Goal: Task Accomplishment & Management: Use online tool/utility

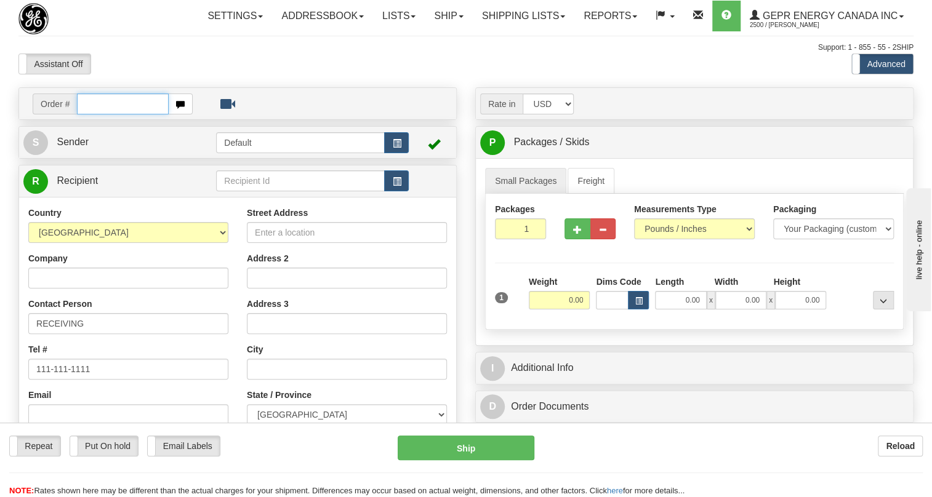
paste input "0086686305"
click at [91, 114] on input "0086686305" at bounding box center [123, 104] width 92 height 21
type input "86686305"
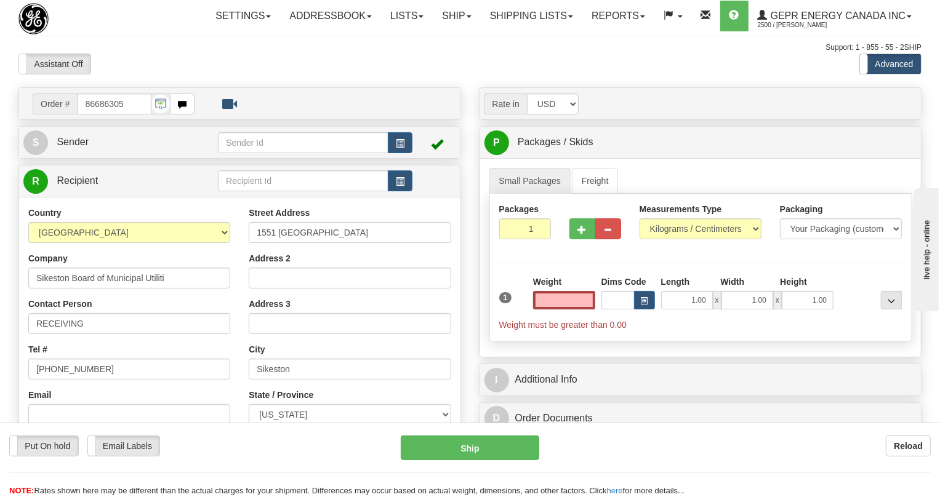
type input "SIKESTON"
type input "0.00"
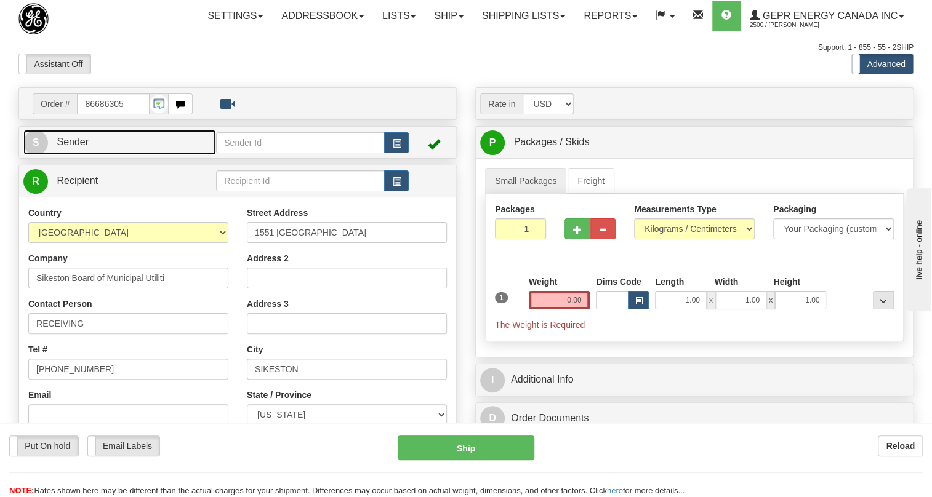
click at [78, 147] on span "Sender" at bounding box center [73, 142] width 32 height 10
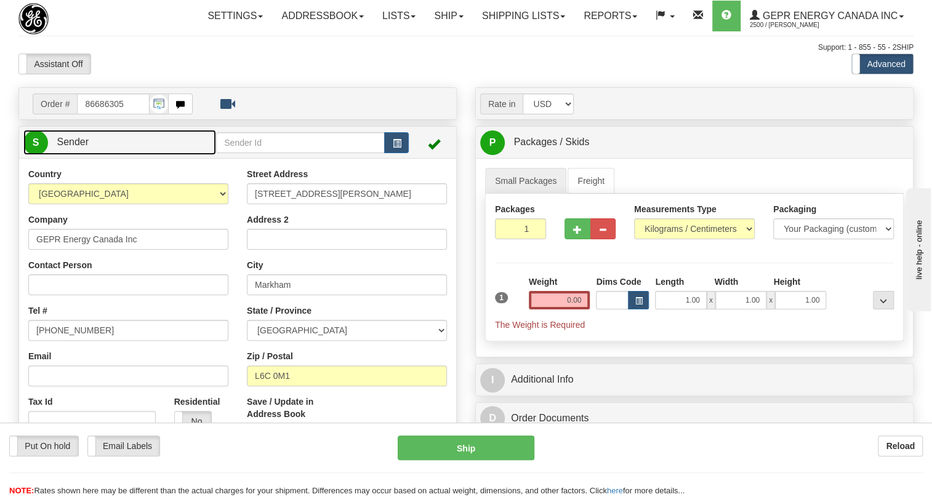
type input "MARKHAM"
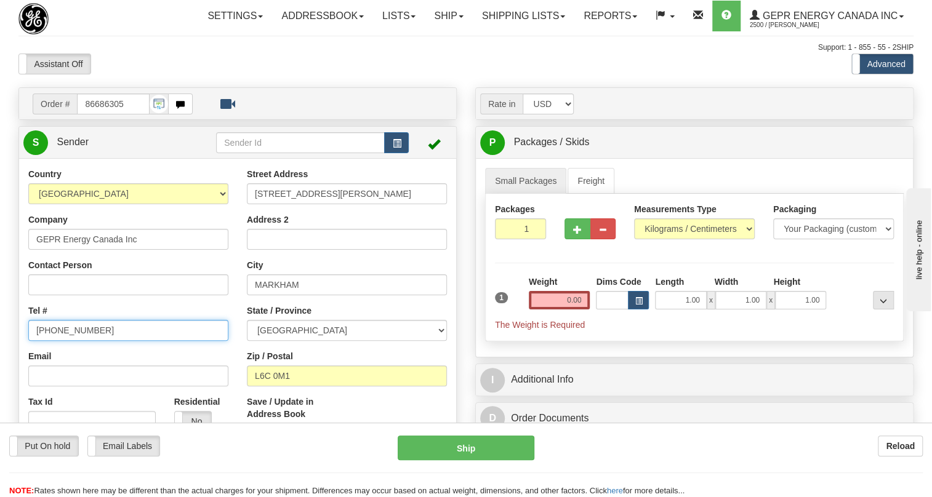
drag, startPoint x: 67, startPoint y: 357, endPoint x: 63, endPoint y: 367, distance: 10.5
click at [63, 341] on input "[PHONE_NUMBER]" at bounding box center [128, 330] width 200 height 21
click at [66, 341] on input "[PHONE_NUMBER]" at bounding box center [128, 330] width 200 height 21
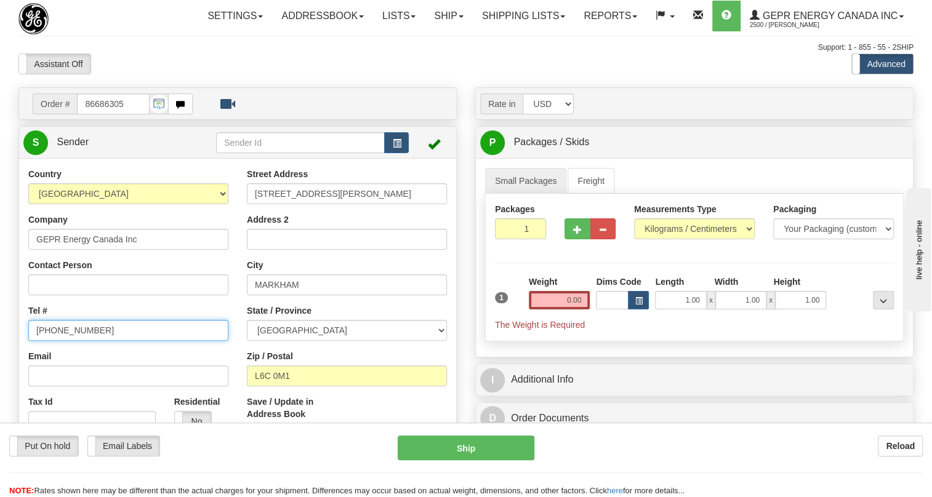
click at [66, 341] on input "[PHONE_NUMBER]" at bounding box center [128, 330] width 200 height 21
paste input "[PHONE_NUMBER]"
type input "[PHONE_NUMBER]"
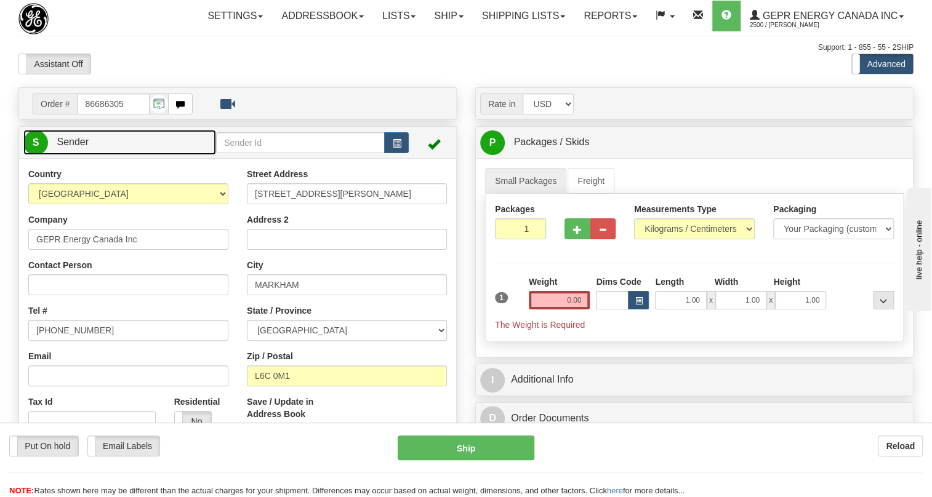
click at [78, 147] on span "Sender" at bounding box center [73, 142] width 32 height 10
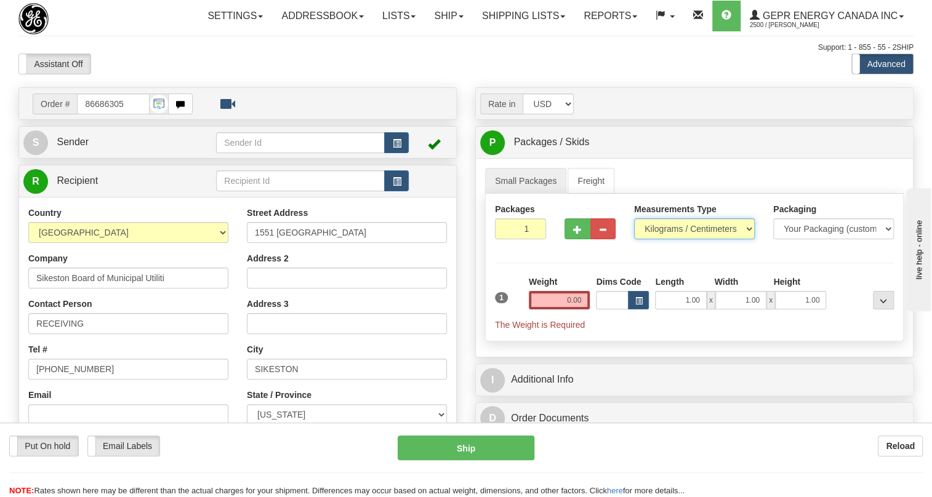
click at [689, 239] on select "Pounds / Inches Kilograms / Centimeters" at bounding box center [694, 229] width 121 height 21
select select "0"
click at [634, 239] on select "Pounds / Inches Kilograms / Centimeters" at bounding box center [694, 229] width 121 height 21
click at [216, 286] on div "Company Sikeston Board of Municipal Utiliti" at bounding box center [128, 270] width 200 height 36
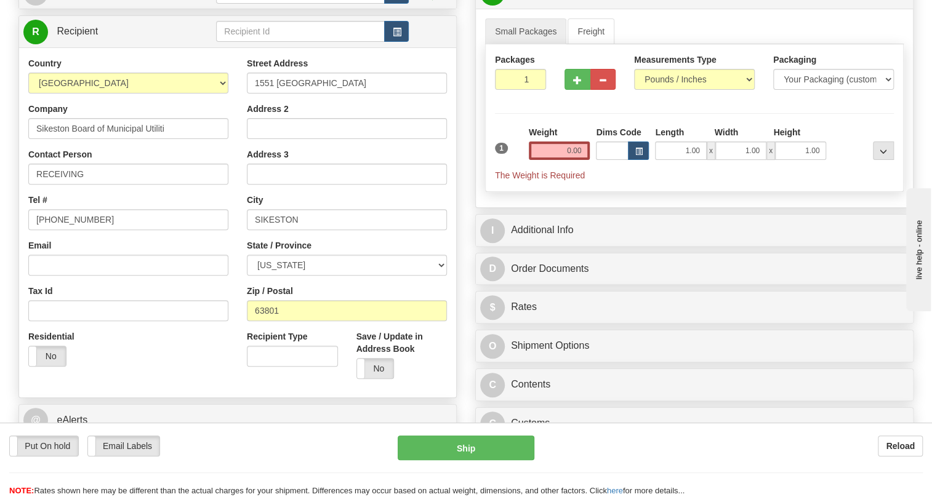
scroll to position [167, 0]
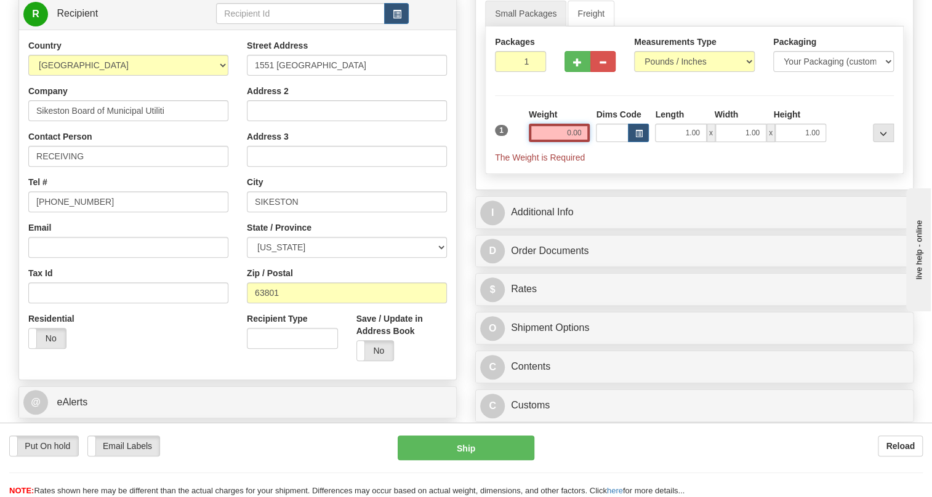
click at [545, 142] on input "0.00" at bounding box center [560, 133] width 62 height 18
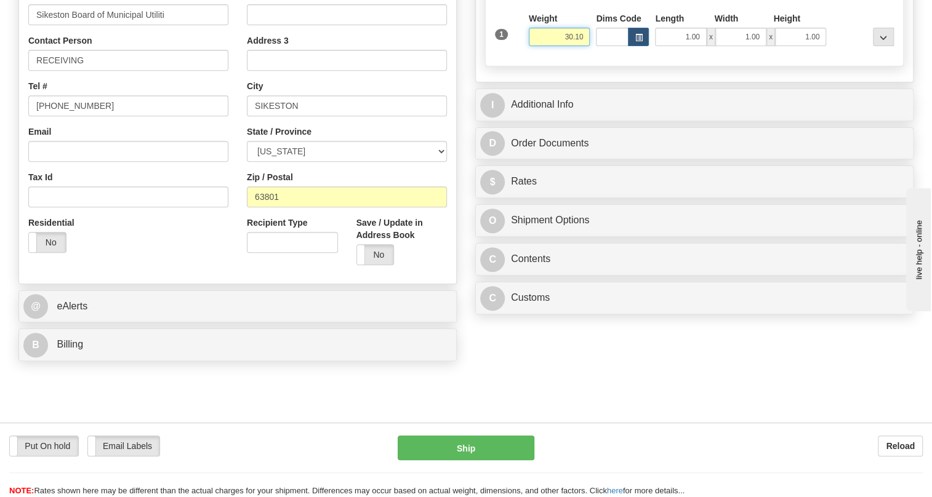
scroll to position [279, 0]
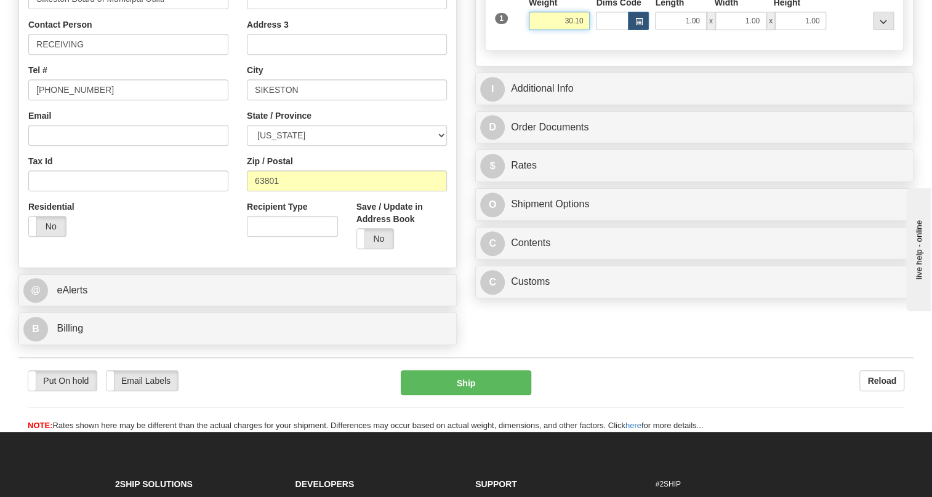
type input "30.10"
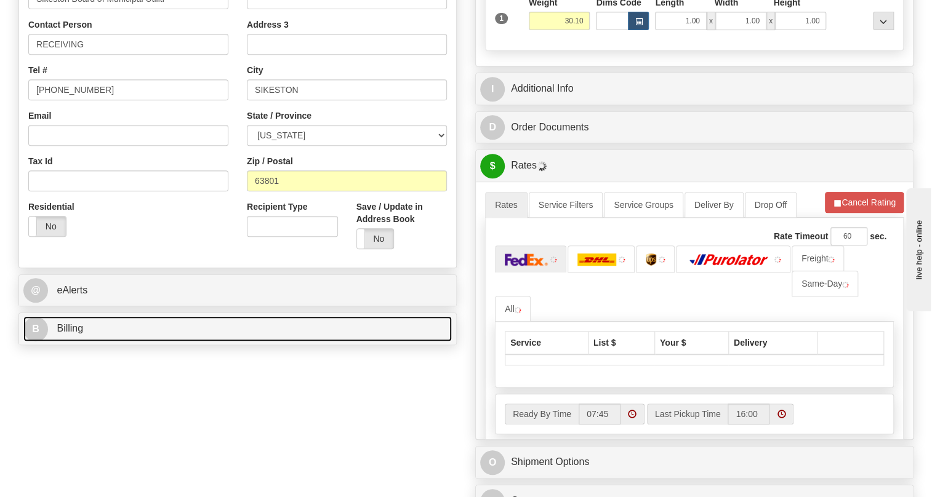
click at [71, 334] on span "Billing" at bounding box center [70, 328] width 26 height 10
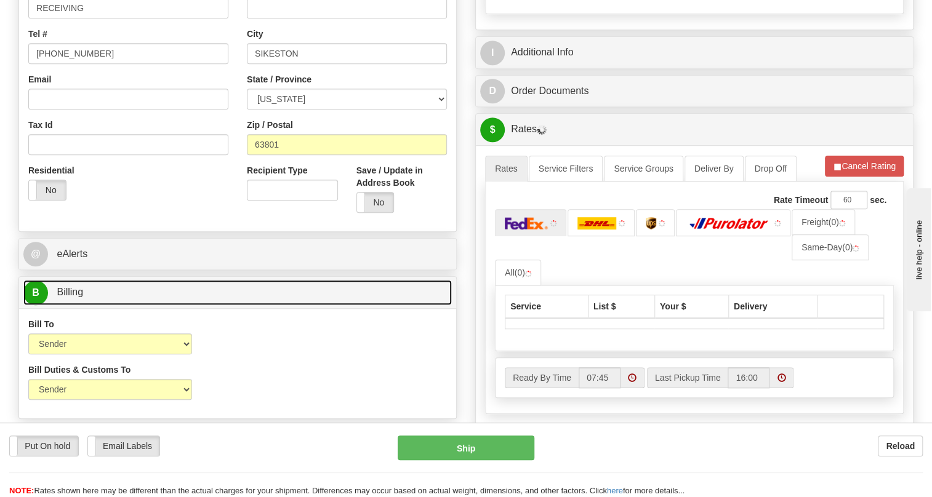
scroll to position [335, 0]
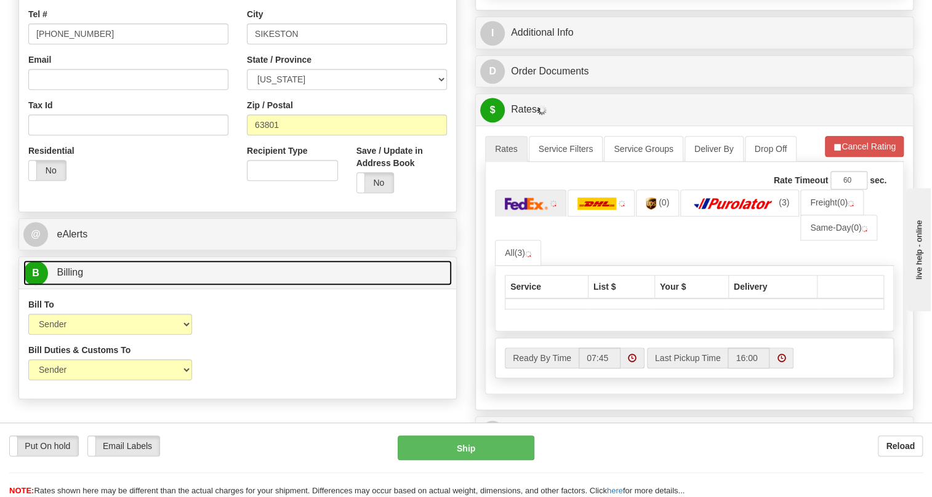
click at [68, 278] on span "Billing" at bounding box center [70, 272] width 26 height 10
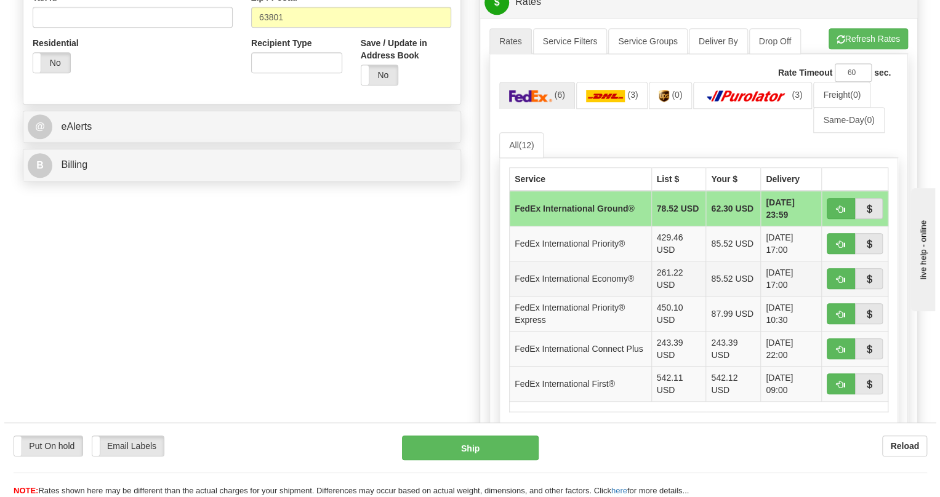
scroll to position [448, 0]
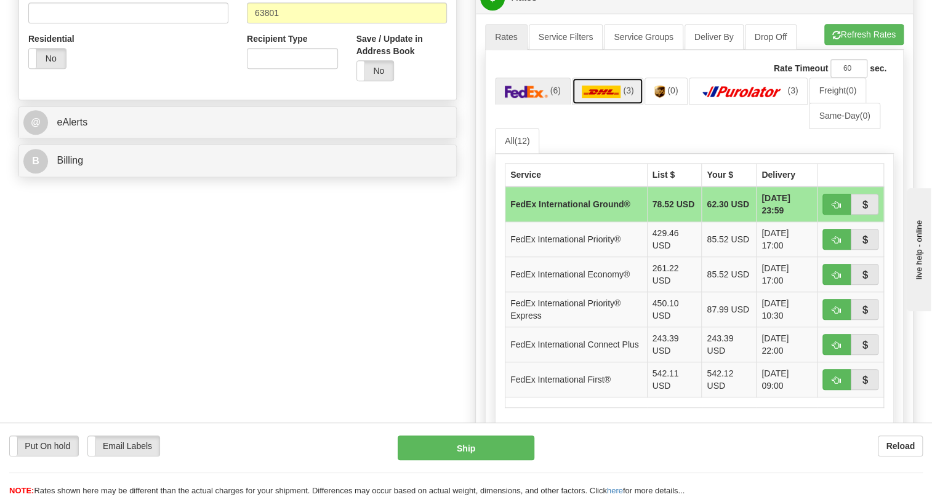
click at [606, 98] on img at bounding box center [601, 92] width 39 height 12
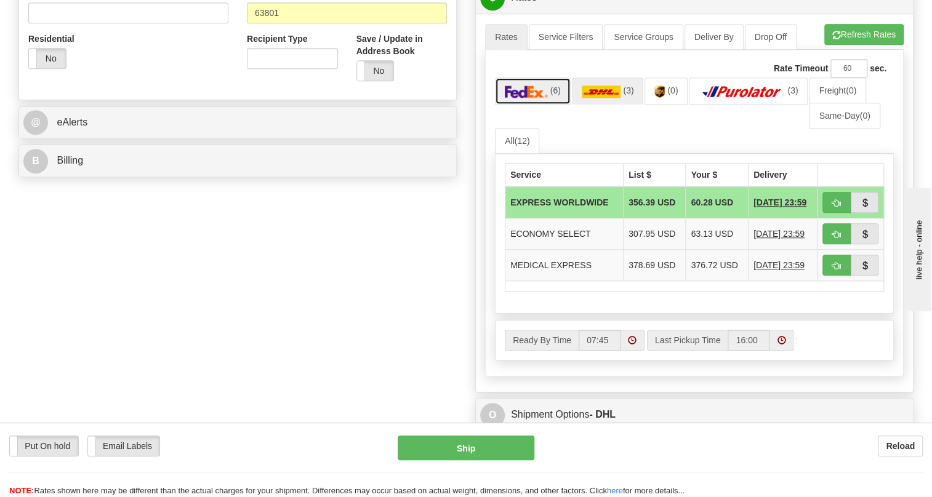
click at [531, 98] on img at bounding box center [526, 92] width 43 height 12
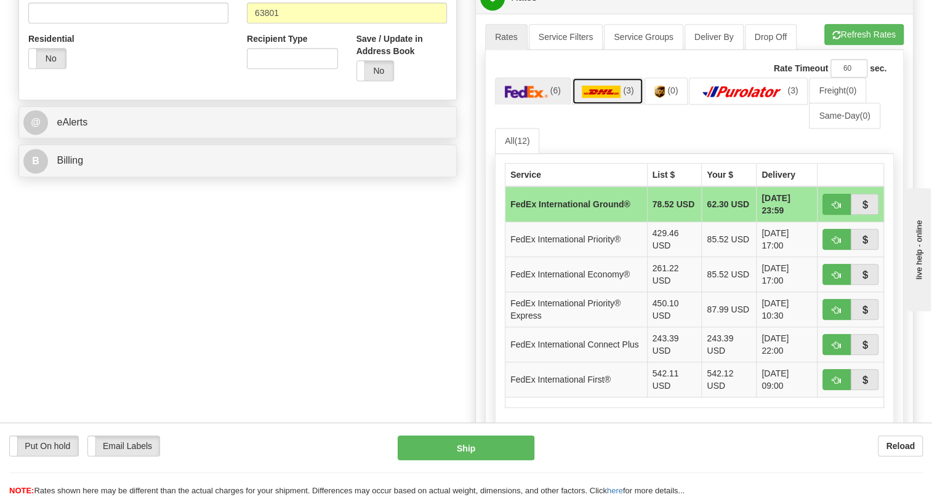
click at [604, 98] on img at bounding box center [601, 92] width 39 height 12
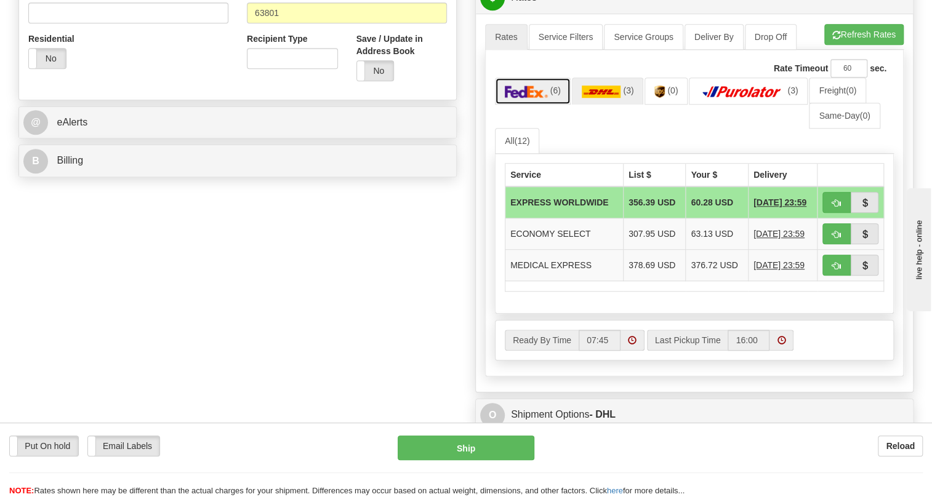
click at [535, 98] on img at bounding box center [526, 92] width 43 height 12
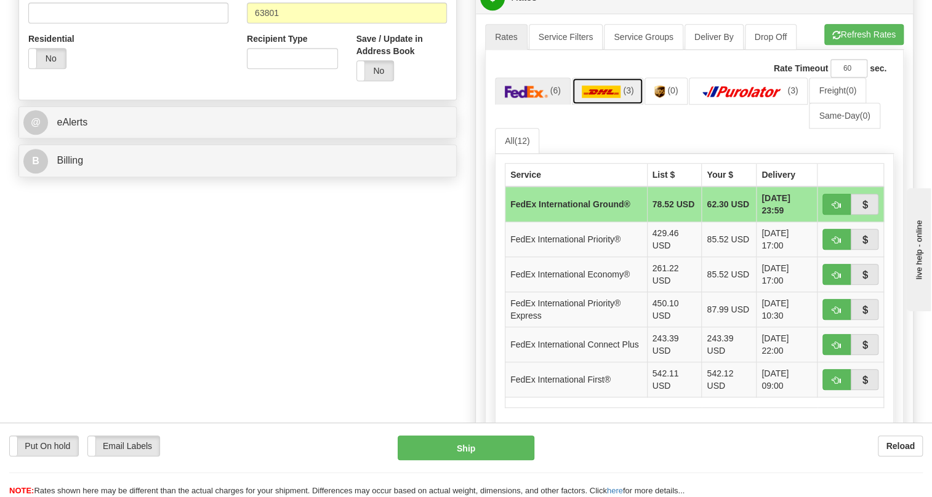
click at [607, 98] on img at bounding box center [601, 92] width 39 height 12
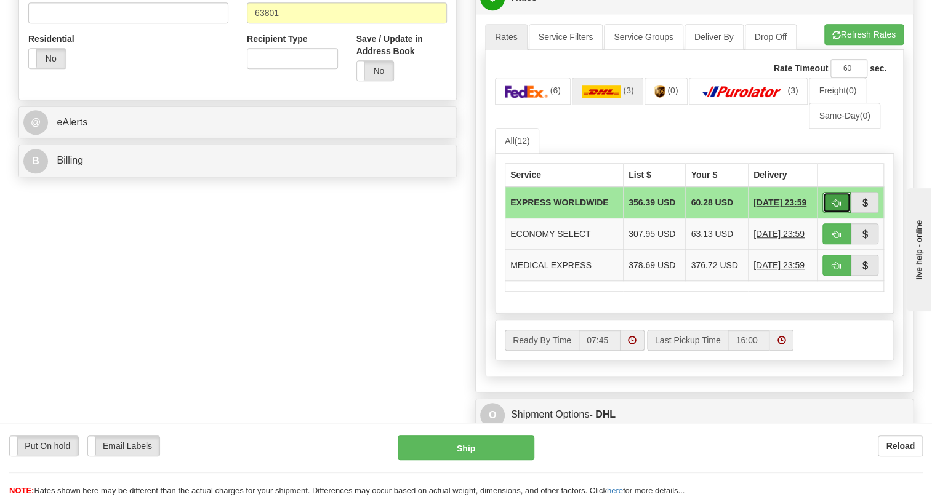
click at [837, 207] on span "button" at bounding box center [836, 203] width 9 height 8
type input "P"
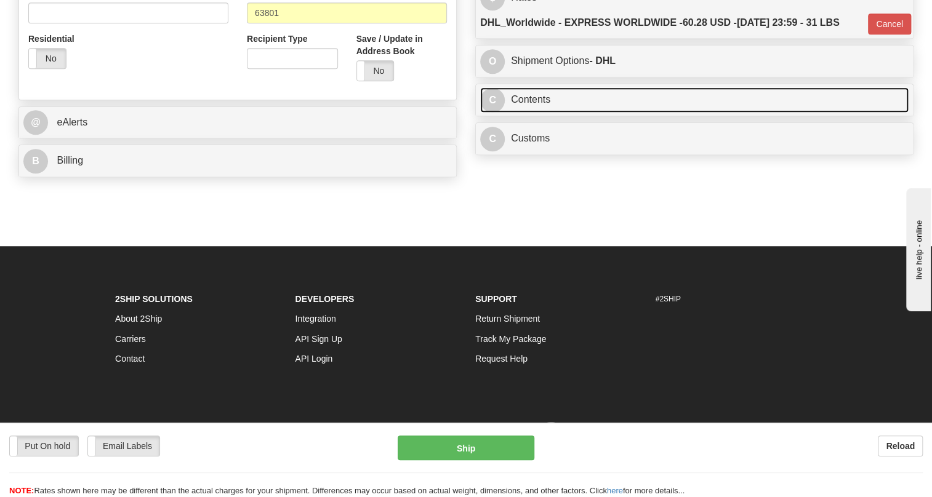
click at [536, 113] on link "C Contents" at bounding box center [694, 99] width 428 height 25
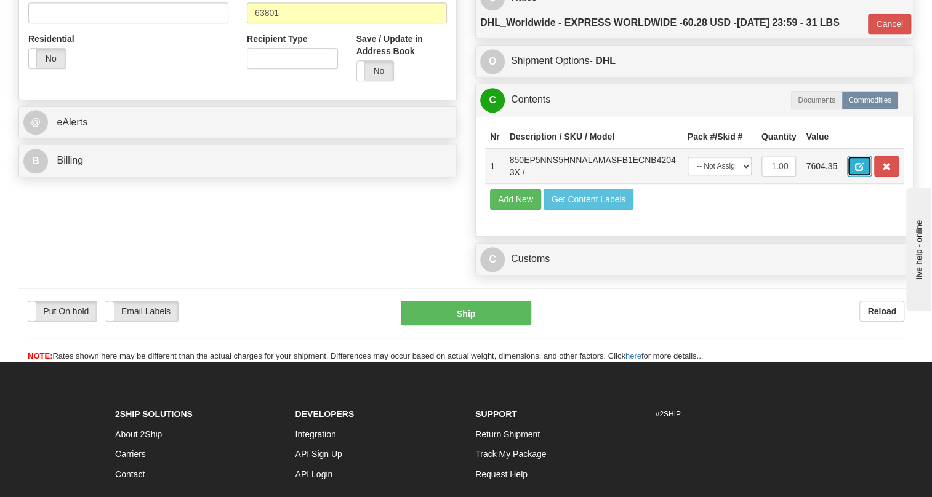
click at [856, 171] on span "button" at bounding box center [859, 167] width 9 height 8
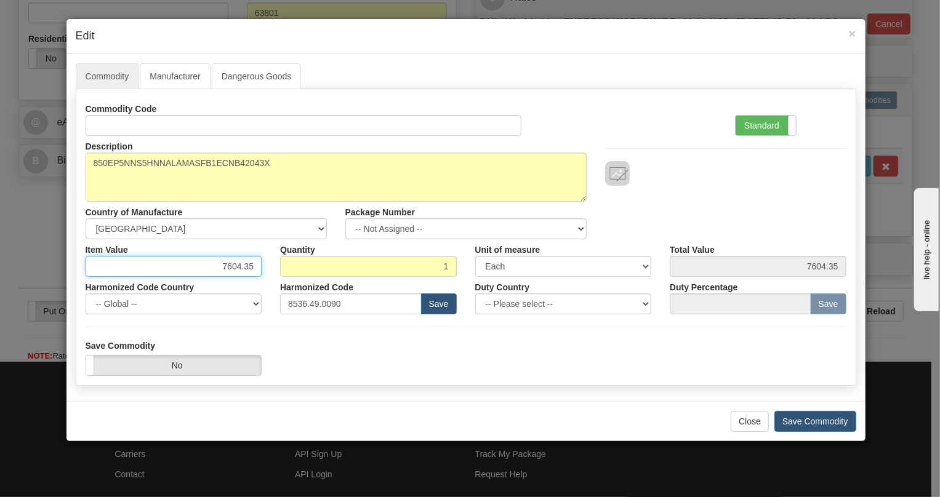
click at [233, 270] on input "7604.35" at bounding box center [174, 266] width 177 height 21
type input "4970.85"
drag, startPoint x: 757, startPoint y: 125, endPoint x: 532, endPoint y: 271, distance: 267.9
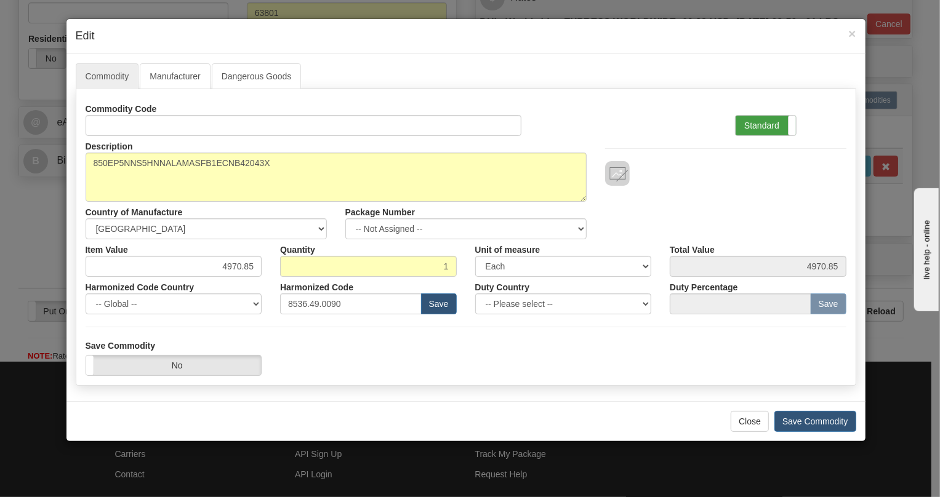
click at [757, 124] on label "Standard" at bounding box center [766, 126] width 60 height 20
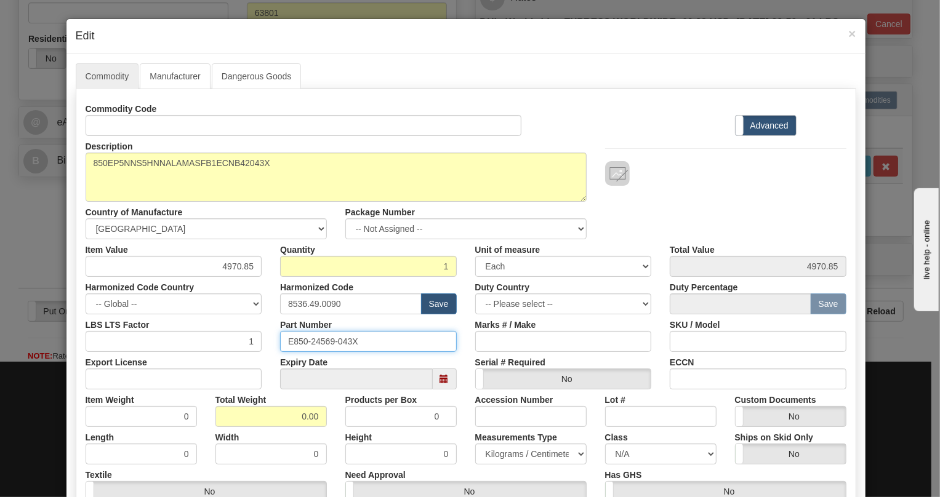
click at [329, 342] on input "E850-24569-043X" at bounding box center [368, 341] width 177 height 21
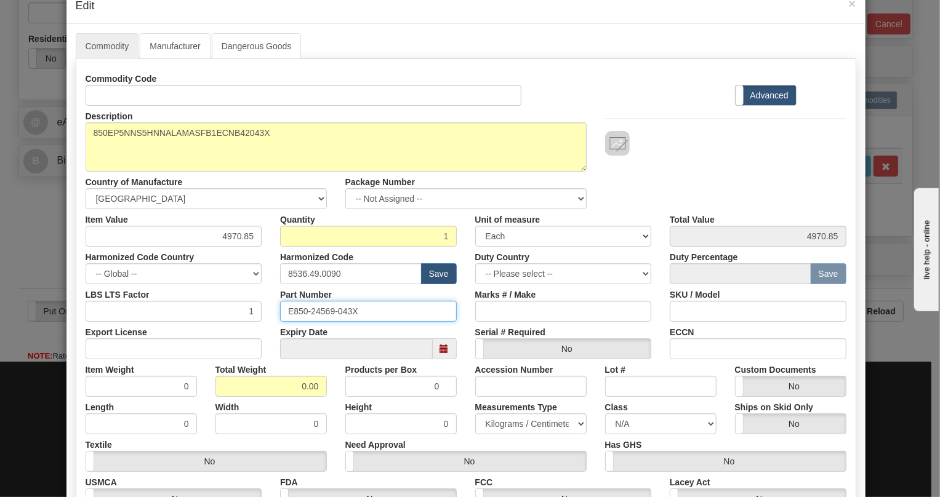
scroll to position [55, 0]
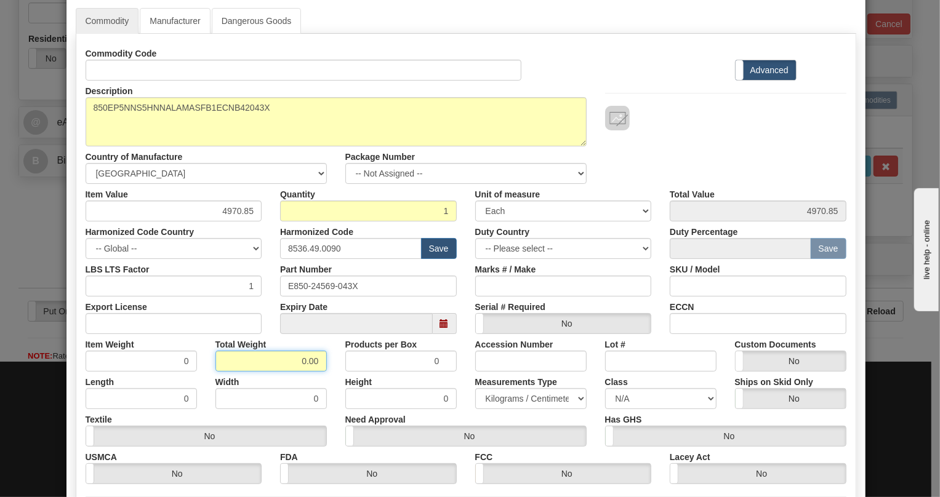
click at [286, 367] on input "0.00" at bounding box center [270, 361] width 111 height 21
type input "1.00"
type input "1.0000"
click at [523, 401] on select "Pounds / Inches Kilograms / Centimeters" at bounding box center [530, 398] width 111 height 21
select select "0"
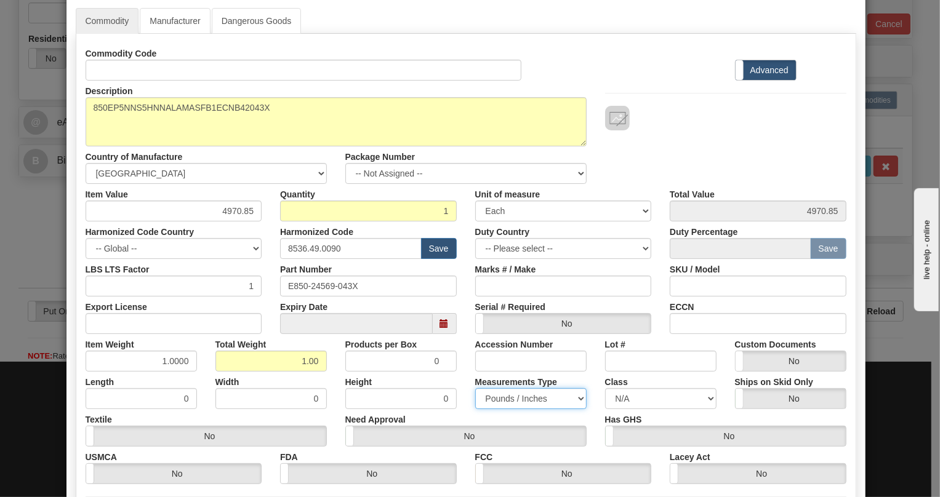
click at [475, 388] on select "Pounds / Inches Kilograms / Centimeters" at bounding box center [530, 398] width 111 height 21
click at [466, 414] on div "Need Approval Yes No" at bounding box center [466, 428] width 260 height 38
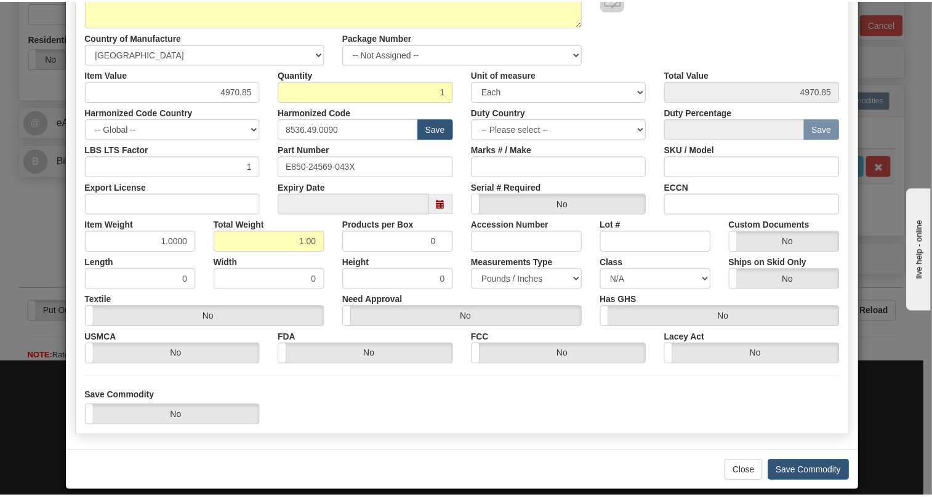
scroll to position [187, 0]
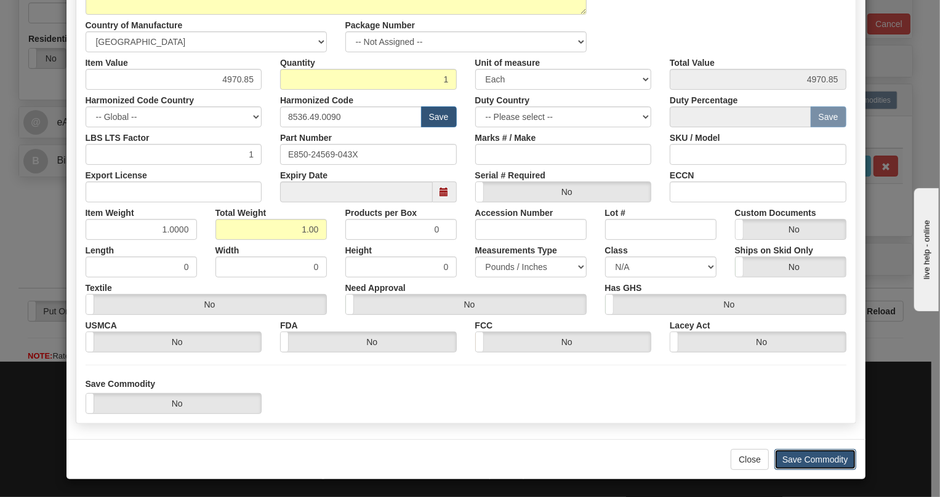
click at [808, 452] on button "Save Commodity" at bounding box center [815, 459] width 82 height 21
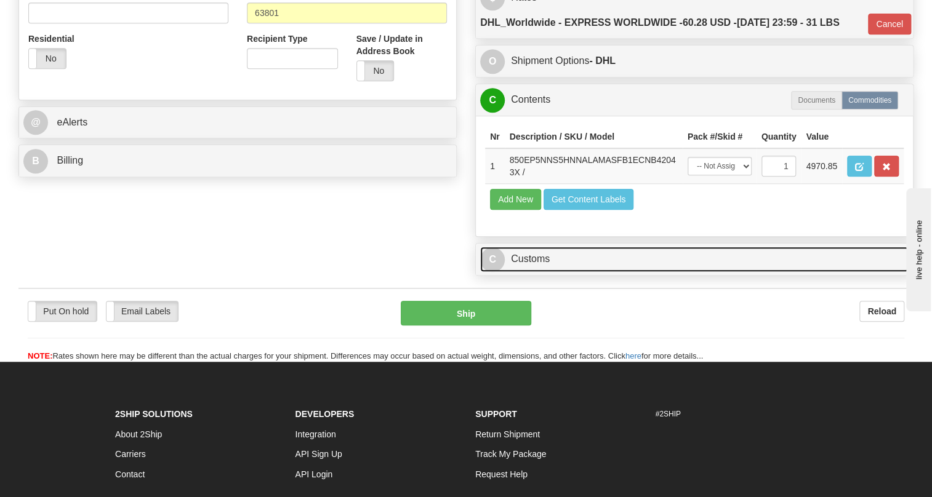
click at [541, 272] on link "C Customs" at bounding box center [694, 259] width 428 height 25
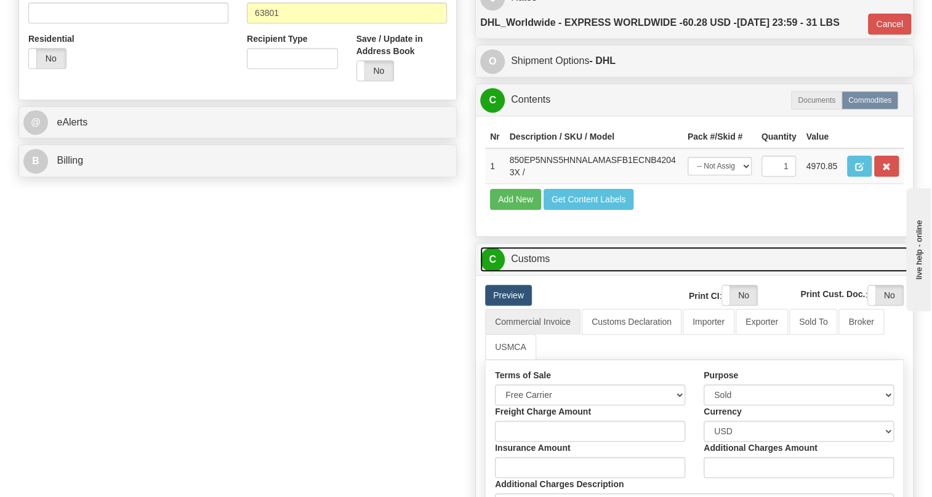
click at [541, 272] on link "C Customs" at bounding box center [694, 259] width 428 height 25
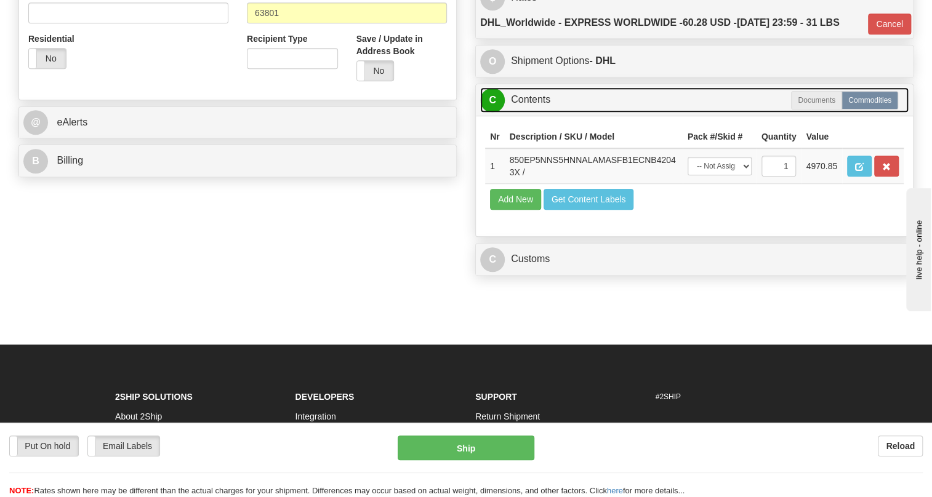
click at [535, 113] on link "C Contents" at bounding box center [694, 99] width 428 height 25
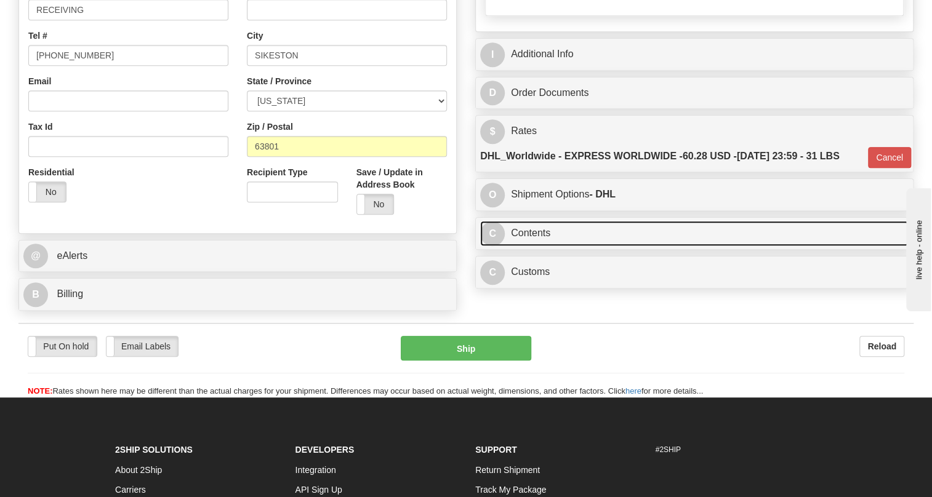
scroll to position [279, 0]
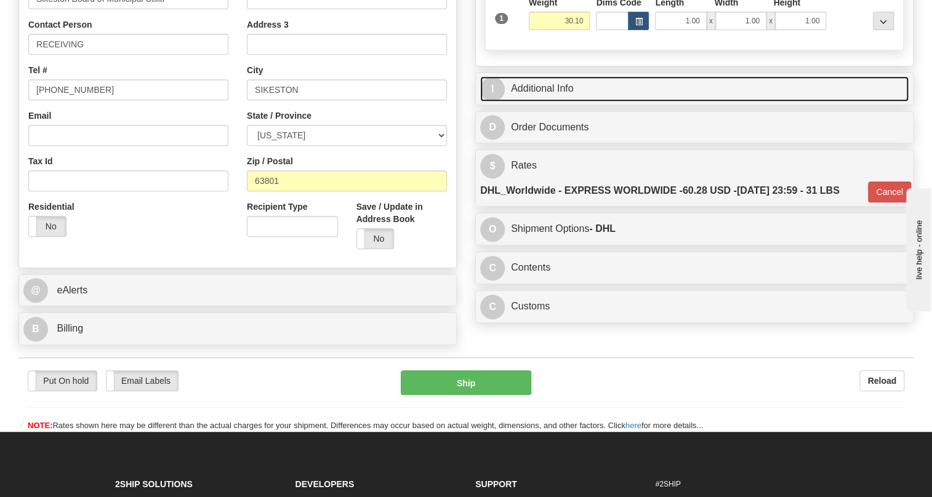
click at [536, 102] on link "I Additional Info" at bounding box center [694, 88] width 428 height 25
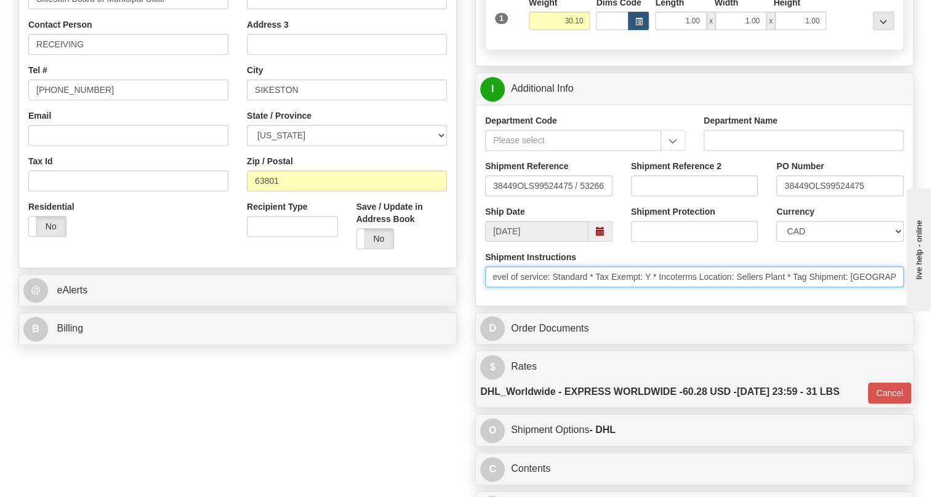
scroll to position [0, 572]
drag, startPoint x: 854, startPoint y: 307, endPoint x: 900, endPoint y: 315, distance: 46.2
click at [900, 297] on div "Shipment Instructions * Schedule Ship Date: 8/29/2025 * Control Ship Flag: M (S…" at bounding box center [694, 274] width 437 height 46
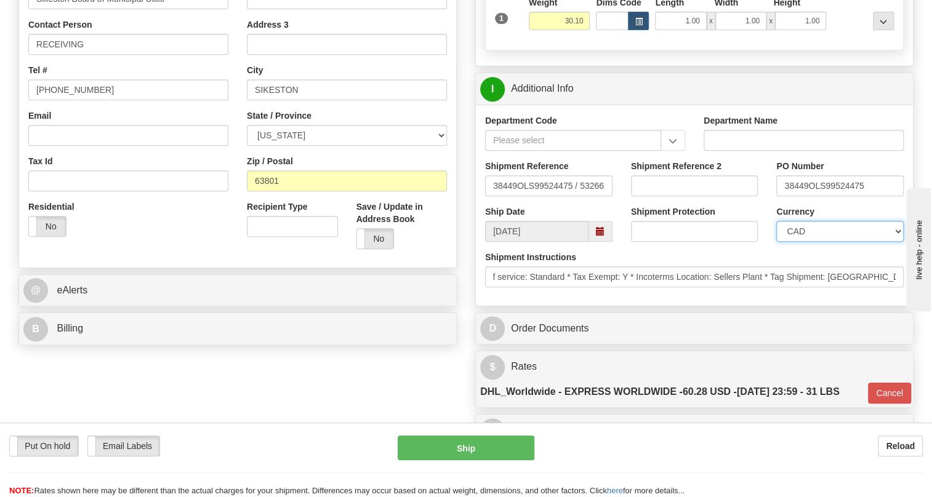
scroll to position [0, 0]
click at [809, 242] on select "CAD USD EUR ZAR RON ANG ARN AUD AUS AWG BBD BFR BGN BHD BMD BND BRC BRL CHP CKZ…" at bounding box center [839, 231] width 127 height 21
select select "1"
click at [776, 242] on select "CAD USD EUR ZAR RON ANG ARN AUD AUS AWG BBD BFR BGN BHD BMD BND BRC BRL CHP CKZ…" at bounding box center [839, 231] width 127 height 21
drag, startPoint x: 809, startPoint y: 214, endPoint x: 786, endPoint y: 213, distance: 22.8
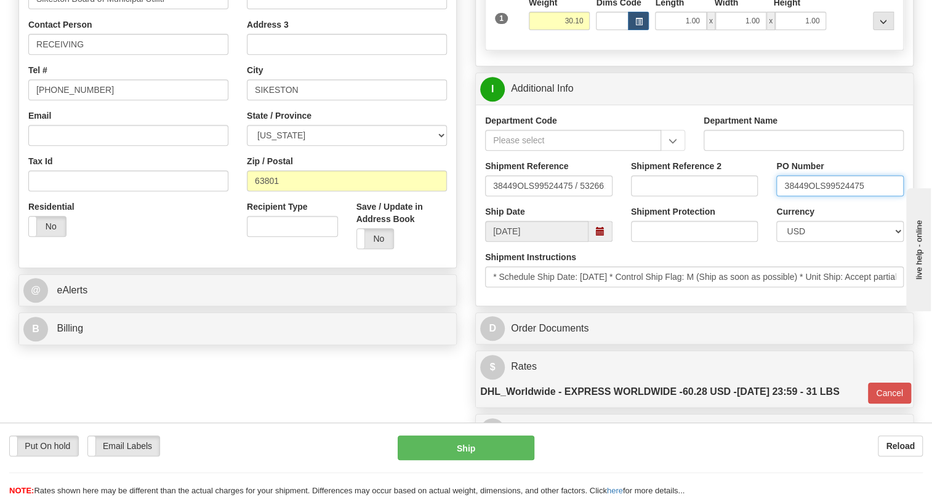
click at [774, 206] on div "PO Number 38449OLS99524475" at bounding box center [840, 183] width 146 height 46
drag, startPoint x: 786, startPoint y: 213, endPoint x: 842, endPoint y: 234, distance: 59.8
click at [842, 234] on div "Currency CAD USD EUR ZAR RON ANG ARN AUD AUS AWG BBD BFR BGN BHD BMD BND BRC BR…" at bounding box center [839, 224] width 127 height 36
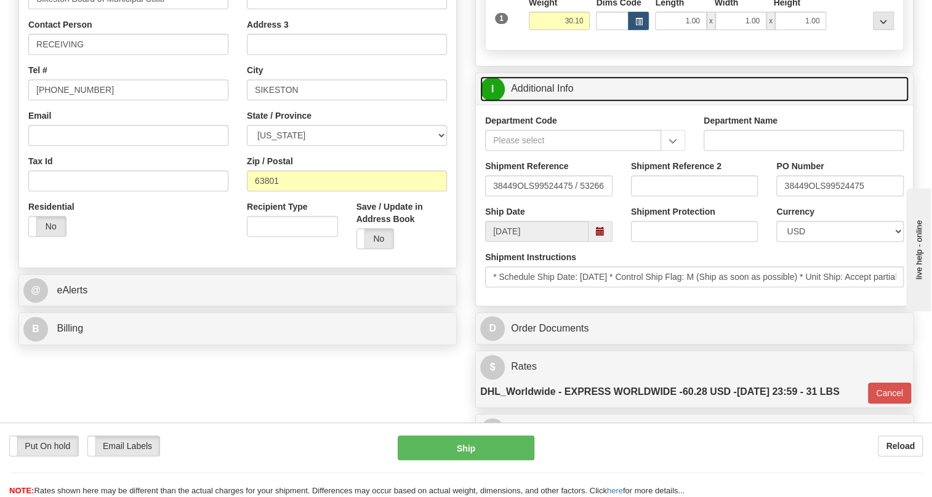
click at [558, 102] on link "I Additional Info" at bounding box center [694, 88] width 428 height 25
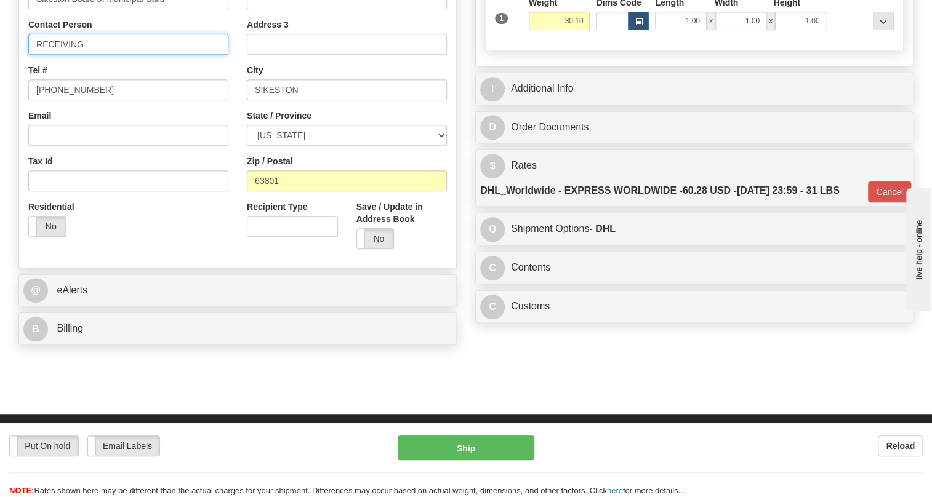
click at [102, 55] on input "RECEIVING" at bounding box center [128, 44] width 200 height 21
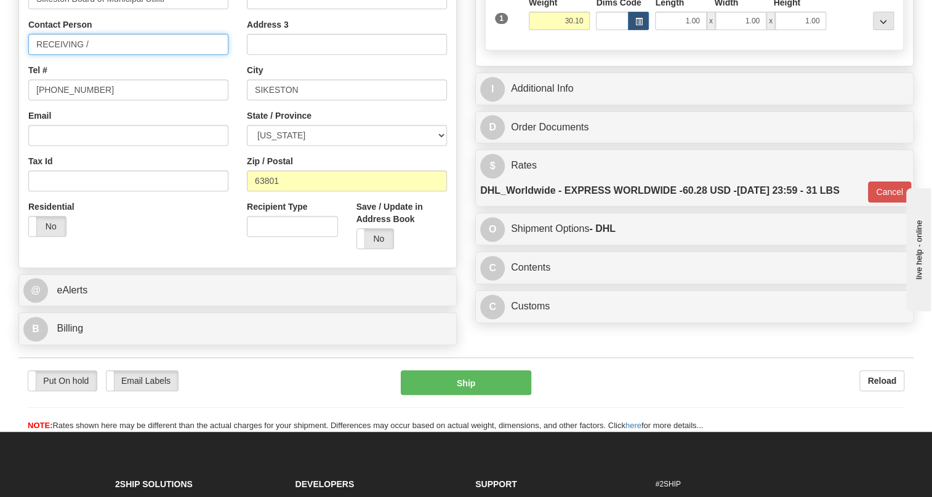
paste input "Justin Palmer"
type input "RECEIVING / Justin Palmer"
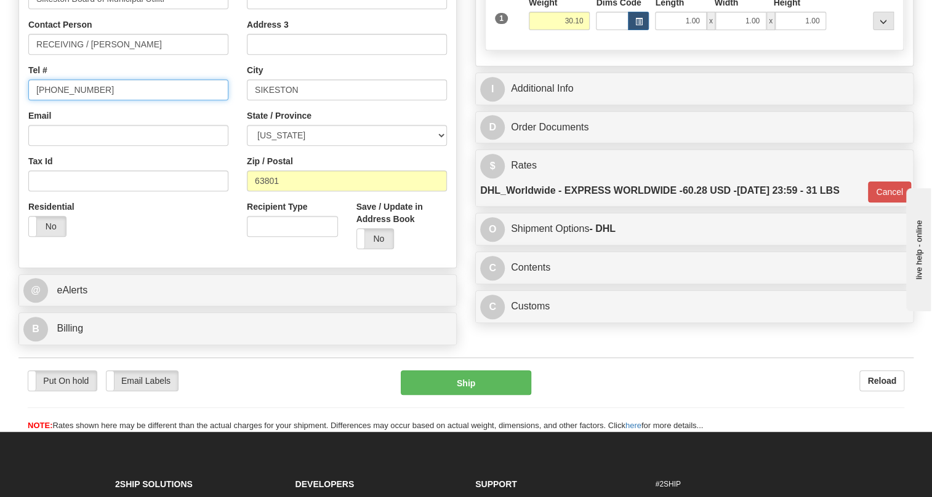
click at [69, 100] on input "[PHONE_NUMBER]" at bounding box center [128, 89] width 200 height 21
paste input "573-475-3173"
type input "573-475-3173"
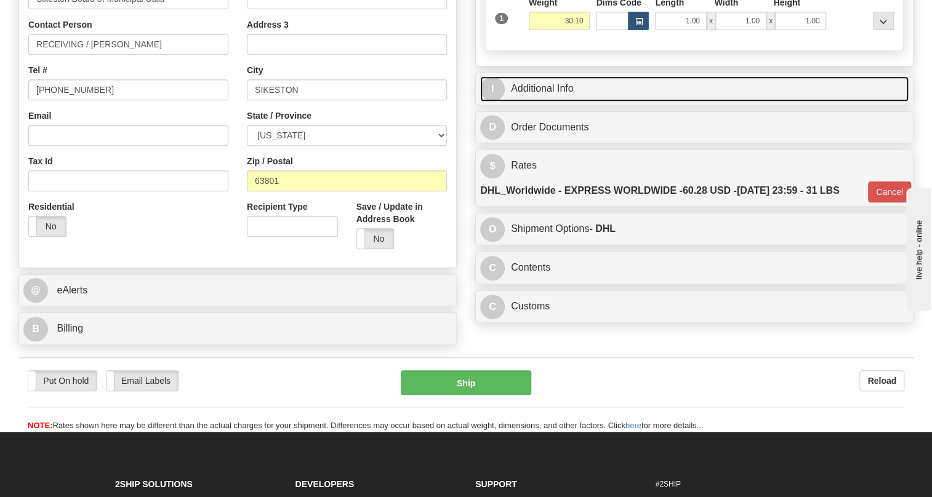
click at [548, 102] on link "I Additional Info" at bounding box center [694, 88] width 428 height 25
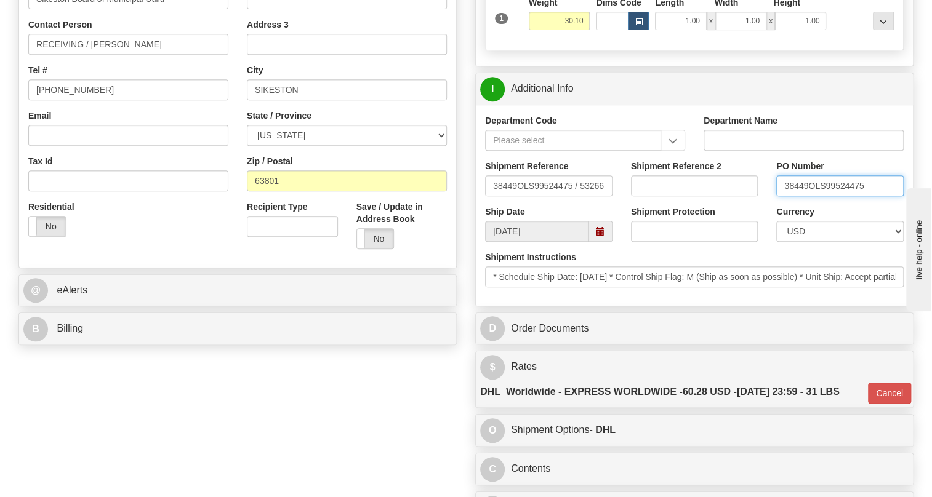
drag, startPoint x: 808, startPoint y: 215, endPoint x: 798, endPoint y: 212, distance: 11.1
click at [786, 196] on input "38449OLS99524475" at bounding box center [839, 185] width 127 height 21
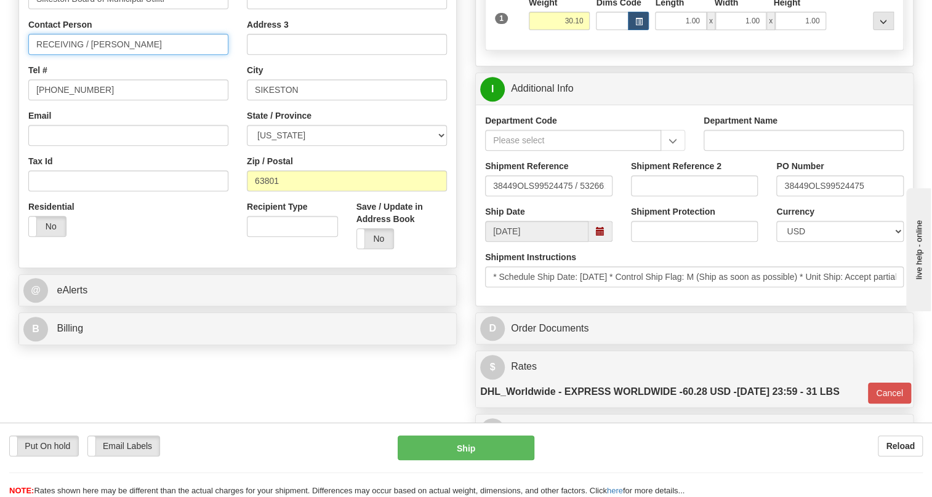
click at [148, 55] on input "RECEIVING / Justin Palmer" at bounding box center [128, 44] width 200 height 21
paste input "38449"
type input "RECEIVING / Justin Palmer / PO# 38449"
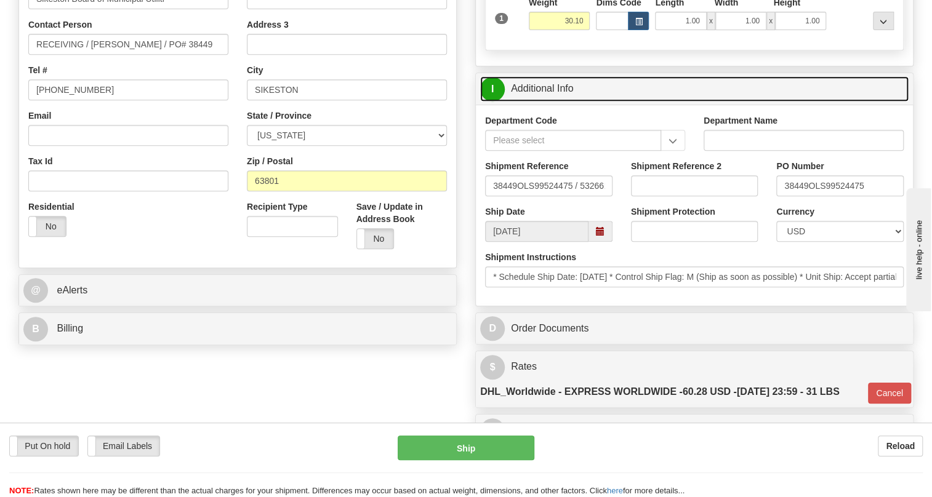
click at [541, 102] on link "I Additional Info" at bounding box center [694, 88] width 428 height 25
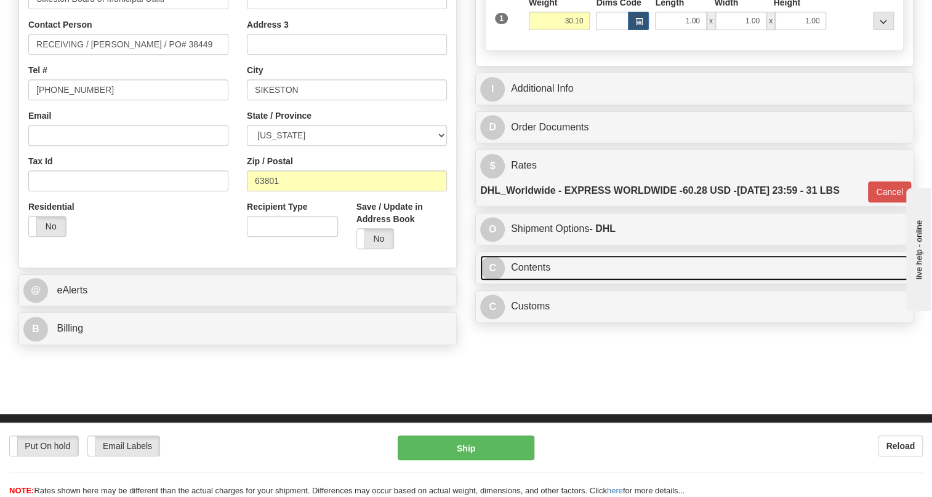
click at [544, 281] on link "C Contents" at bounding box center [694, 267] width 428 height 25
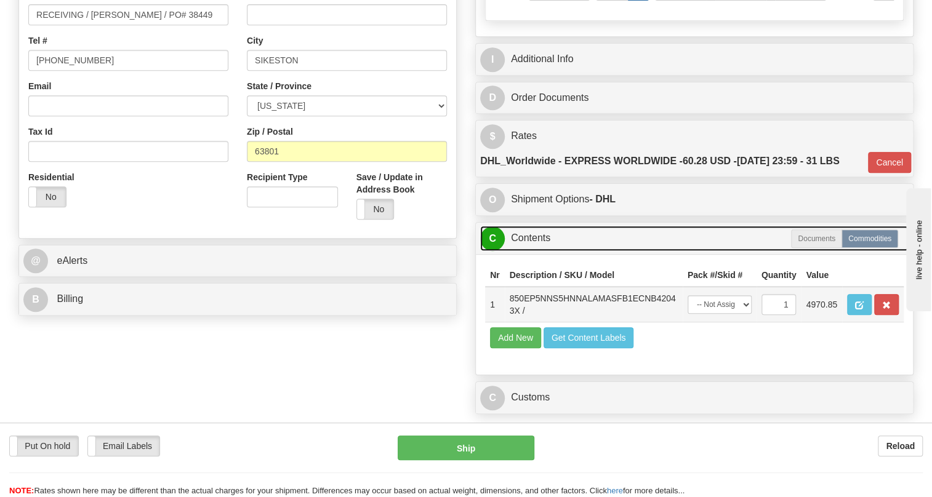
scroll to position [335, 0]
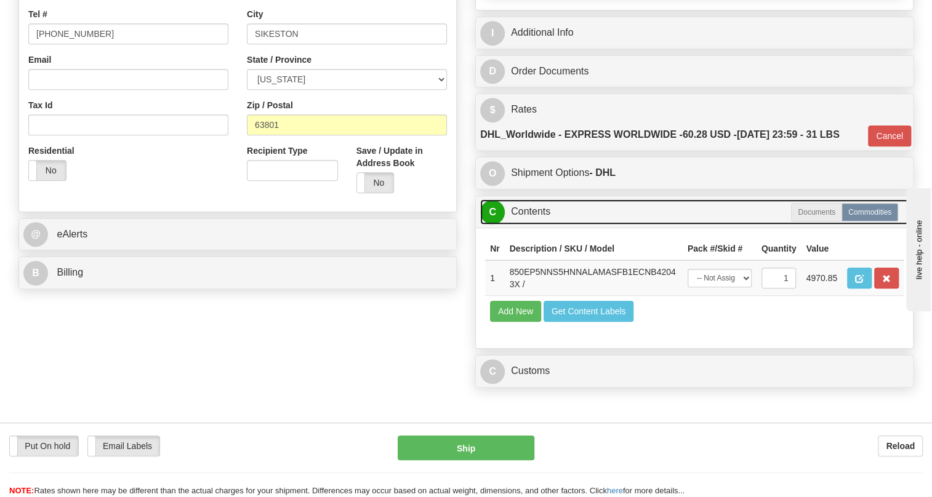
click at [540, 225] on link "C Contents" at bounding box center [694, 211] width 428 height 25
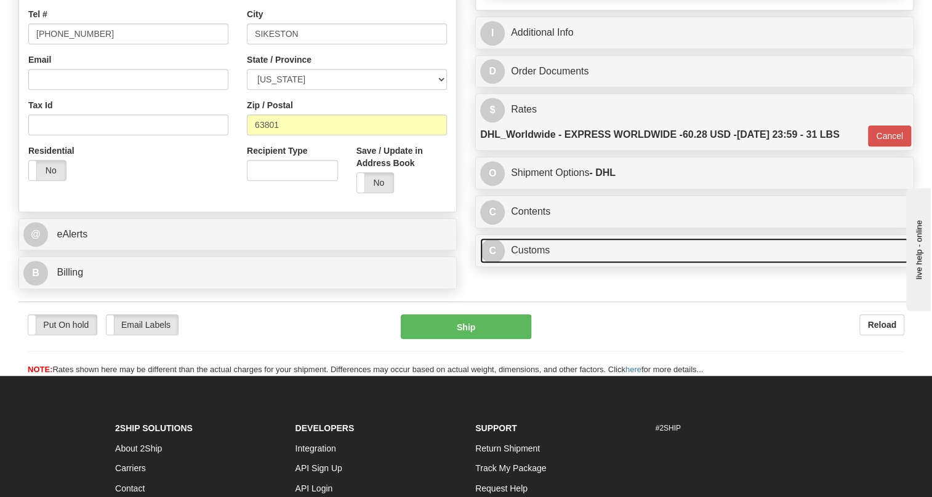
click at [537, 263] on link "C Customs" at bounding box center [694, 250] width 428 height 25
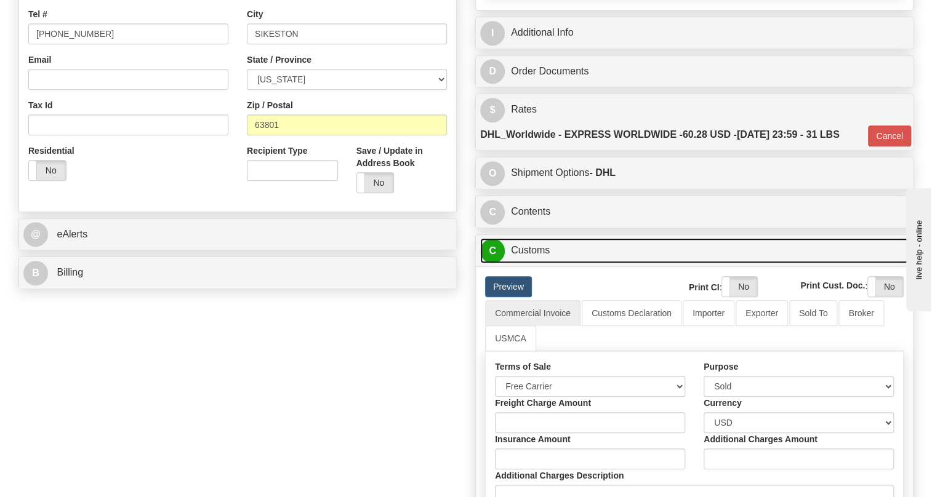
click at [537, 263] on link "C Customs" at bounding box center [694, 250] width 428 height 25
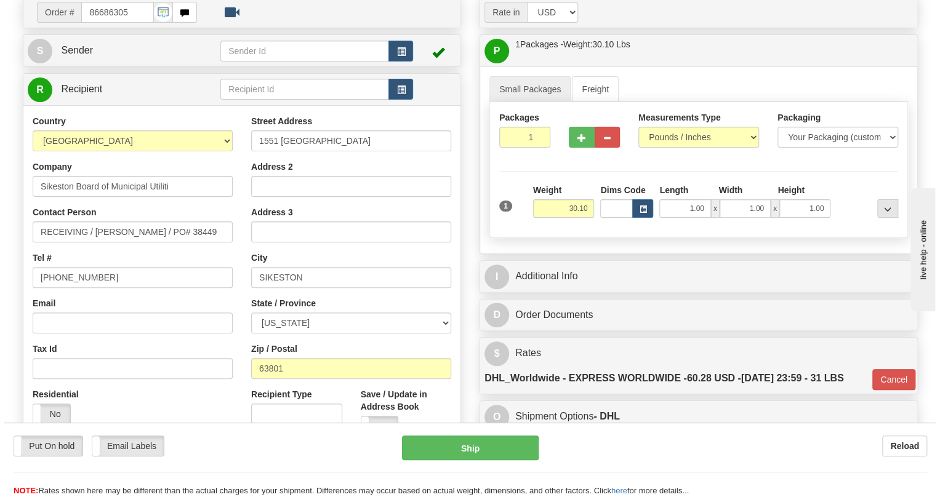
scroll to position [111, 0]
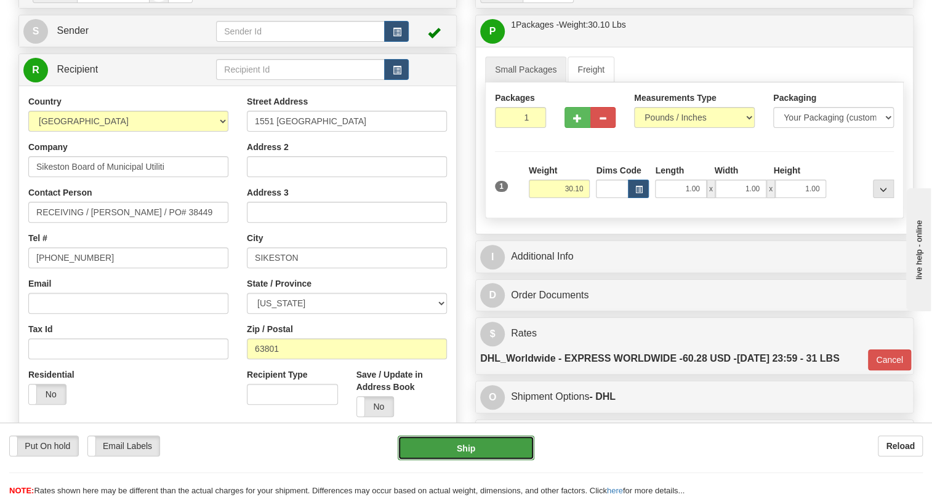
click at [459, 451] on button "Ship" at bounding box center [466, 448] width 137 height 25
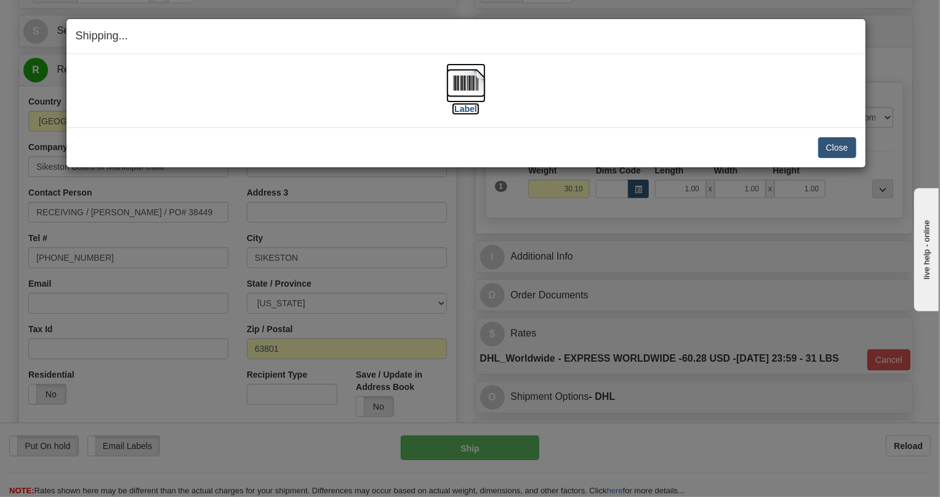
click at [456, 74] on img at bounding box center [465, 82] width 39 height 39
click at [832, 141] on button "Close" at bounding box center [837, 147] width 38 height 21
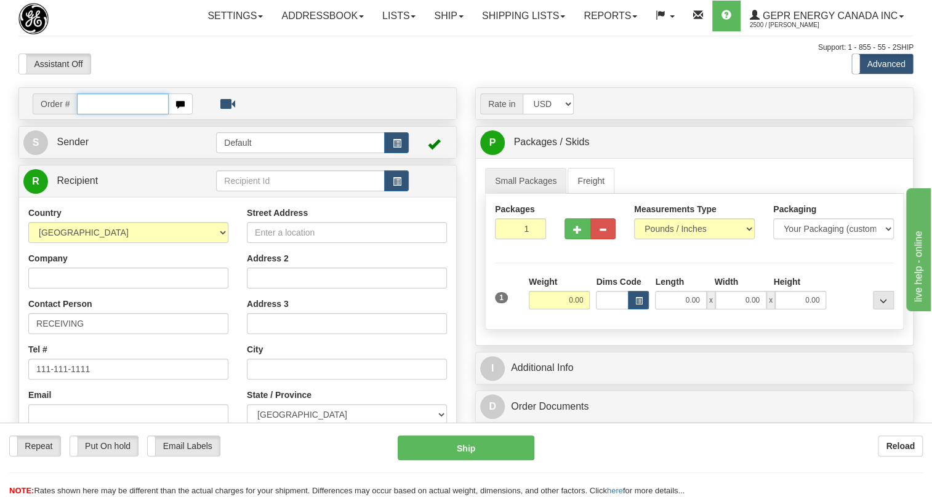
click at [97, 114] on input "text" at bounding box center [123, 104] width 92 height 21
paste input "0086684752"
click at [92, 114] on input "0086684752" at bounding box center [123, 104] width 92 height 21
type input "86684752"
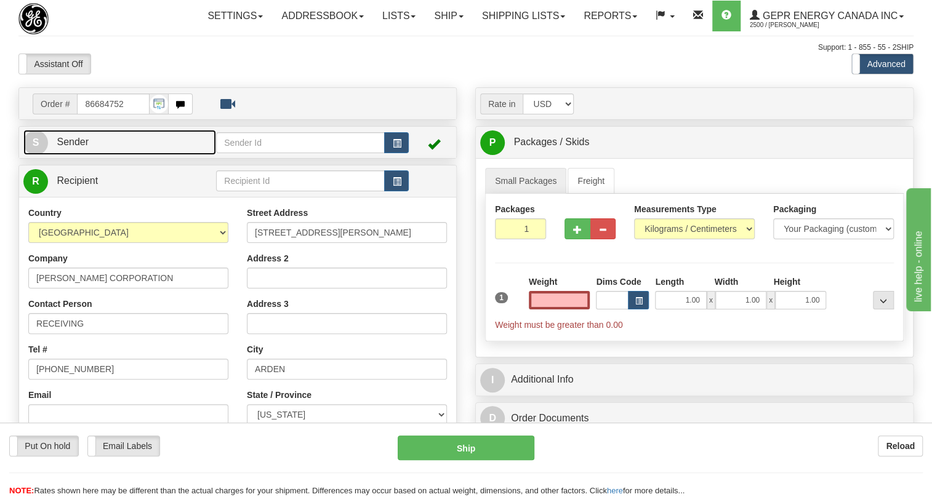
type input "0.00"
click at [74, 147] on span "Sender" at bounding box center [73, 142] width 32 height 10
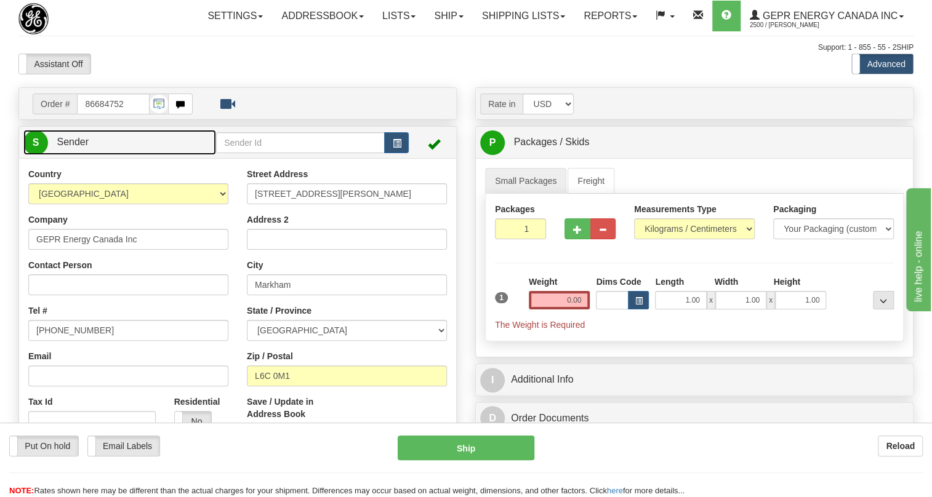
type input "MARKHAM"
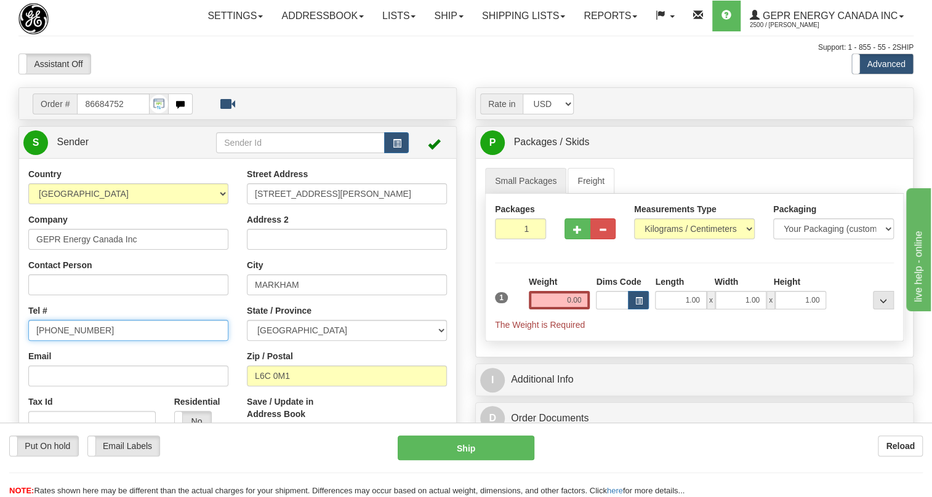
click at [79, 341] on input "[PHONE_NUMBER]" at bounding box center [128, 330] width 200 height 21
paste input "[PHONE_NUMBER]"
type input "[PHONE_NUMBER]"
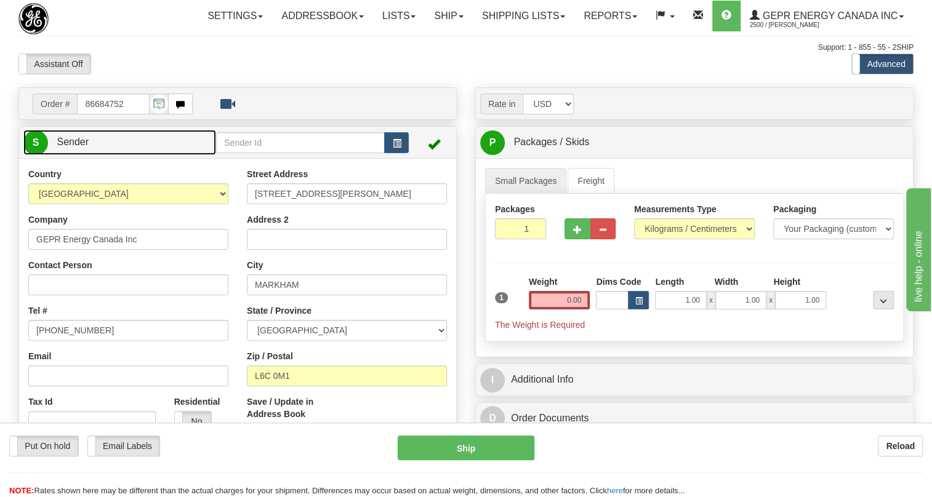
click at [82, 147] on span "Sender" at bounding box center [73, 142] width 32 height 10
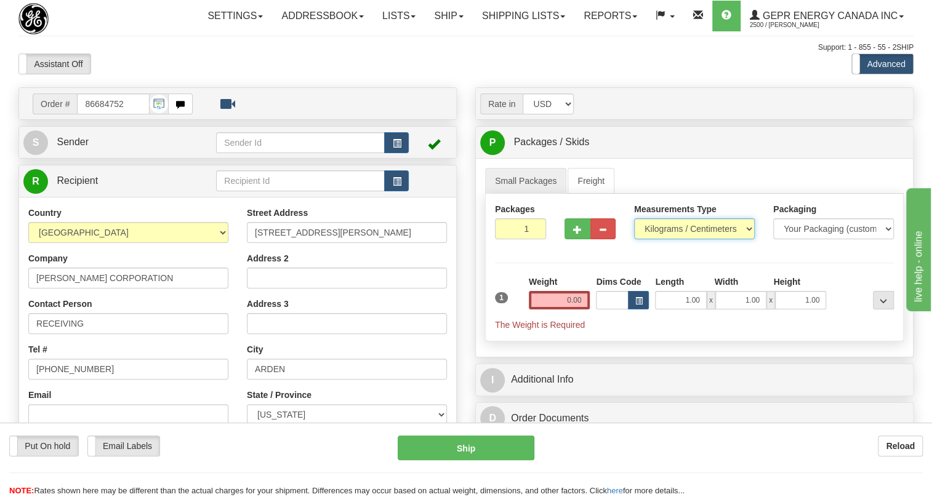
click at [681, 239] on select "Pounds / Inches Kilograms / Centimeters" at bounding box center [694, 229] width 121 height 21
select select "0"
click at [634, 239] on select "Pounds / Inches Kilograms / Centimeters" at bounding box center [694, 229] width 121 height 21
click at [578, 310] on input "0.00" at bounding box center [560, 300] width 62 height 18
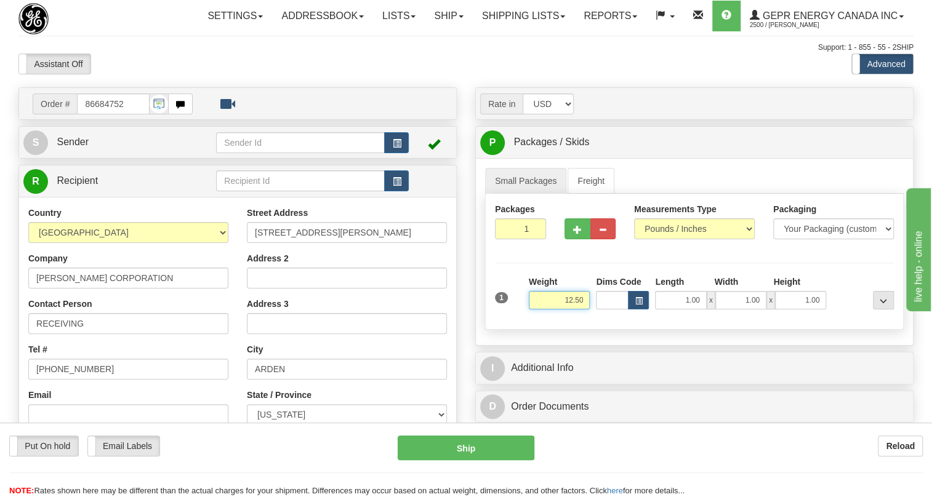
type input "12.50"
click at [523, 239] on input "1" at bounding box center [520, 229] width 51 height 21
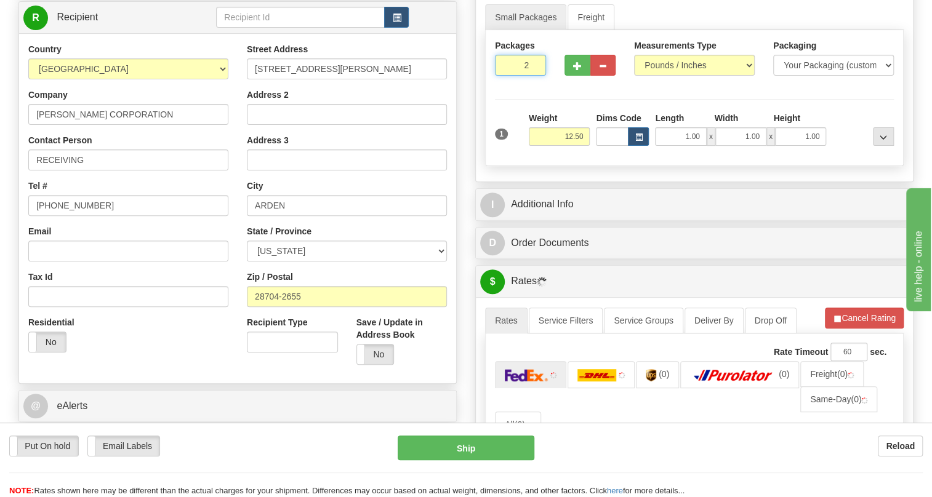
scroll to position [167, 0]
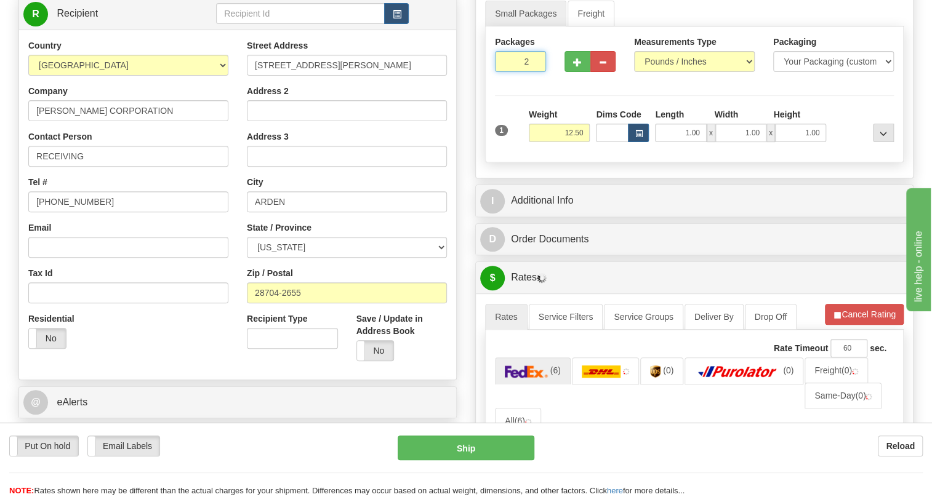
type input "2"
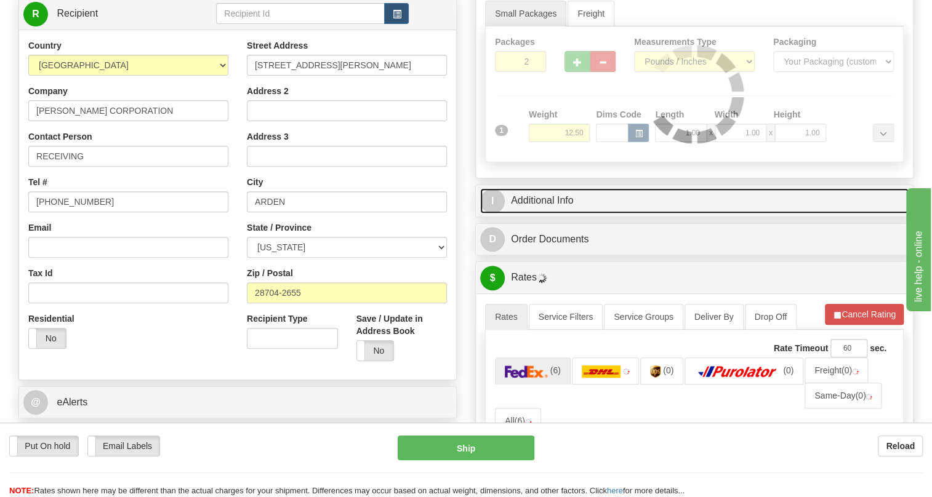
click at [552, 214] on link "I Additional Info" at bounding box center [694, 200] width 428 height 25
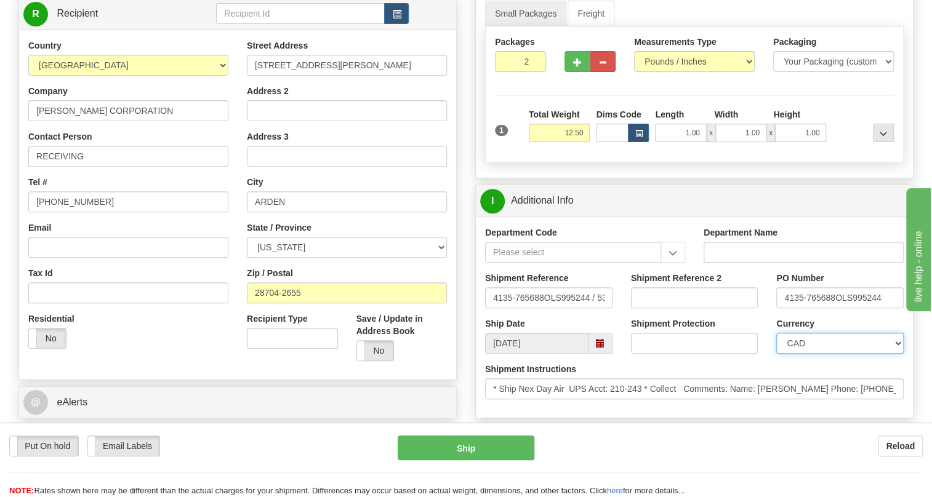
click at [832, 354] on select "CAD USD EUR ZAR RON ANG ARN AUD AUS AWG BBD BFR BGN BHD BMD BND BRC BRL CHP CKZ…" at bounding box center [839, 343] width 127 height 21
select select "1"
click at [776, 354] on select "CAD USD EUR ZAR RON ANG ARN AUD AUS AWG BBD BFR BGN BHD BMD BND BRC BRL CHP CKZ…" at bounding box center [839, 343] width 127 height 21
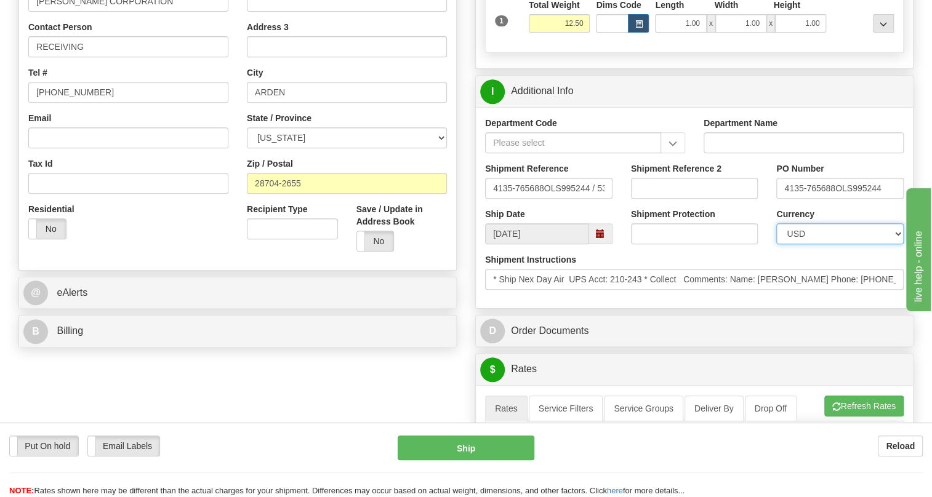
scroll to position [279, 0]
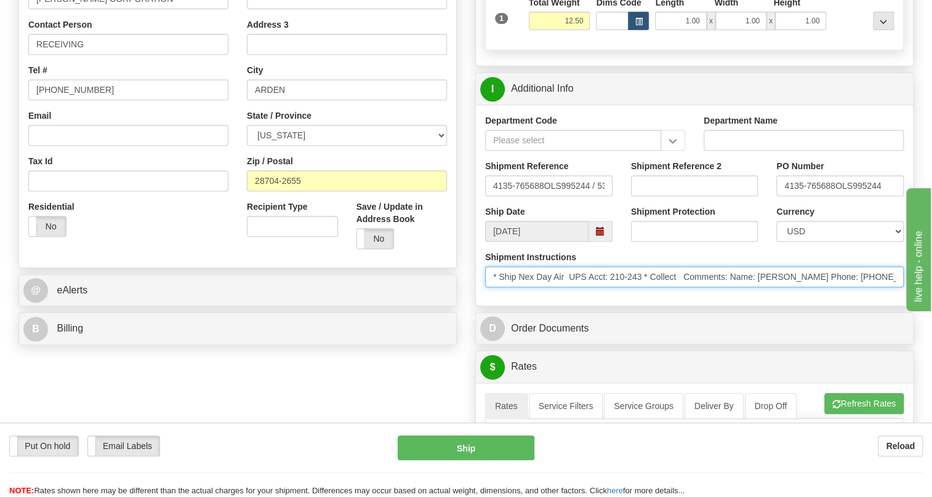
click at [822, 287] on input "* Ship Nex Day Air UPS Acct: 210-243 * Collect Comments: Name: [PERSON_NAME] Ph…" at bounding box center [694, 277] width 419 height 21
click at [821, 287] on input "* Ship Nex Day Air UPS Acct: 210-243 * Collect Comments: Name: [PERSON_NAME] Ph…" at bounding box center [694, 277] width 419 height 21
drag, startPoint x: 821, startPoint y: 305, endPoint x: 760, endPoint y: 308, distance: 60.4
click at [760, 287] on input "* Ship Nex Day Air UPS Acct: 210-243 * Collect Comments: Name: [PERSON_NAME] Ph…" at bounding box center [694, 277] width 419 height 21
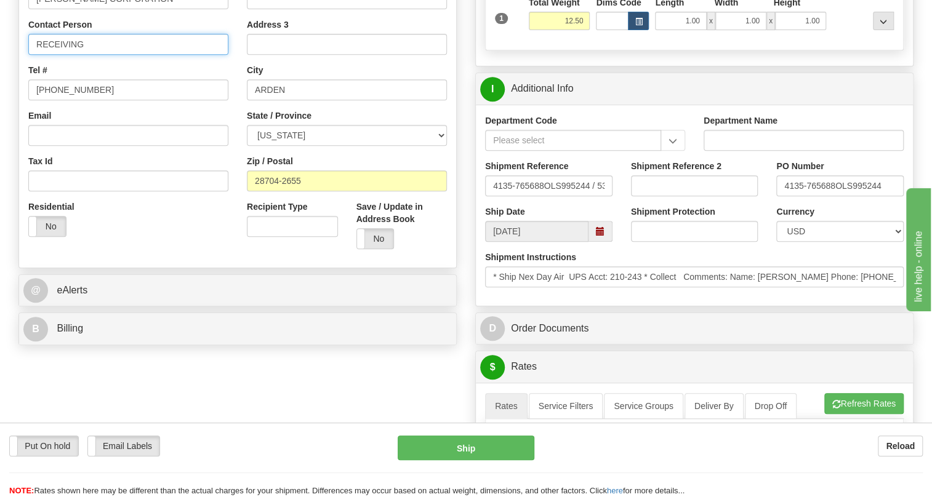
click at [80, 55] on input "RECEIVING" at bounding box center [128, 44] width 200 height 21
paste input "[PERSON_NAME]"
type input "RECEIVING / [PERSON_NAME]"
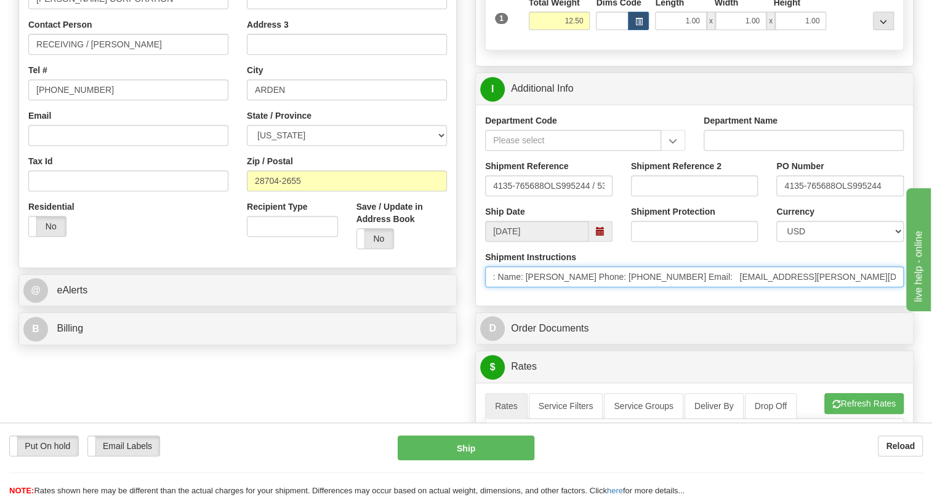
scroll to position [0, 252]
drag, startPoint x: 1758, startPoint y: 616, endPoint x: 909, endPoint y: 317, distance: 899.8
click at [654, 287] on input "* Ship Nex Day Air UPS Acct: 210-243 * Collect Comments: Name: [PERSON_NAME] Ph…" at bounding box center [694, 277] width 419 height 21
drag, startPoint x: 654, startPoint y: 305, endPoint x: 603, endPoint y: 307, distance: 51.7
click at [603, 287] on input "* Ship Nex Day Air UPS Acct: 210-243 * Collect Comments: Name: [PERSON_NAME] Ph…" at bounding box center [694, 277] width 419 height 21
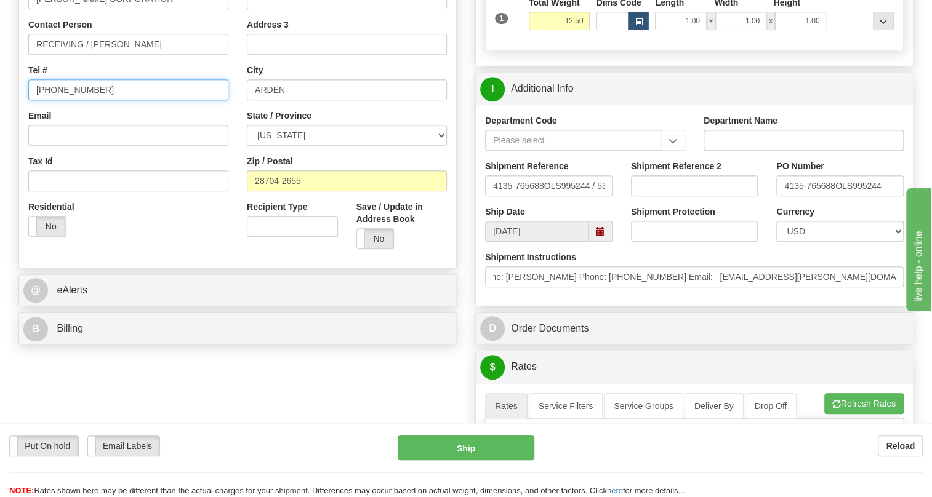
click at [73, 100] on input "[PHONE_NUMBER]" at bounding box center [128, 89] width 200 height 21
paste input "[PHONE_NUMBER]"
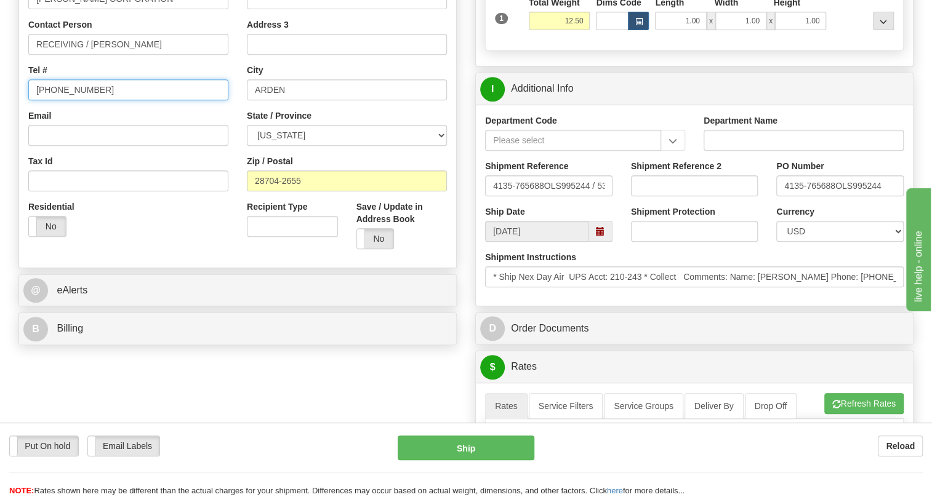
type input "[PHONE_NUMBER]"
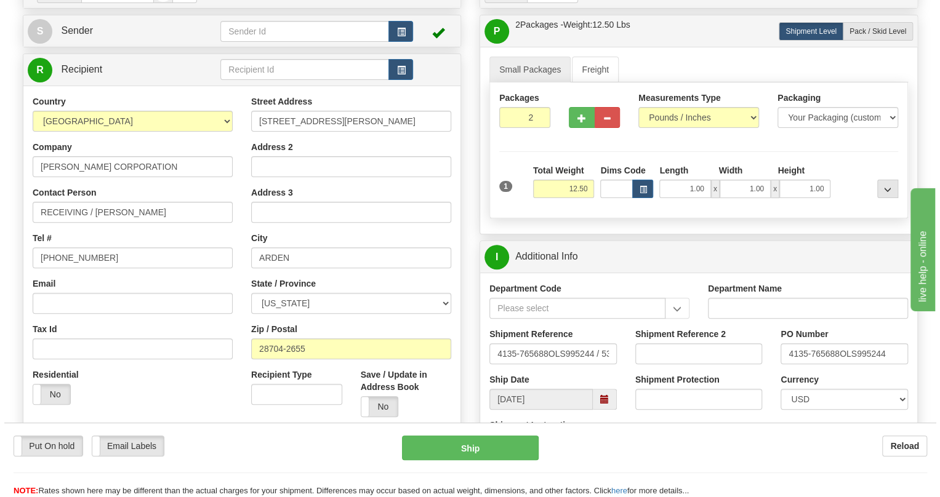
scroll to position [335, 0]
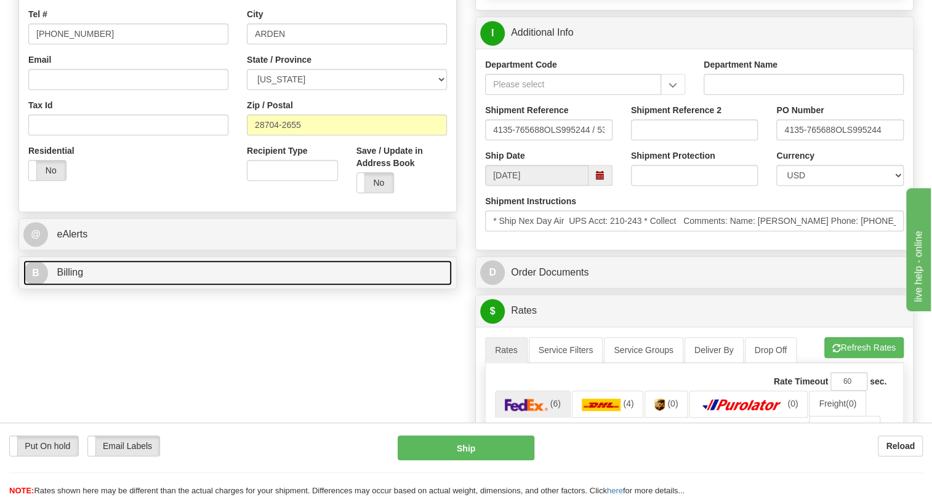
click at [65, 278] on span "Billing" at bounding box center [70, 272] width 26 height 10
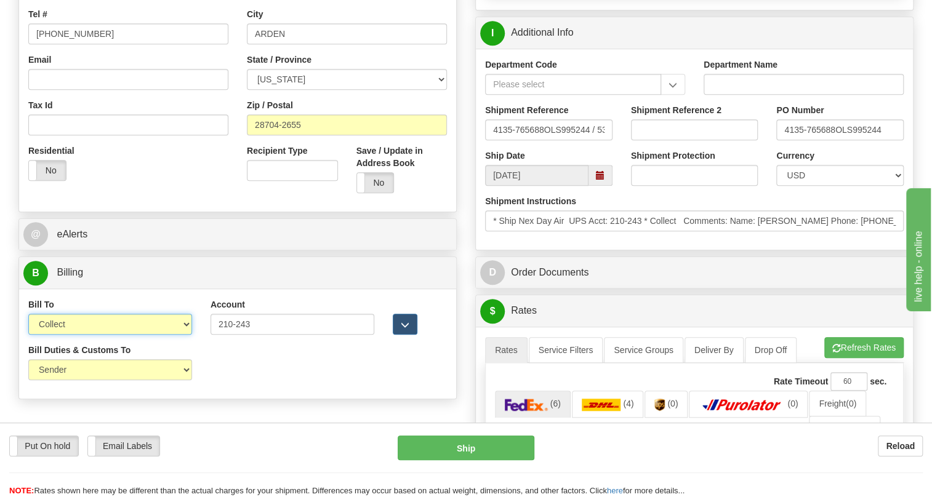
click at [122, 335] on select "Sender Recipient Third Party Collect" at bounding box center [110, 324] width 164 height 21
select select "1"
click at [28, 335] on select "Sender Recipient Third Party Collect" at bounding box center [110, 324] width 164 height 21
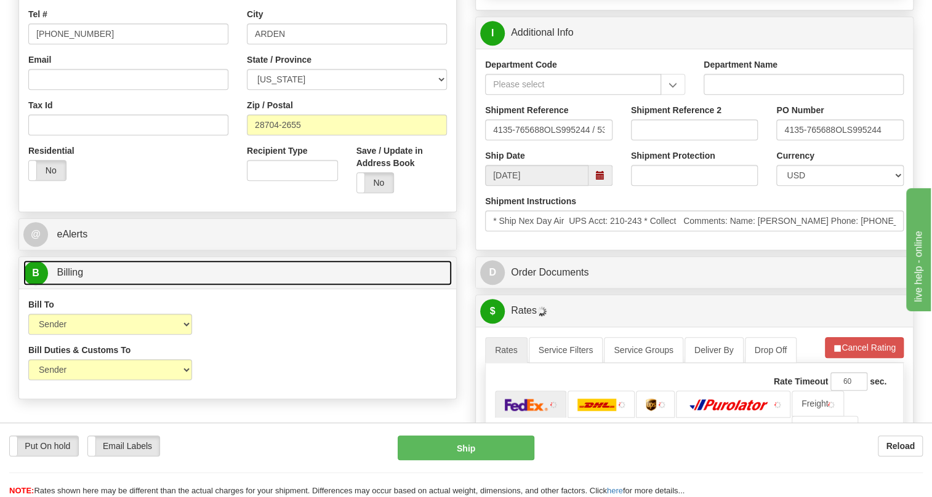
click at [78, 278] on span "Billing" at bounding box center [70, 272] width 26 height 10
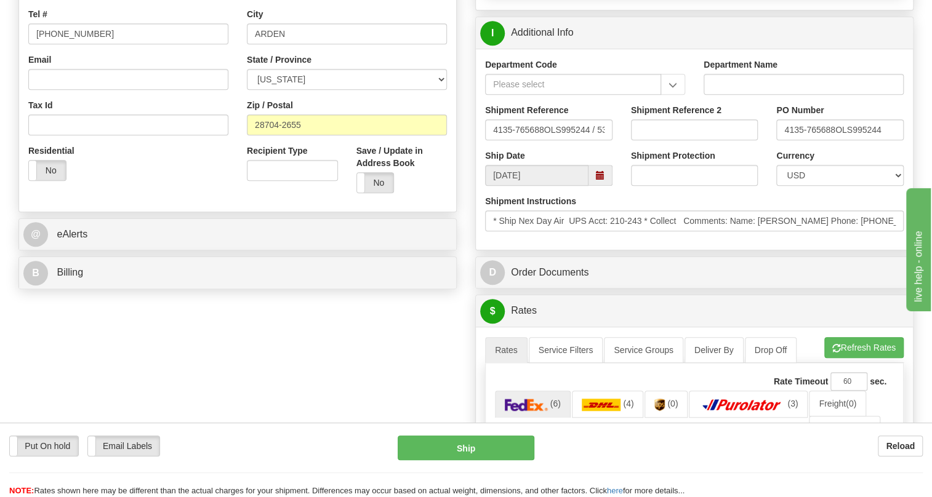
click at [407, 391] on div "Order # 86684752 S Sender" at bounding box center [465, 348] width 913 height 1192
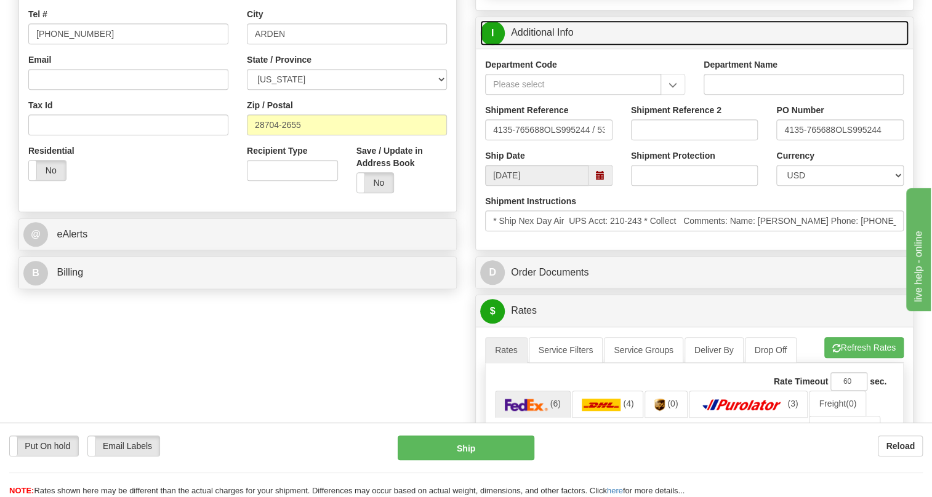
click at [534, 46] on link "I Additional Info" at bounding box center [694, 32] width 428 height 25
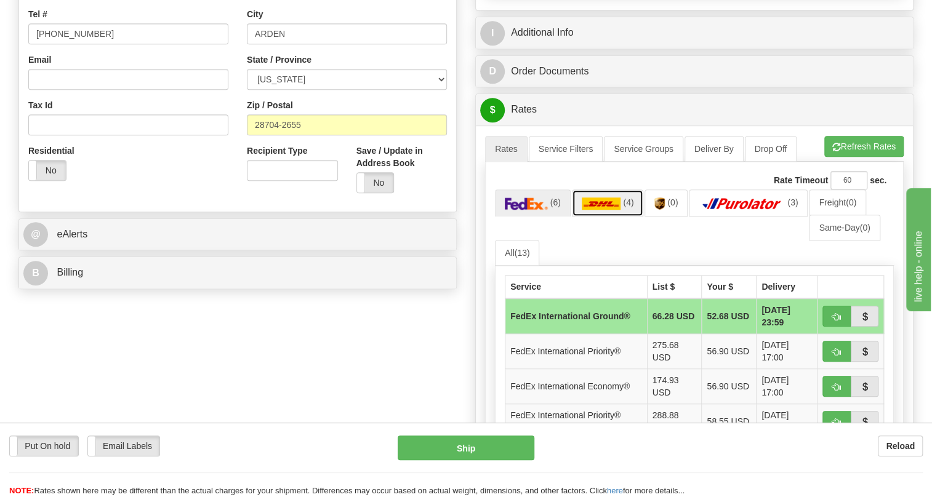
click at [603, 210] on img at bounding box center [601, 204] width 39 height 12
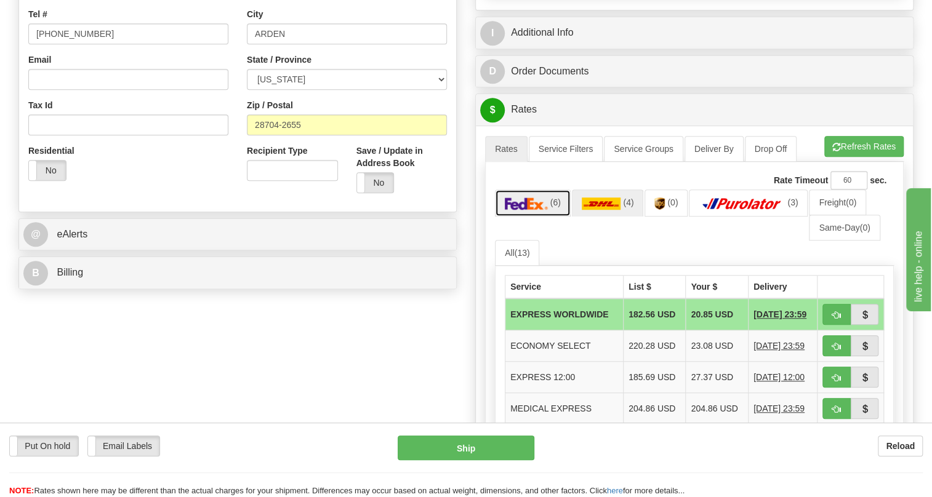
click at [544, 210] on img at bounding box center [526, 204] width 43 height 12
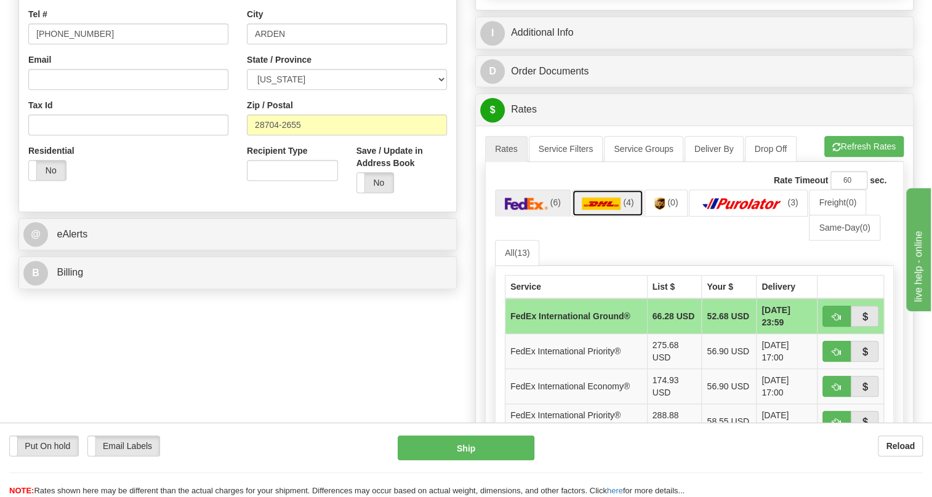
click at [594, 210] on img at bounding box center [601, 204] width 39 height 12
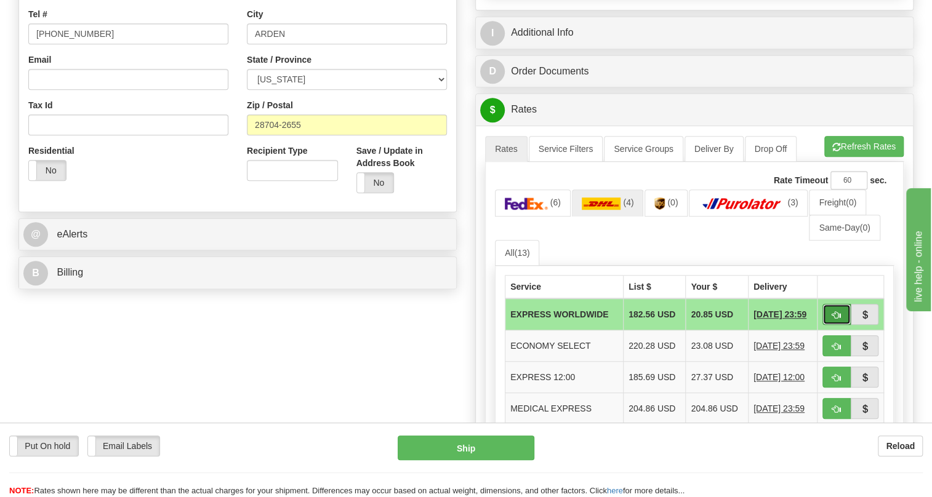
click at [834, 319] on span "button" at bounding box center [836, 315] width 9 height 8
type input "P"
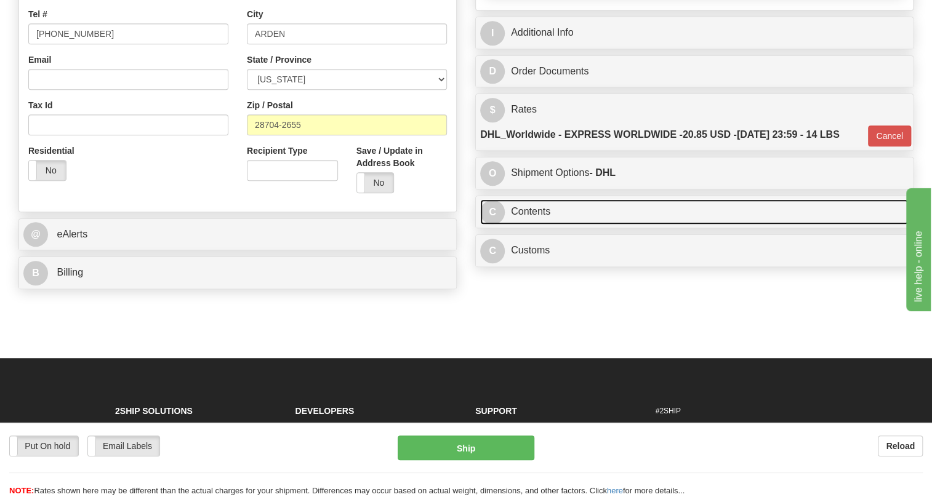
click at [518, 225] on link "C Contents" at bounding box center [694, 211] width 428 height 25
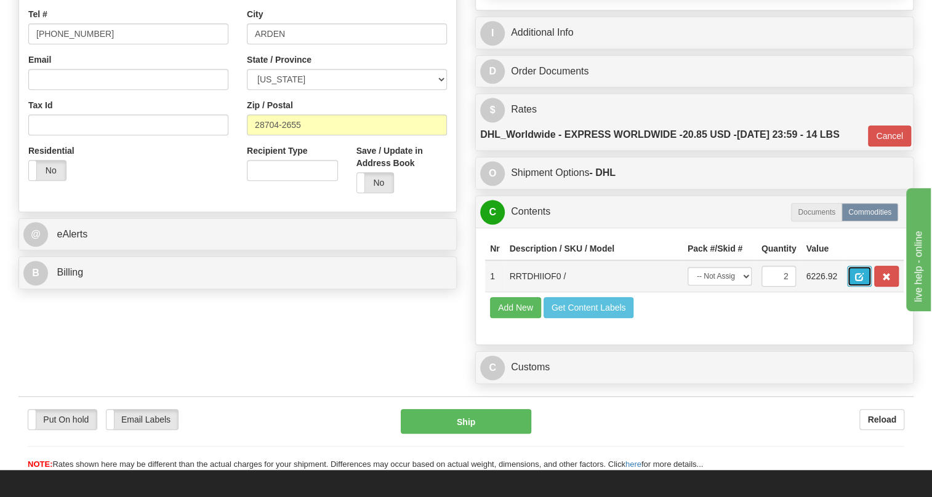
click at [857, 281] on span "button" at bounding box center [859, 277] width 9 height 8
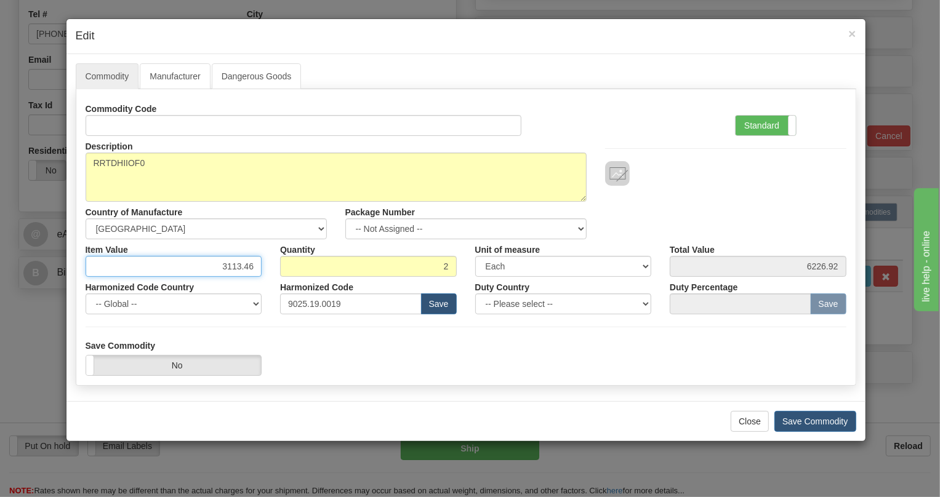
click at [245, 265] on input "3113.46" at bounding box center [174, 266] width 177 height 21
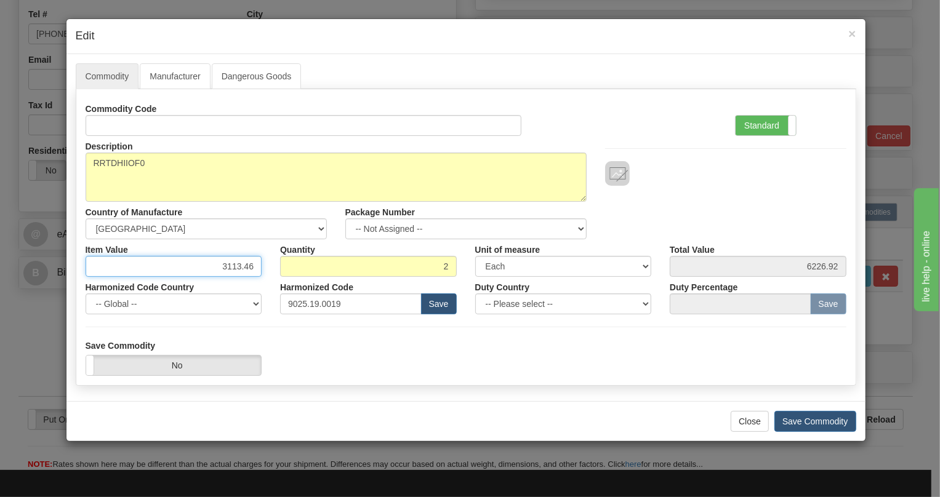
click at [245, 265] on input "3113.46" at bounding box center [174, 266] width 177 height 21
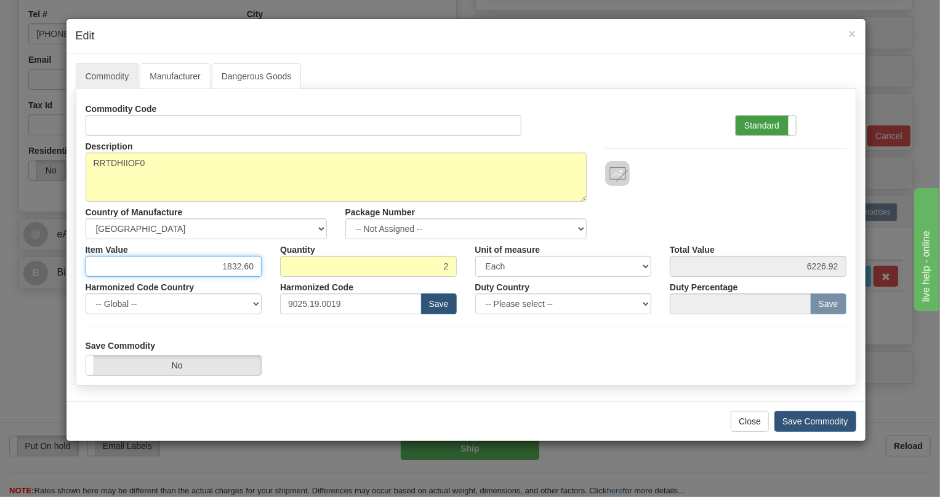
type input "1832.60"
type input "3665.20"
click at [758, 129] on label "Standard" at bounding box center [766, 126] width 60 height 20
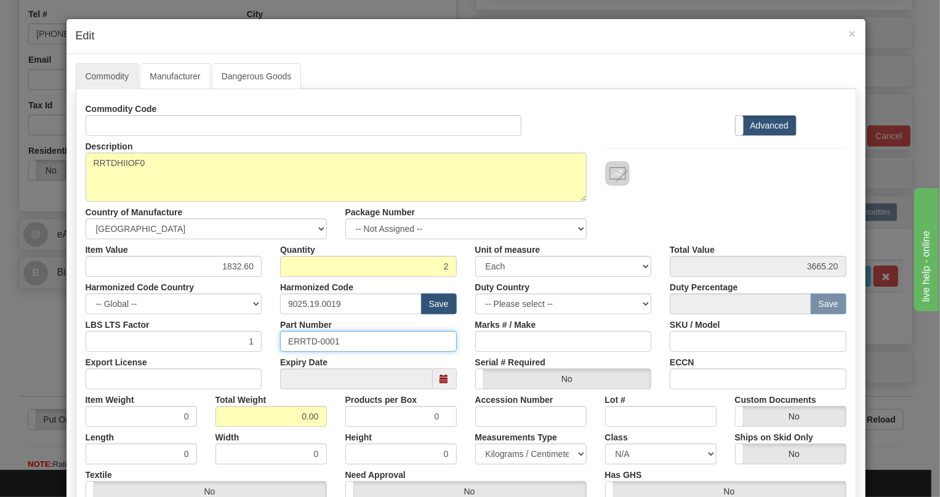
click at [308, 342] on input "ERRTD-0001" at bounding box center [368, 341] width 177 height 21
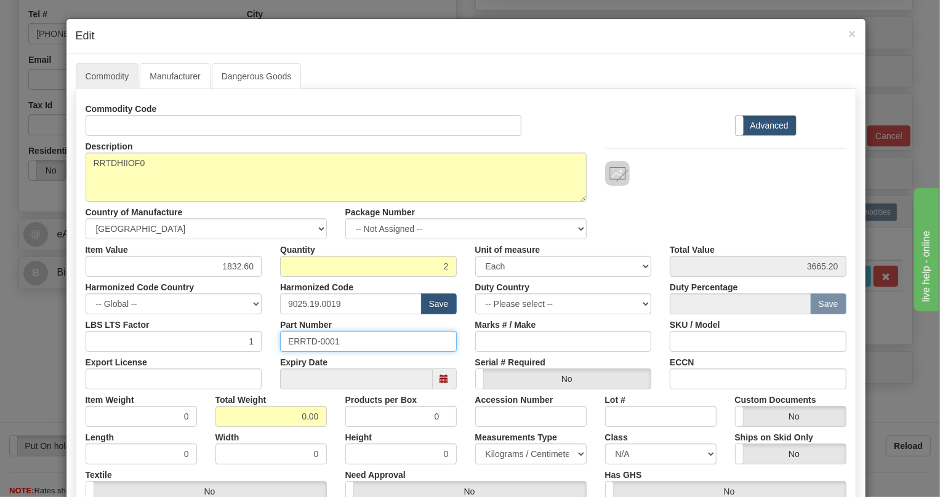
click at [308, 342] on input "ERRTD-0001" at bounding box center [368, 341] width 177 height 21
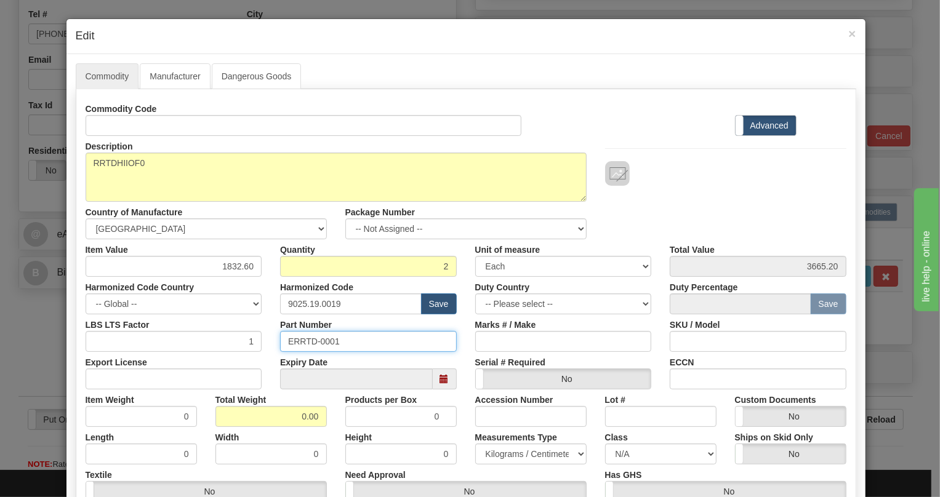
click at [308, 342] on input "ERRTD-0001" at bounding box center [368, 341] width 177 height 21
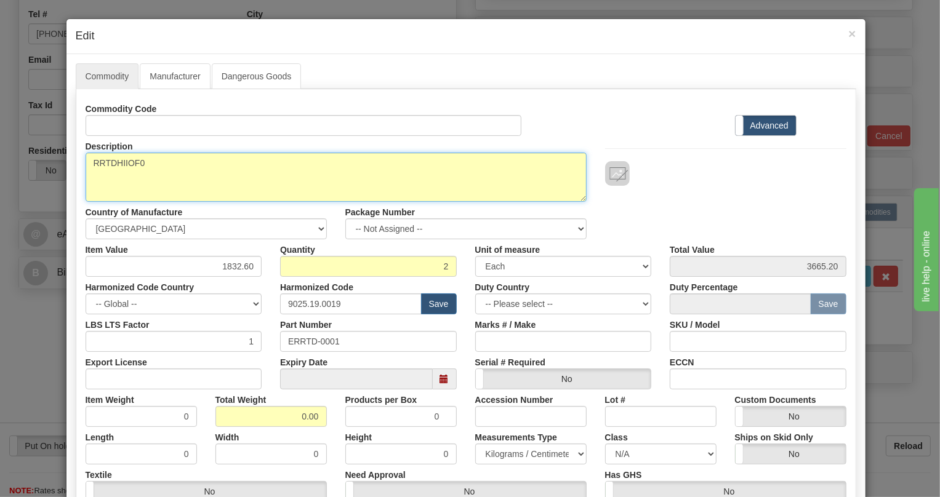
click at [114, 162] on textarea "RRTDHIIOF0" at bounding box center [336, 177] width 501 height 49
paste textarea "MODULE, REMOTE, RTD"
type textarea "MODULE, REMOTE, RTD"
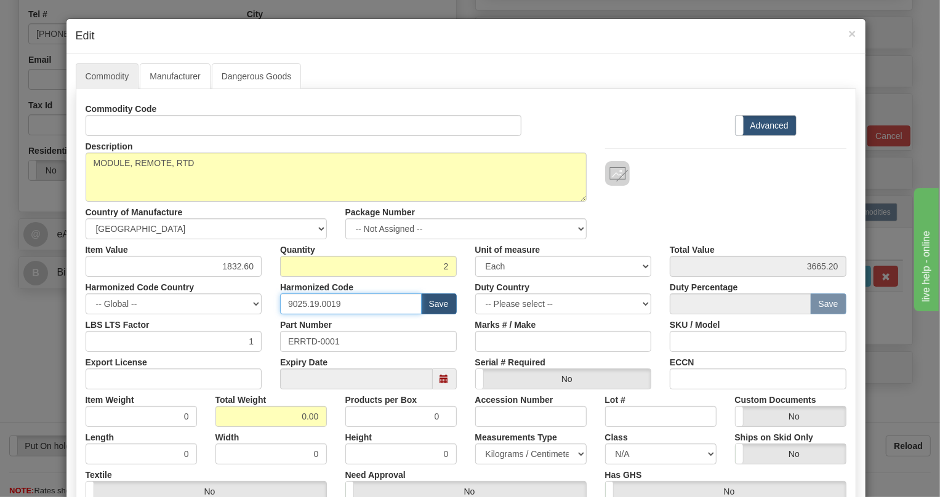
click at [323, 301] on input "9025.19.0019" at bounding box center [351, 304] width 142 height 21
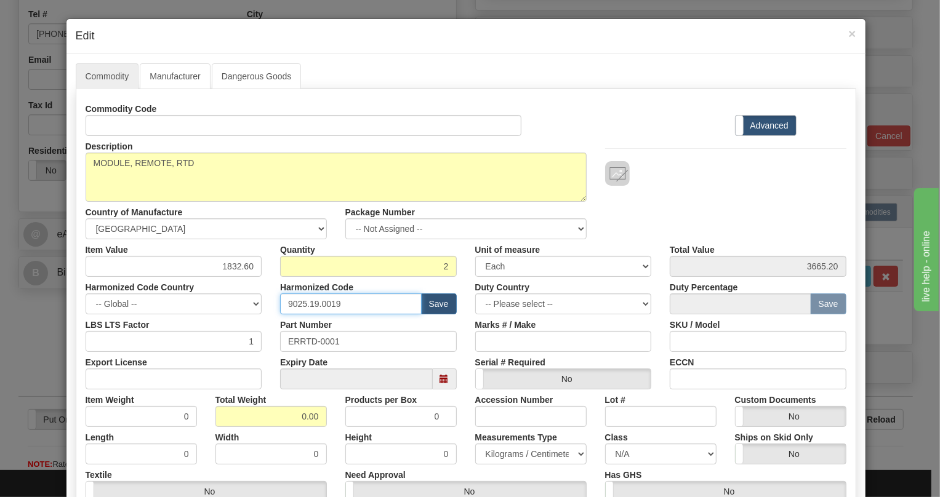
click at [323, 301] on input "9025.19.0019" at bounding box center [351, 304] width 142 height 21
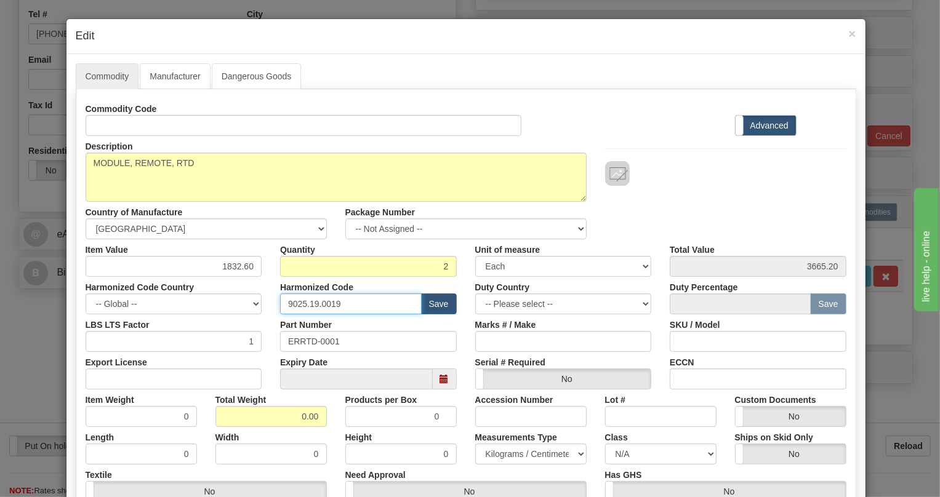
paste input "8537.10.9160"
type input "8537.10.9160"
click at [281, 417] on input "0.00" at bounding box center [270, 416] width 111 height 21
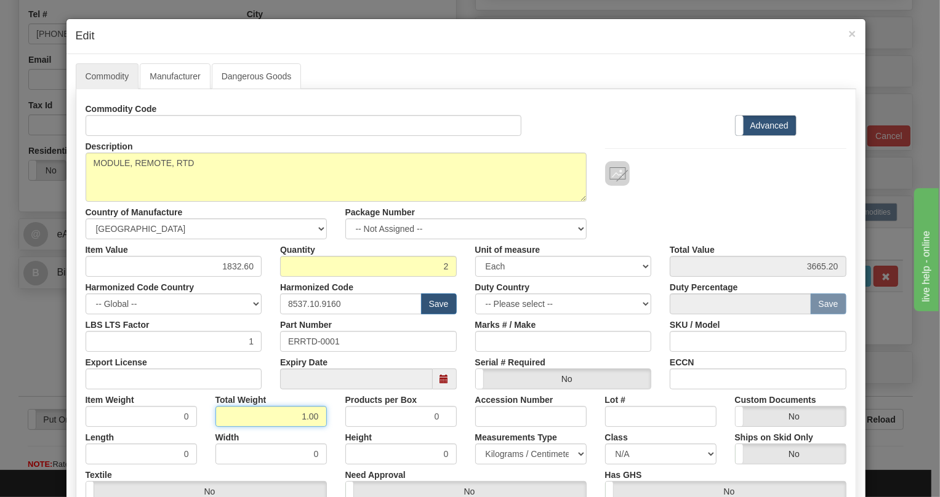
type input "1.00"
type input "0.5000"
click at [505, 456] on select "Pounds / Inches Kilograms / Centimeters" at bounding box center [530, 454] width 111 height 21
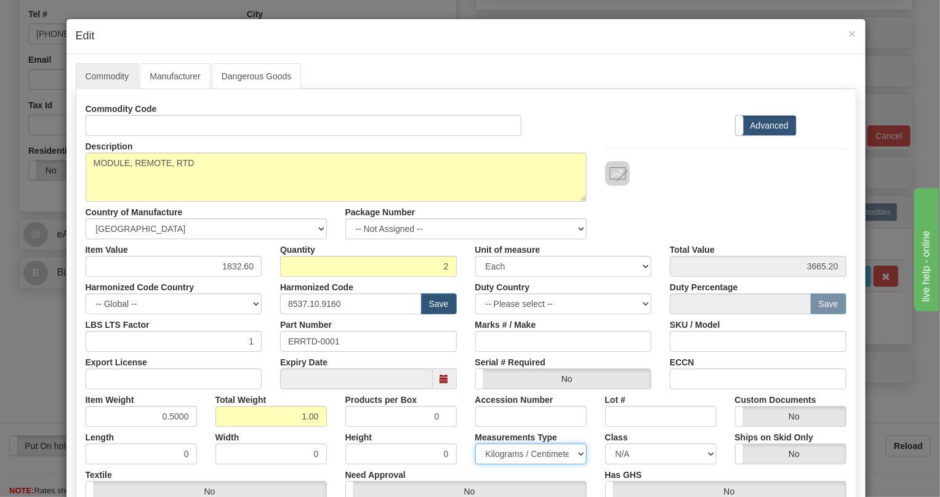
select select "0"
click at [475, 444] on select "Pounds / Inches Kilograms / Centimeters" at bounding box center [530, 454] width 111 height 21
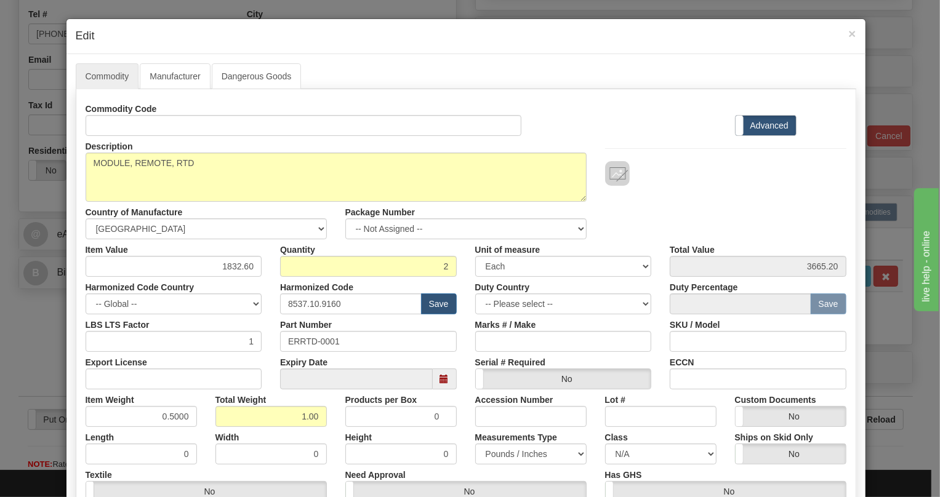
click at [461, 465] on div "Need Approval Yes No" at bounding box center [466, 484] width 260 height 38
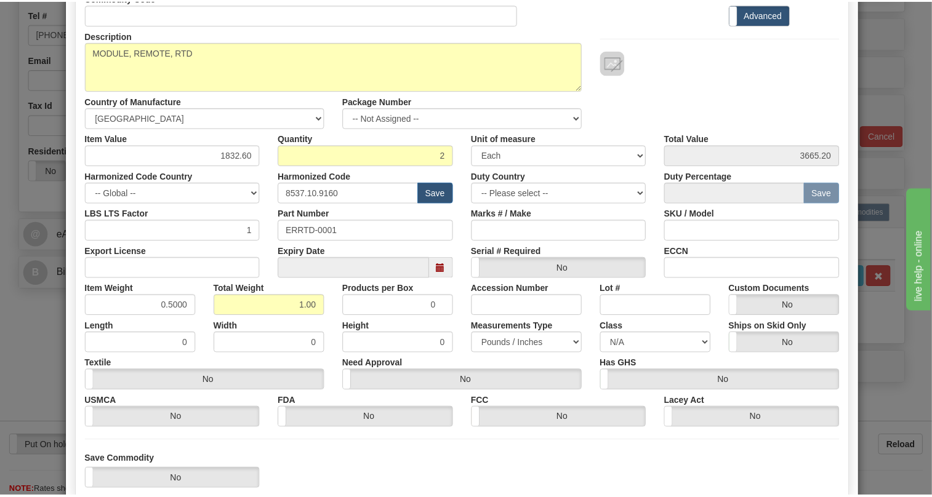
scroll to position [167, 0]
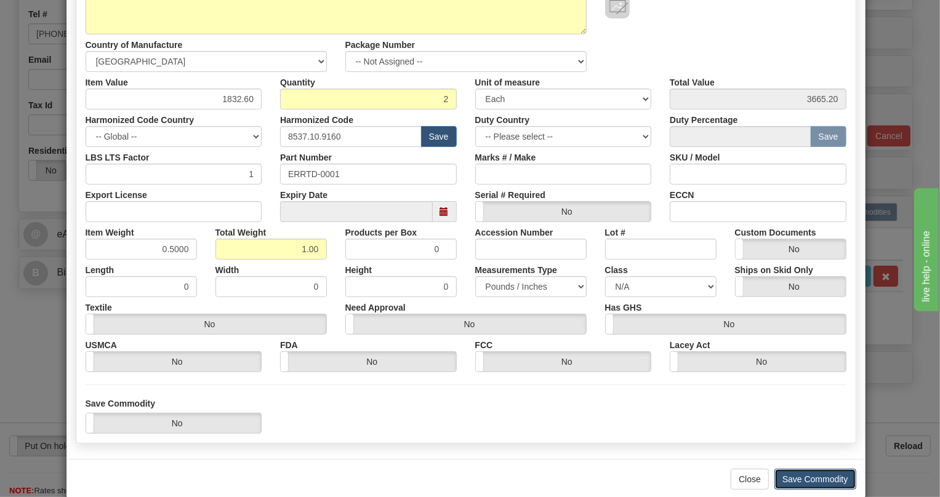
click at [803, 481] on button "Save Commodity" at bounding box center [815, 479] width 82 height 21
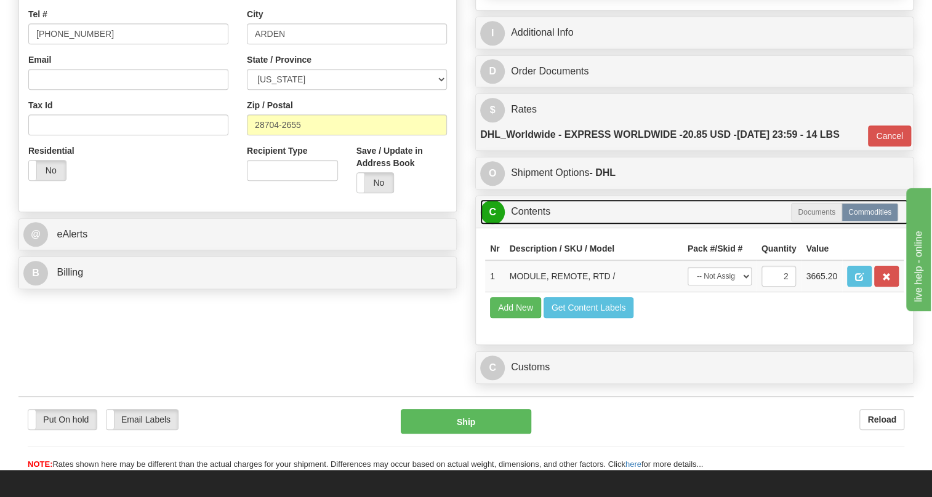
click at [542, 225] on link "C Contents" at bounding box center [694, 211] width 428 height 25
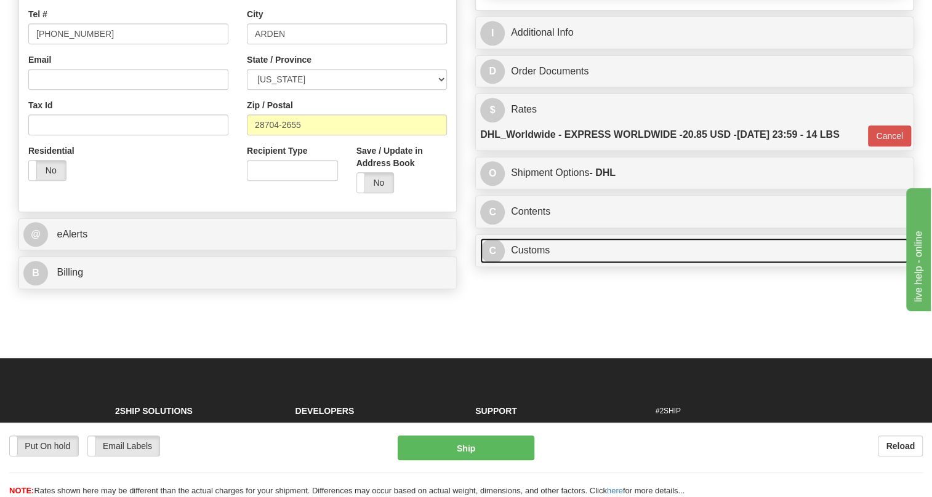
click at [533, 263] on link "C Customs" at bounding box center [694, 250] width 428 height 25
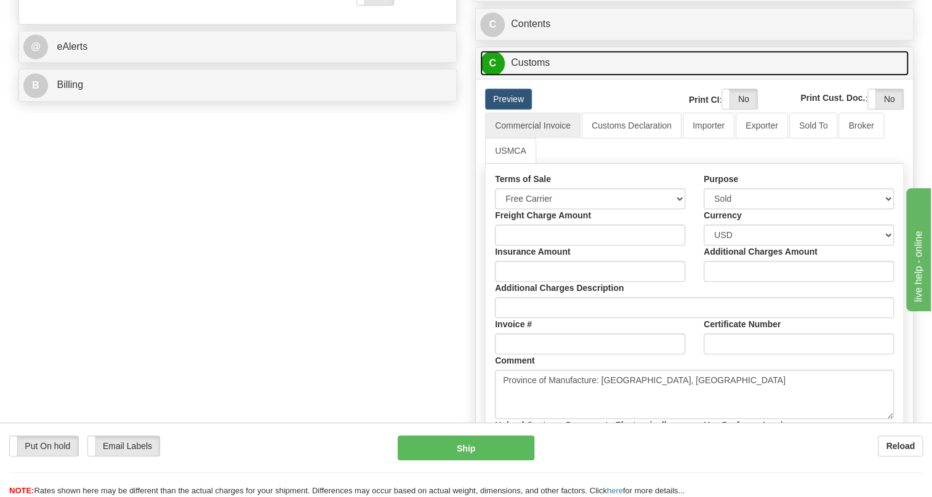
scroll to position [448, 0]
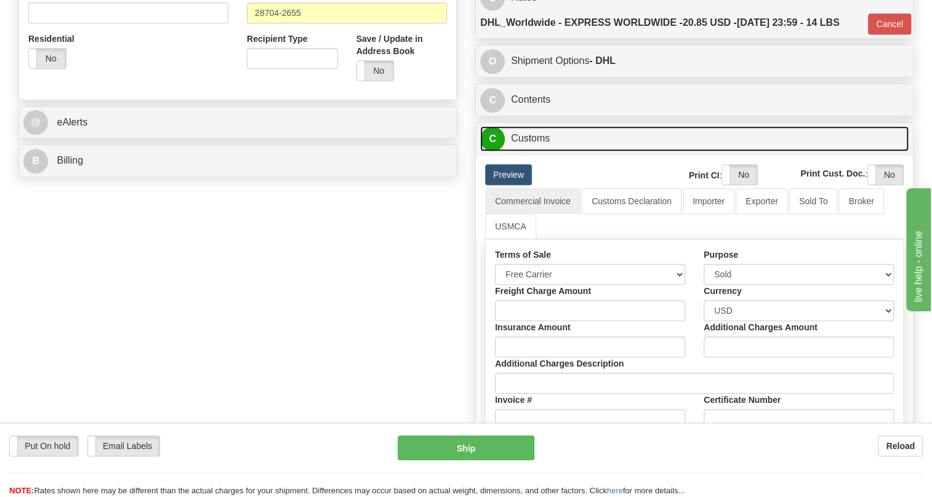
click at [536, 151] on link "C Customs" at bounding box center [694, 138] width 428 height 25
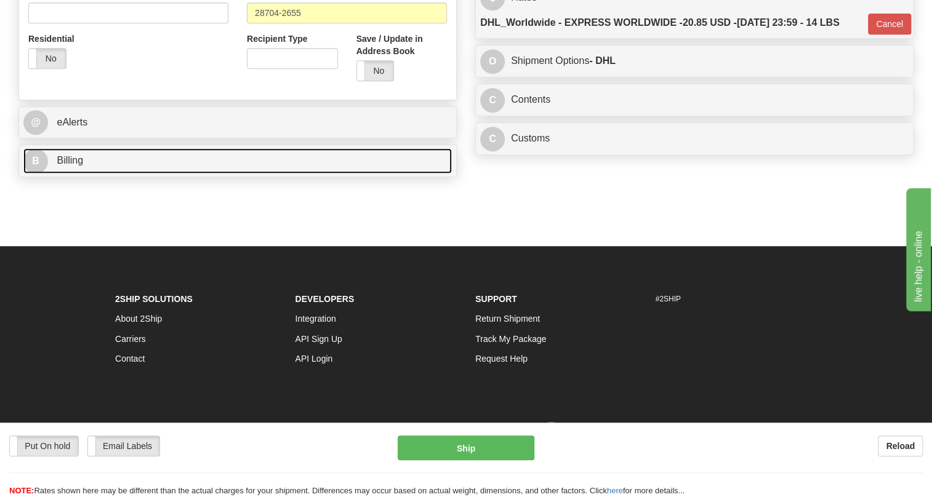
click at [64, 166] on span "Billing" at bounding box center [70, 160] width 26 height 10
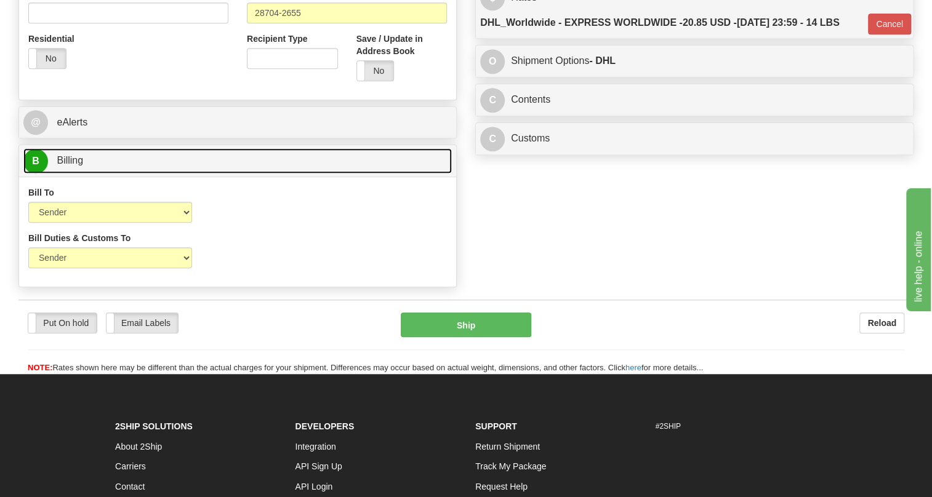
click at [64, 166] on span "Billing" at bounding box center [70, 160] width 26 height 10
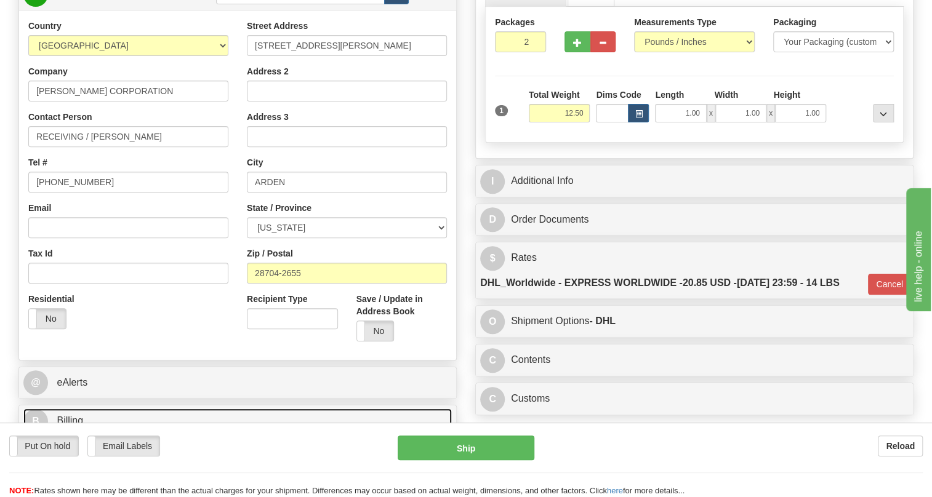
scroll to position [167, 0]
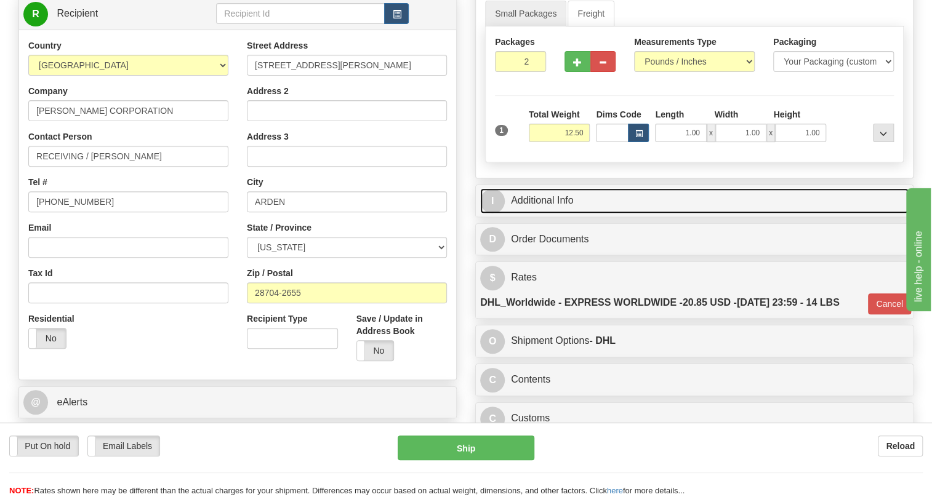
click at [553, 214] on link "I Additional Info" at bounding box center [694, 200] width 428 height 25
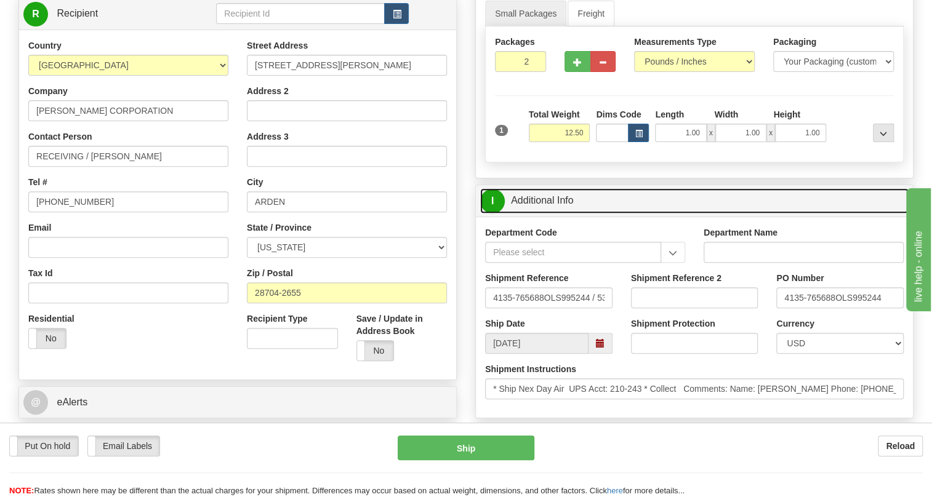
click at [553, 214] on link "I Additional Info" at bounding box center [694, 200] width 428 height 25
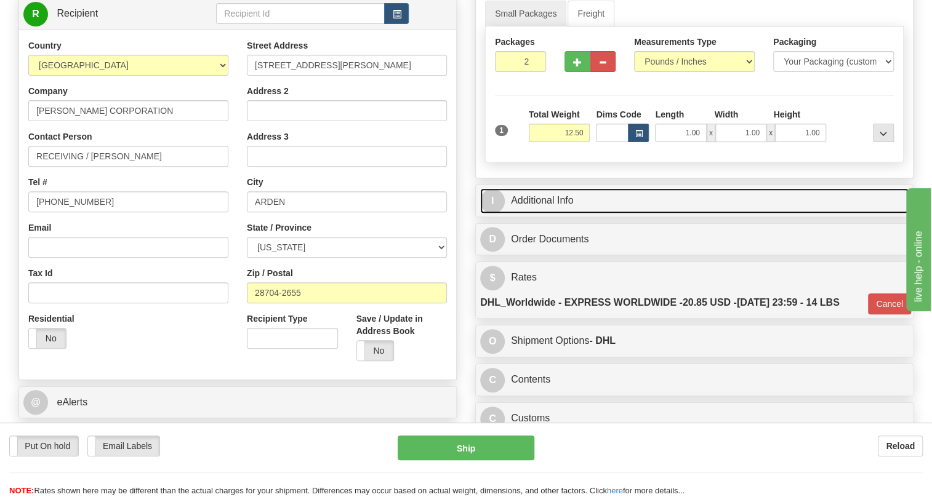
click at [531, 214] on link "I Additional Info" at bounding box center [694, 200] width 428 height 25
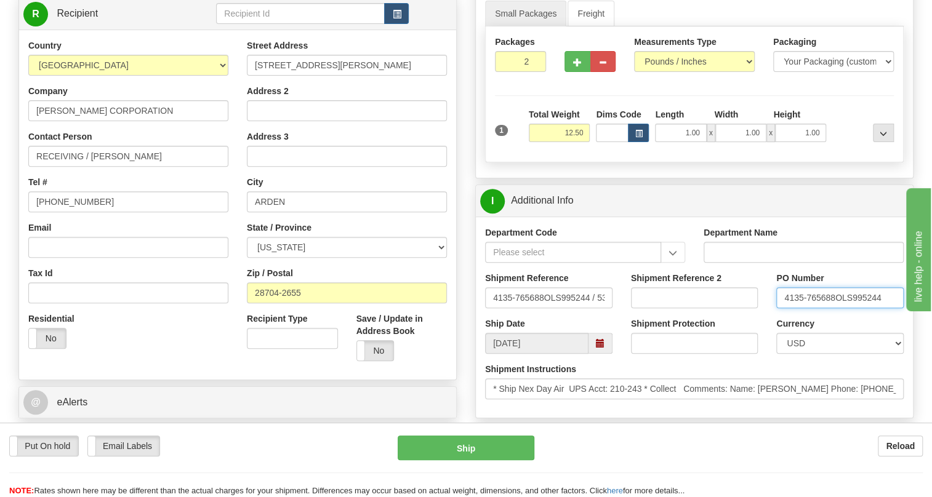
click at [833, 308] on input "4135-765688OLS995244" at bounding box center [839, 297] width 127 height 21
drag, startPoint x: 833, startPoint y: 324, endPoint x: 778, endPoint y: 327, distance: 54.9
click at [778, 308] on input "4135-765688OLS995244" at bounding box center [839, 297] width 127 height 21
click at [92, 167] on input "RECEIVING / [PERSON_NAME]" at bounding box center [128, 156] width 200 height 21
click at [167, 167] on input "RECEIVING / [PERSON_NAME]" at bounding box center [128, 156] width 200 height 21
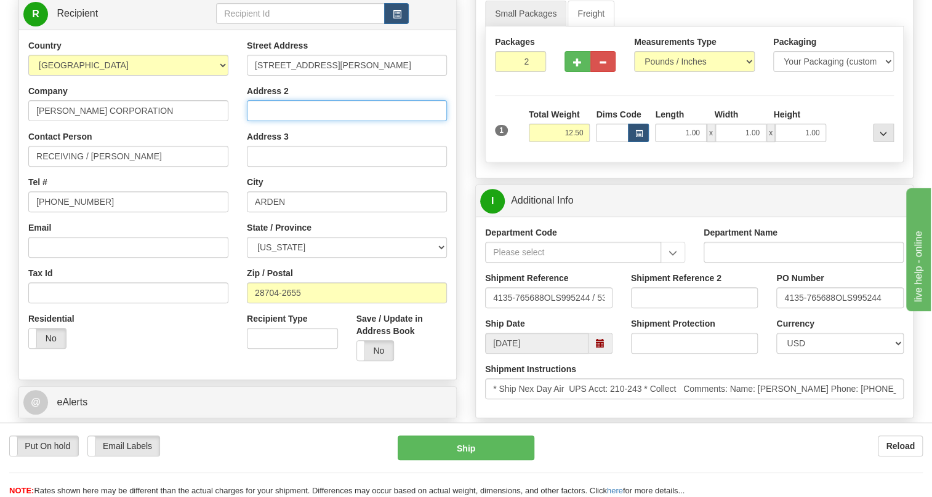
click at [259, 121] on input "Address 2" at bounding box center [347, 110] width 200 height 21
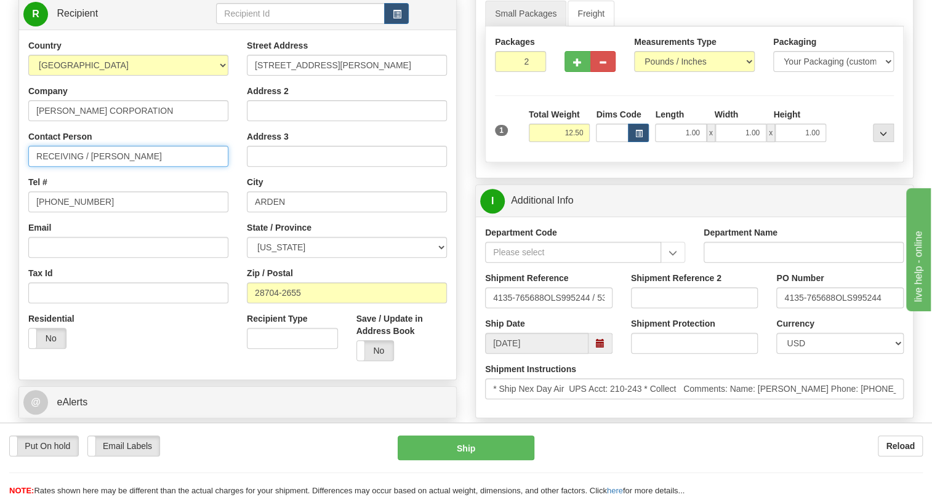
drag, startPoint x: 92, startPoint y: 185, endPoint x: 1, endPoint y: 191, distance: 91.4
click at [1, 191] on div "Toggle navigation Settings Shipping Preferences Fields Preferences New" at bounding box center [466, 269] width 932 height 873
click at [111, 167] on input "[PERSON_NAME]" at bounding box center [128, 156] width 200 height 21
paste input "4135-765688"
type input "[PERSON_NAME] / PO# 4135-765688"
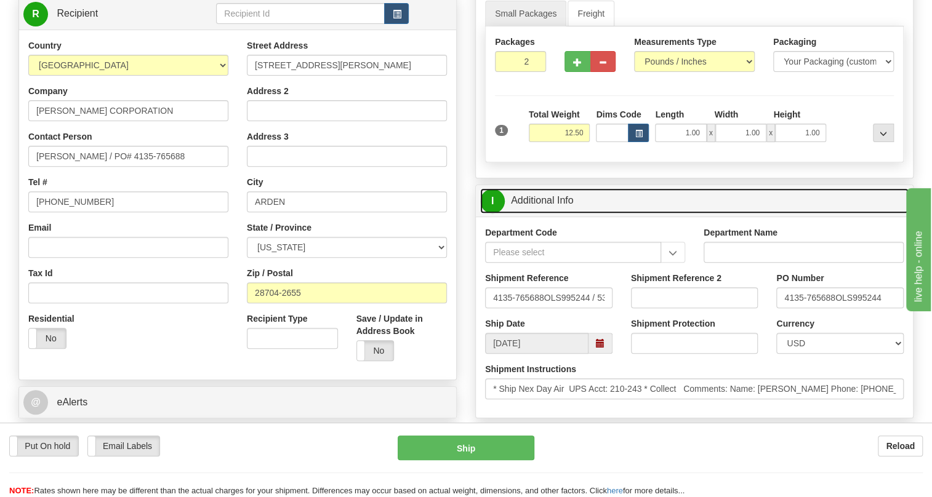
click at [568, 214] on link "I Additional Info" at bounding box center [694, 200] width 428 height 25
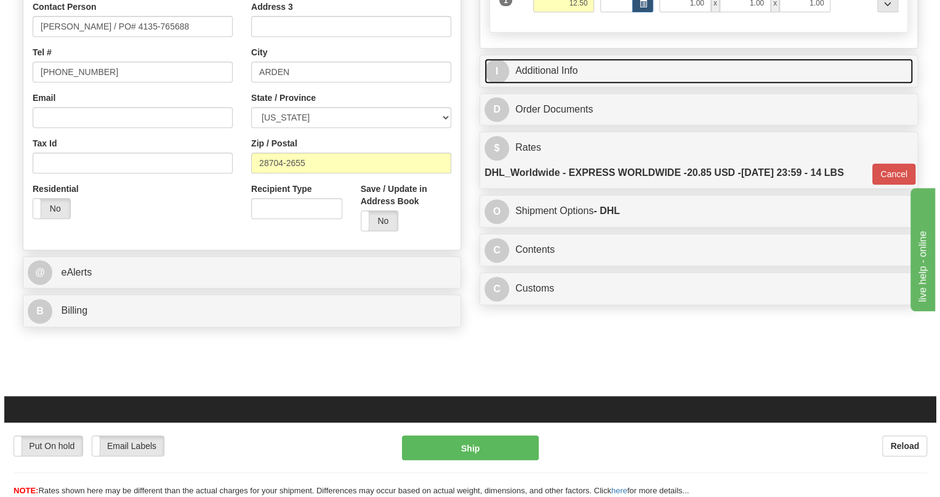
scroll to position [335, 0]
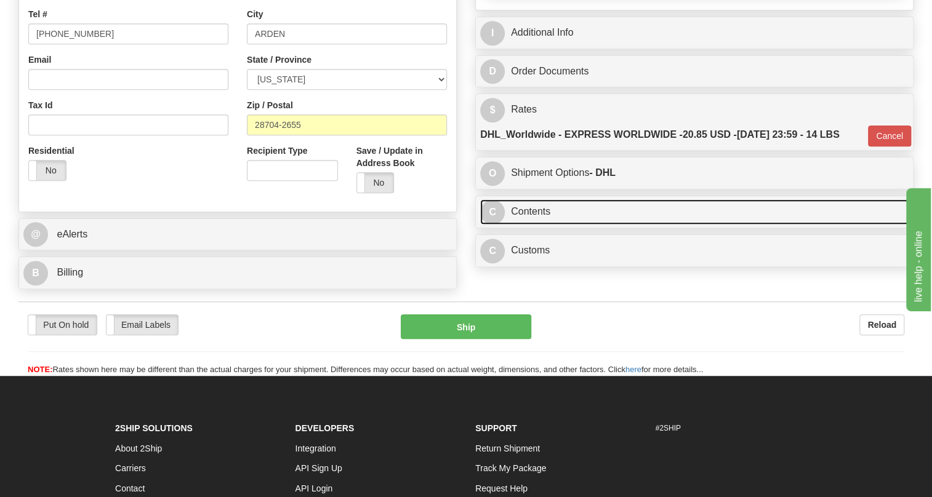
click at [539, 225] on link "C Contents" at bounding box center [694, 211] width 428 height 25
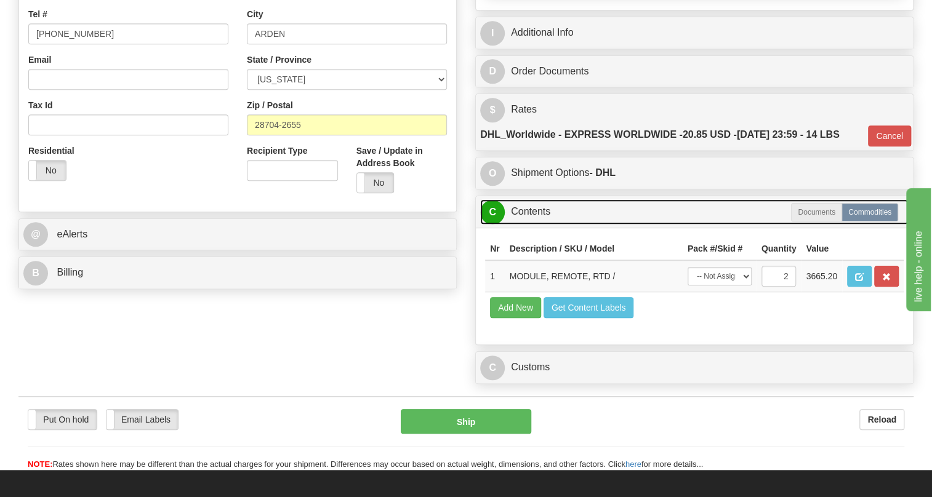
click at [539, 225] on link "C Contents" at bounding box center [694, 211] width 428 height 25
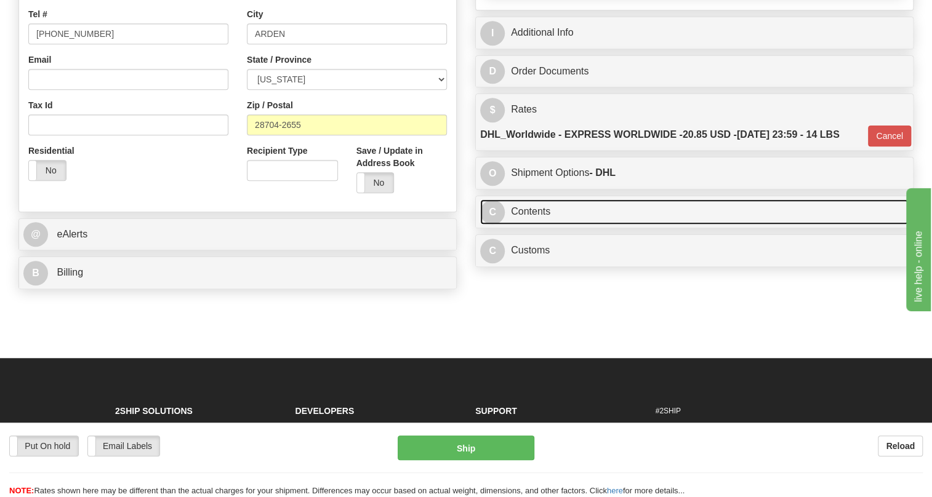
click at [532, 225] on link "C Contents" at bounding box center [694, 211] width 428 height 25
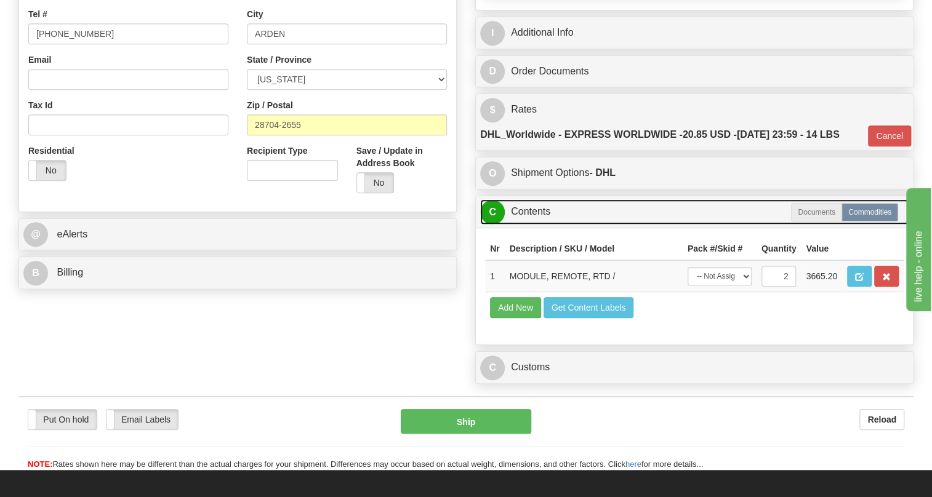
click at [532, 225] on link "C Contents" at bounding box center [694, 211] width 428 height 25
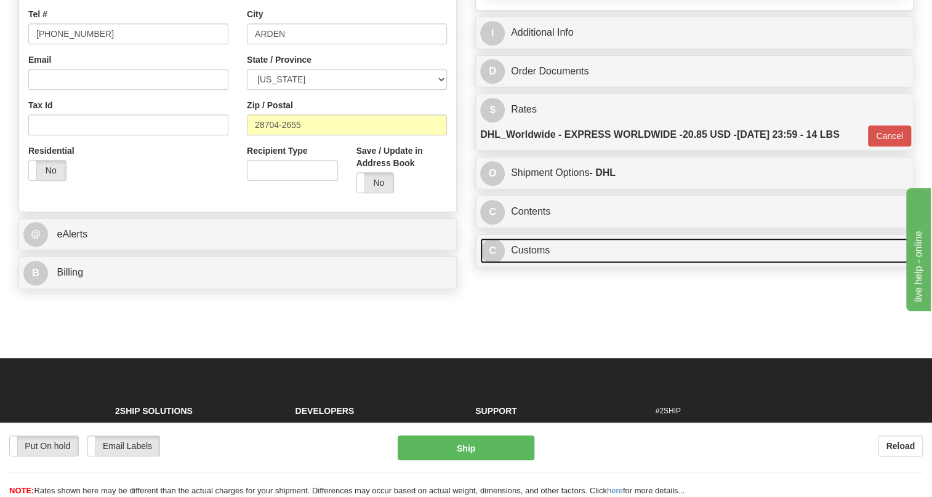
click at [525, 263] on link "C Customs" at bounding box center [694, 250] width 428 height 25
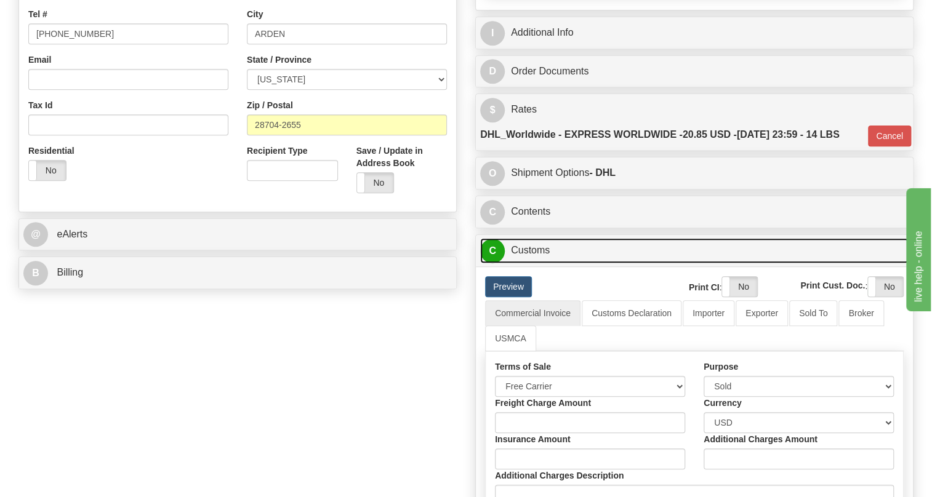
click at [525, 263] on link "C Customs" at bounding box center [694, 250] width 428 height 25
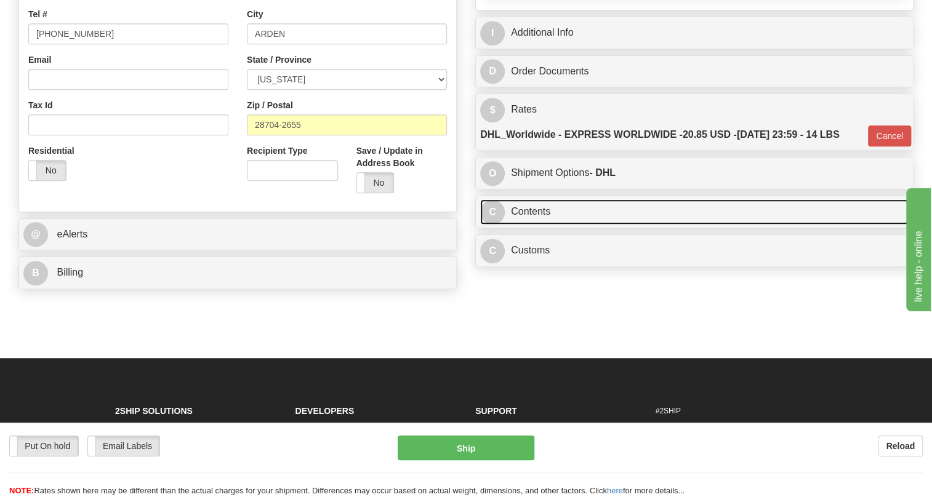
click at [536, 225] on link "C Contents" at bounding box center [694, 211] width 428 height 25
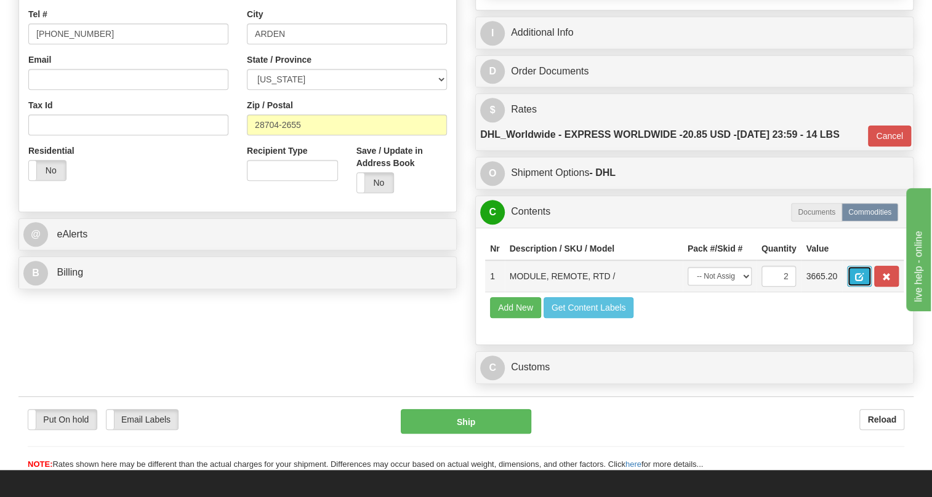
click at [858, 281] on span "button" at bounding box center [859, 277] width 9 height 8
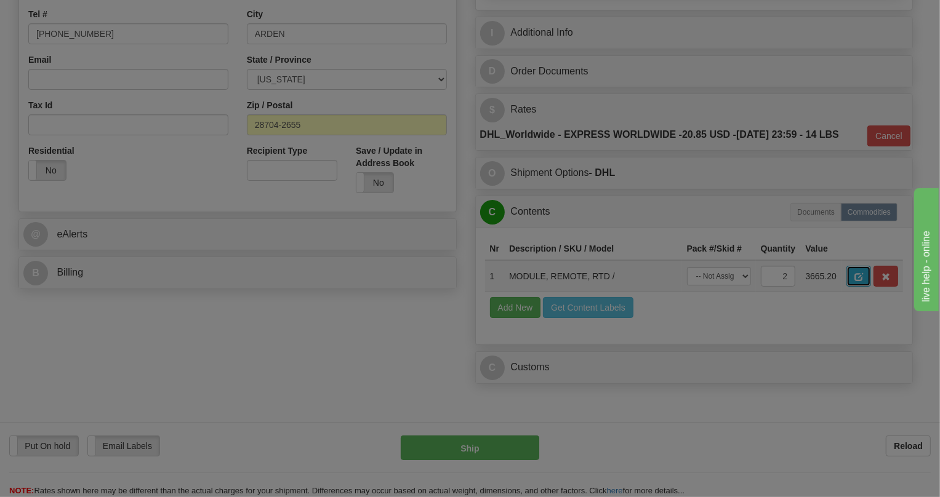
scroll to position [0, 0]
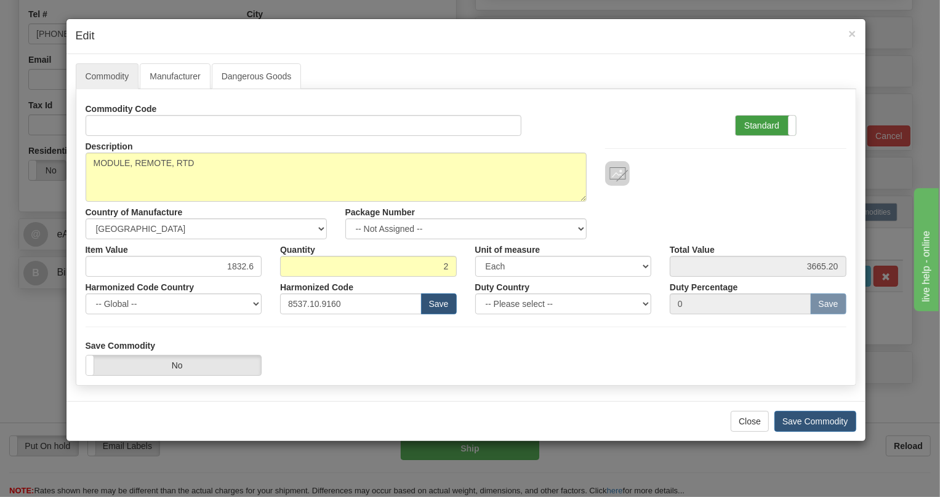
click at [767, 127] on label "Standard" at bounding box center [766, 126] width 60 height 20
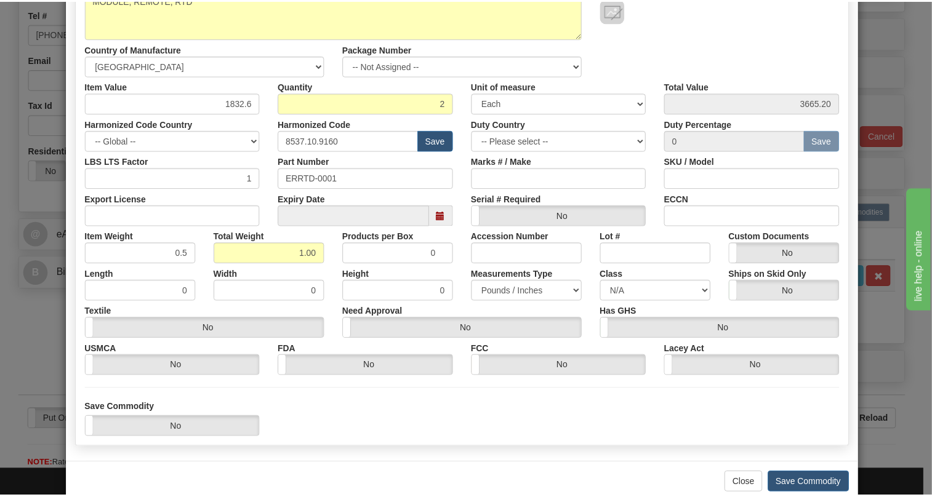
scroll to position [187, 0]
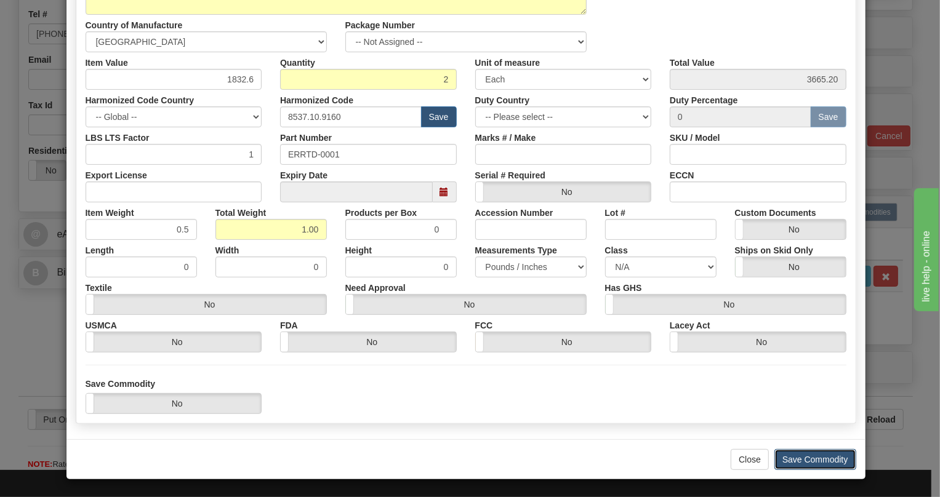
click at [803, 461] on button "Save Commodity" at bounding box center [815, 459] width 82 height 21
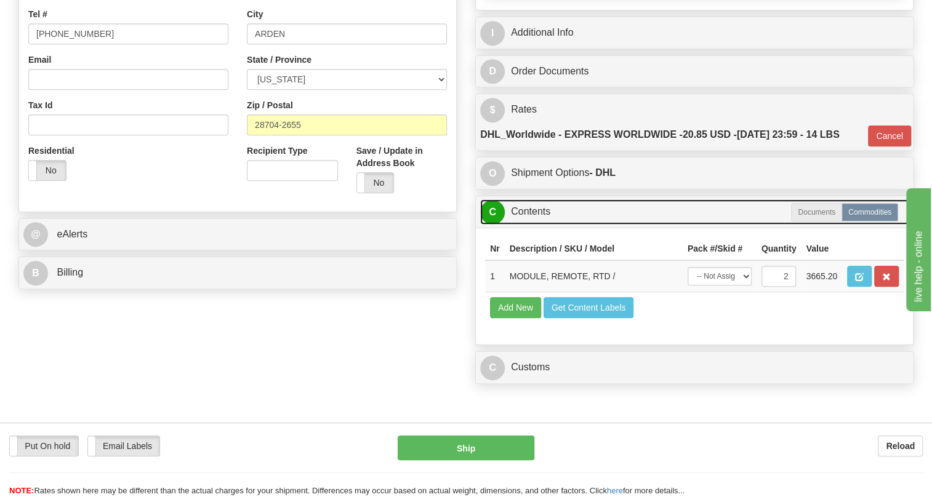
click at [534, 225] on link "C Contents" at bounding box center [694, 211] width 428 height 25
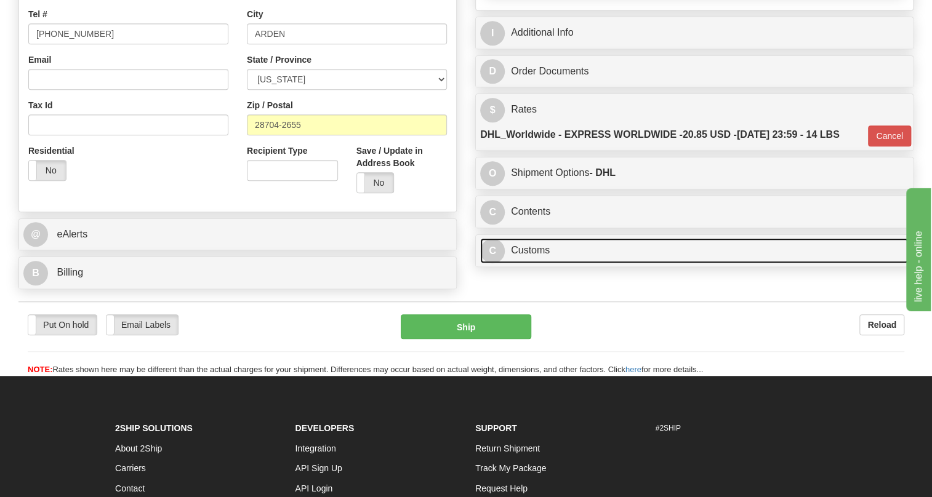
click at [535, 263] on link "C Customs" at bounding box center [694, 250] width 428 height 25
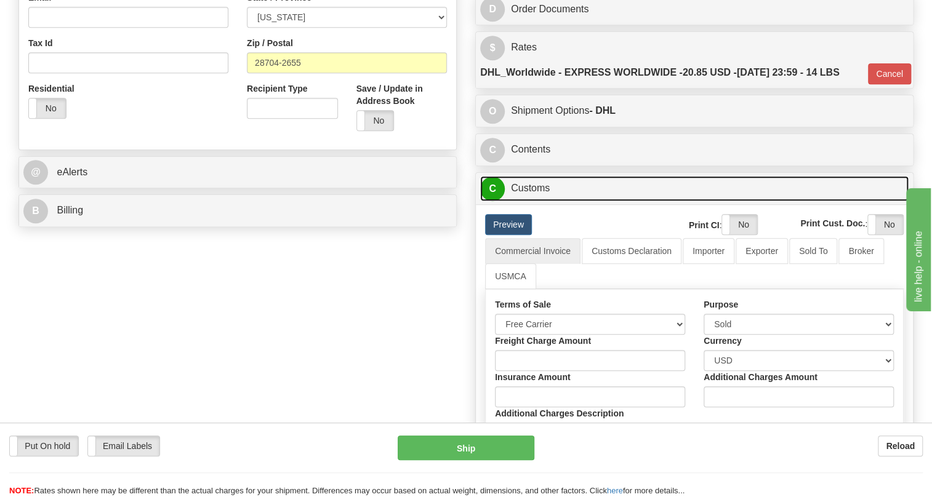
scroll to position [391, 0]
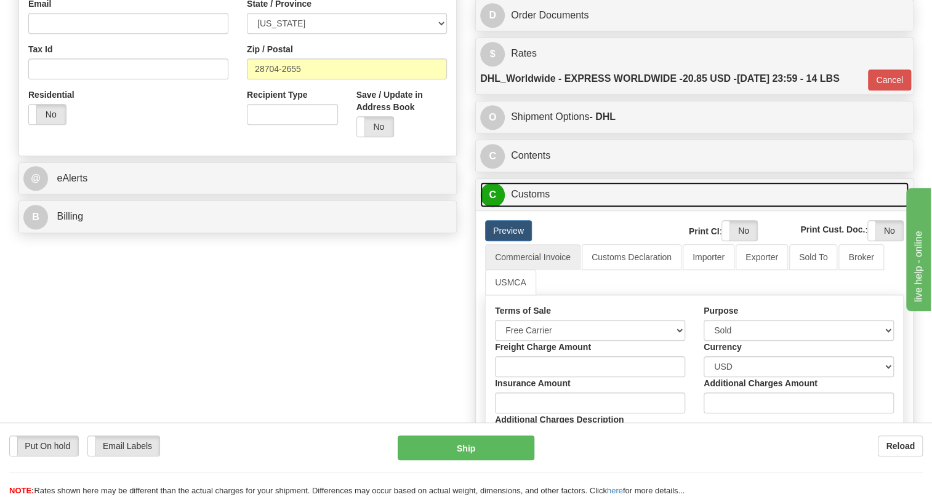
click at [535, 207] on link "C Customs" at bounding box center [694, 194] width 428 height 25
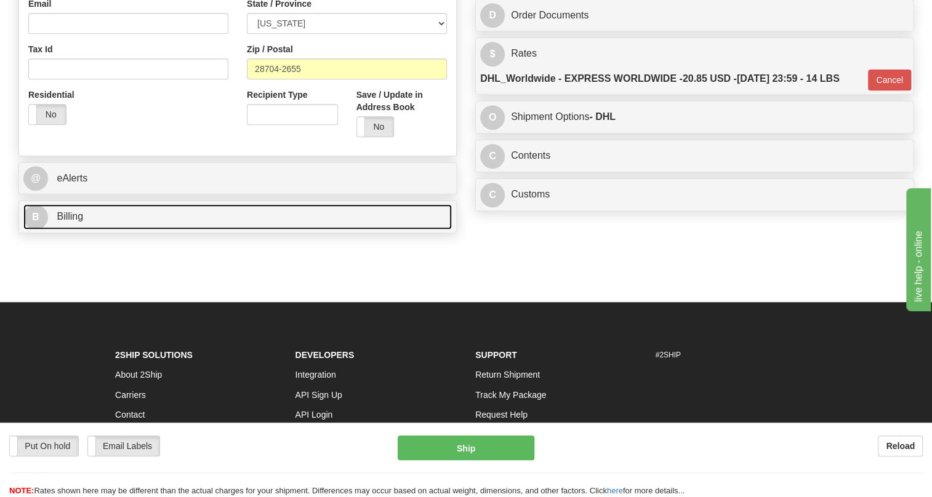
click at [71, 222] on span "Billing" at bounding box center [70, 216] width 26 height 10
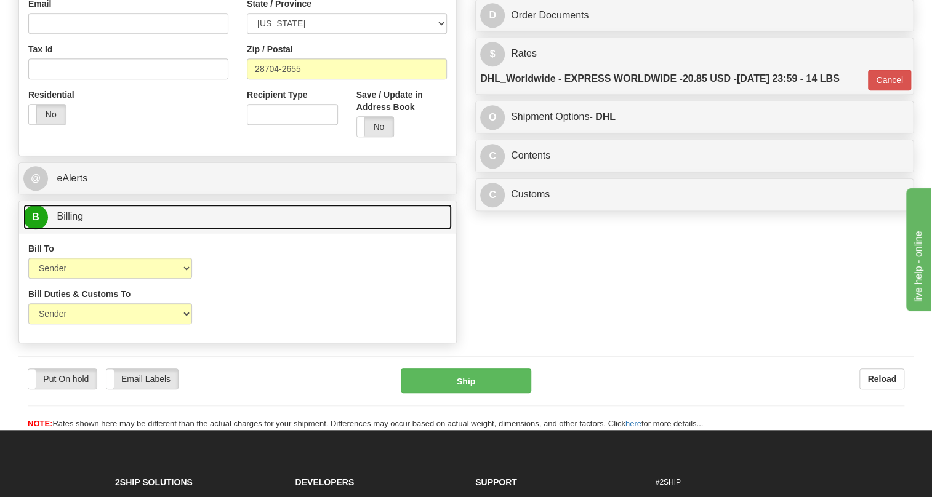
click at [71, 222] on span "Billing" at bounding box center [70, 216] width 26 height 10
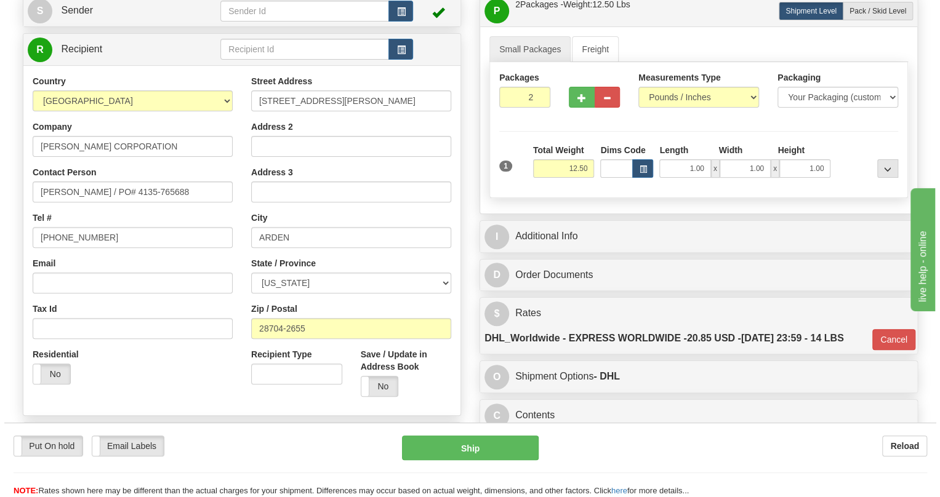
scroll to position [111, 0]
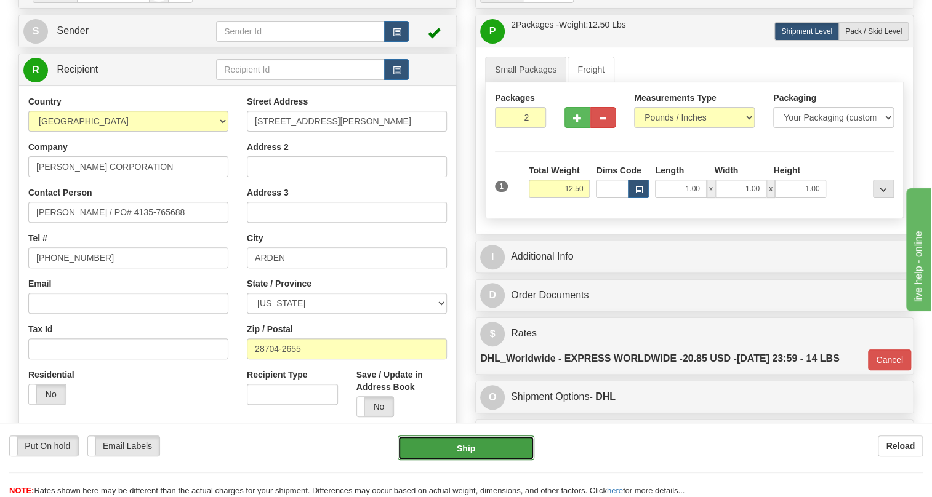
click at [456, 449] on button "Ship" at bounding box center [466, 448] width 137 height 25
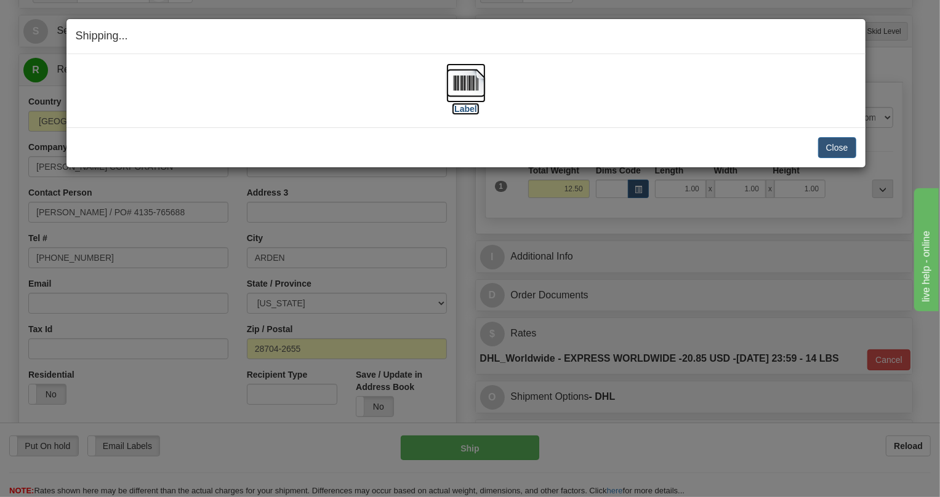
click at [467, 85] on img at bounding box center [465, 82] width 39 height 39
click at [845, 145] on button "Close" at bounding box center [837, 147] width 38 height 21
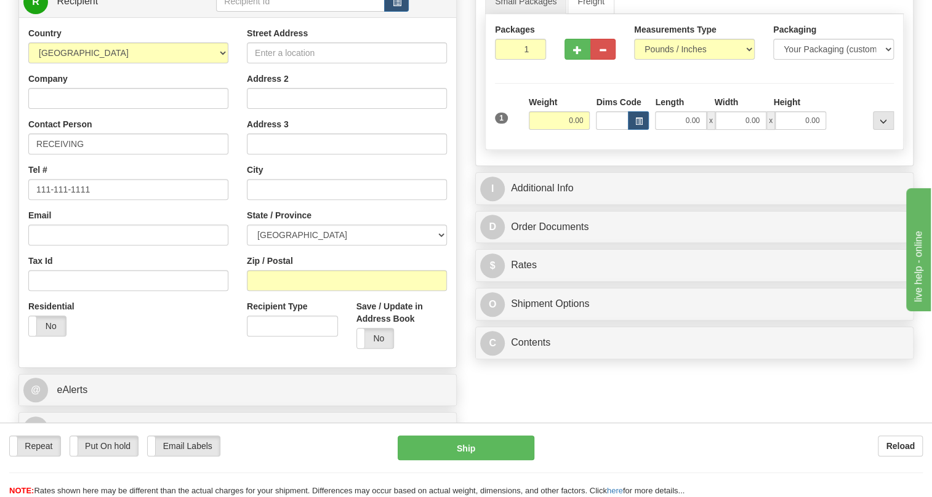
scroll to position [223, 0]
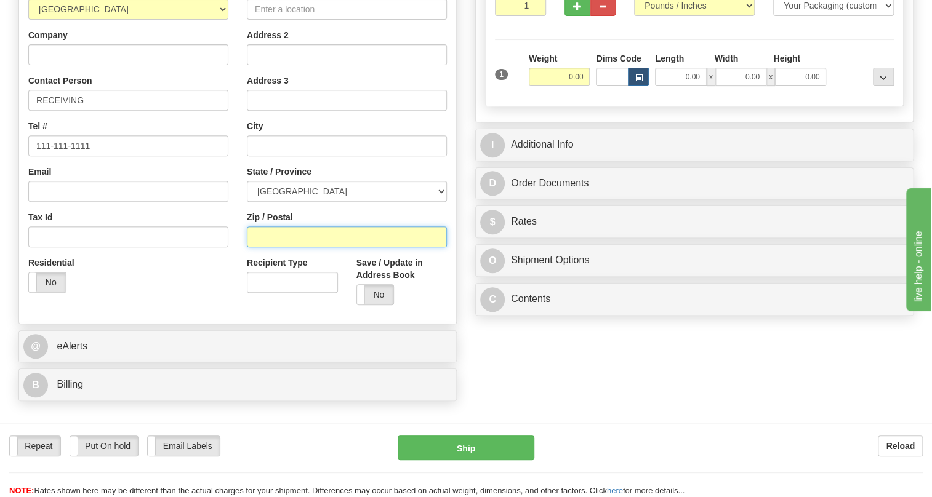
click at [268, 247] on input "Zip / Postal" at bounding box center [347, 237] width 200 height 21
click at [233, 297] on div "Residential Yes No" at bounding box center [128, 280] width 219 height 46
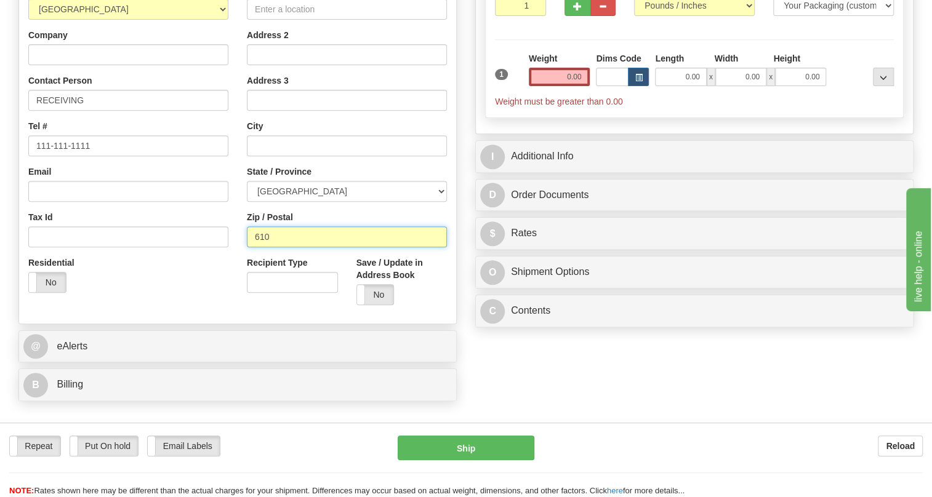
click at [255, 247] on input "610" at bounding box center [347, 237] width 200 height 21
type input "00610"
click at [201, 302] on div "Residential Yes No" at bounding box center [128, 280] width 219 height 46
click at [222, 20] on select "AFGHANISTAN ALAND ISLANDS ALBANIA ALGERIA AMERICAN SAMOA ANDORRA ANGOLA ANGUILL…" at bounding box center [128, 9] width 200 height 21
select select "PR"
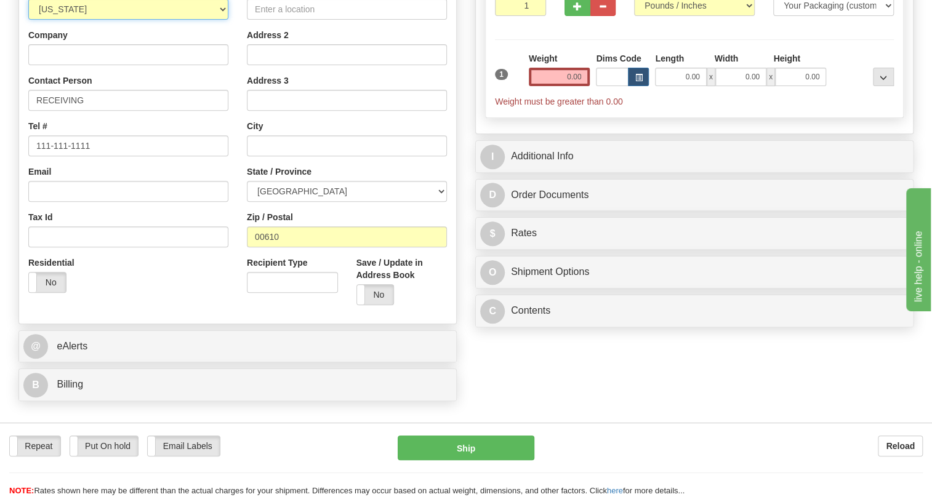
click at [28, 20] on select "AFGHANISTAN ALAND ISLANDS ALBANIA ALGERIA AMERICAN SAMOA ANDORRA ANGOLA ANGUILL…" at bounding box center [128, 9] width 200 height 21
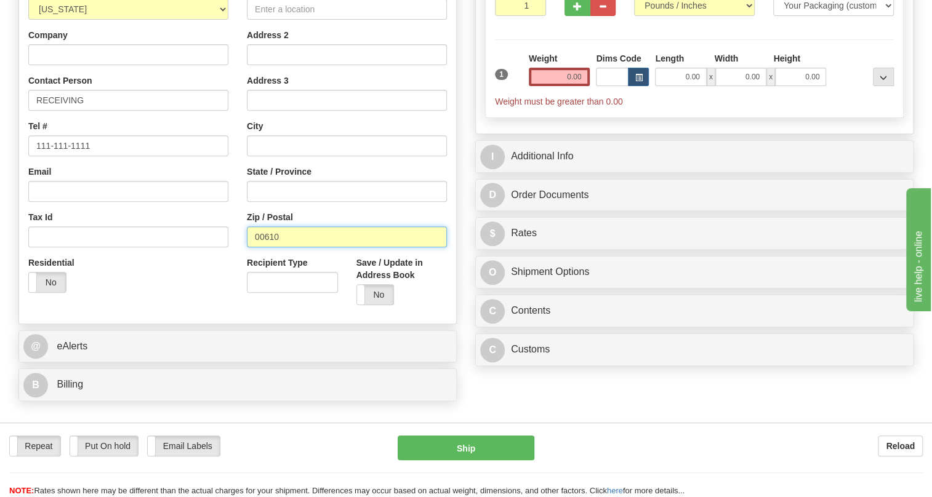
click at [283, 247] on input "00610" at bounding box center [347, 237] width 200 height 21
drag, startPoint x: 278, startPoint y: 266, endPoint x: 214, endPoint y: 273, distance: 63.8
click at [214, 273] on div "Country AFGHANISTAN ALAND ISLANDS ALBANIA ALGERIA AMERICAN SAMOA ANDORRA ANGOLA…" at bounding box center [237, 148] width 437 height 331
type input "00610"
click at [214, 296] on div "Residential Yes No" at bounding box center [128, 280] width 219 height 46
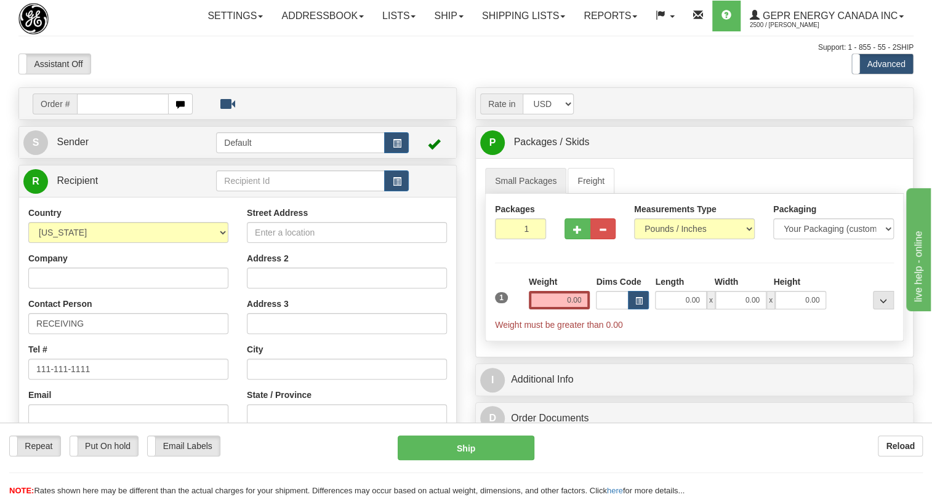
scroll to position [0, 0]
